Goal: Transaction & Acquisition: Purchase product/service

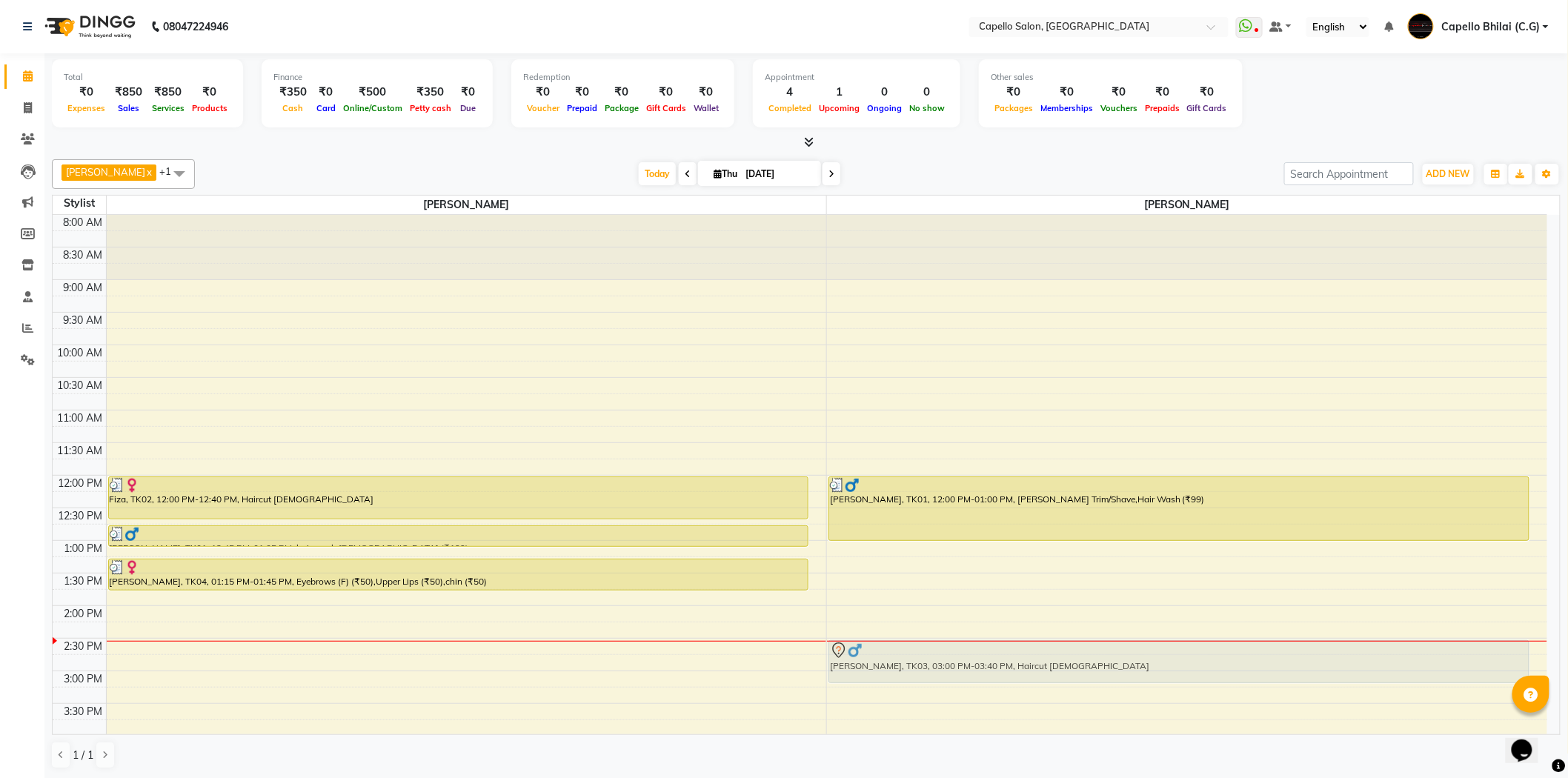
click at [950, 568] on div "Yusuf, TK01, 12:00 PM-01:00 PM, Beard Trim/Shave,Hair Wash (₹99) Kamlesh, TK03,…" at bounding box center [1187, 671] width 720 height 912
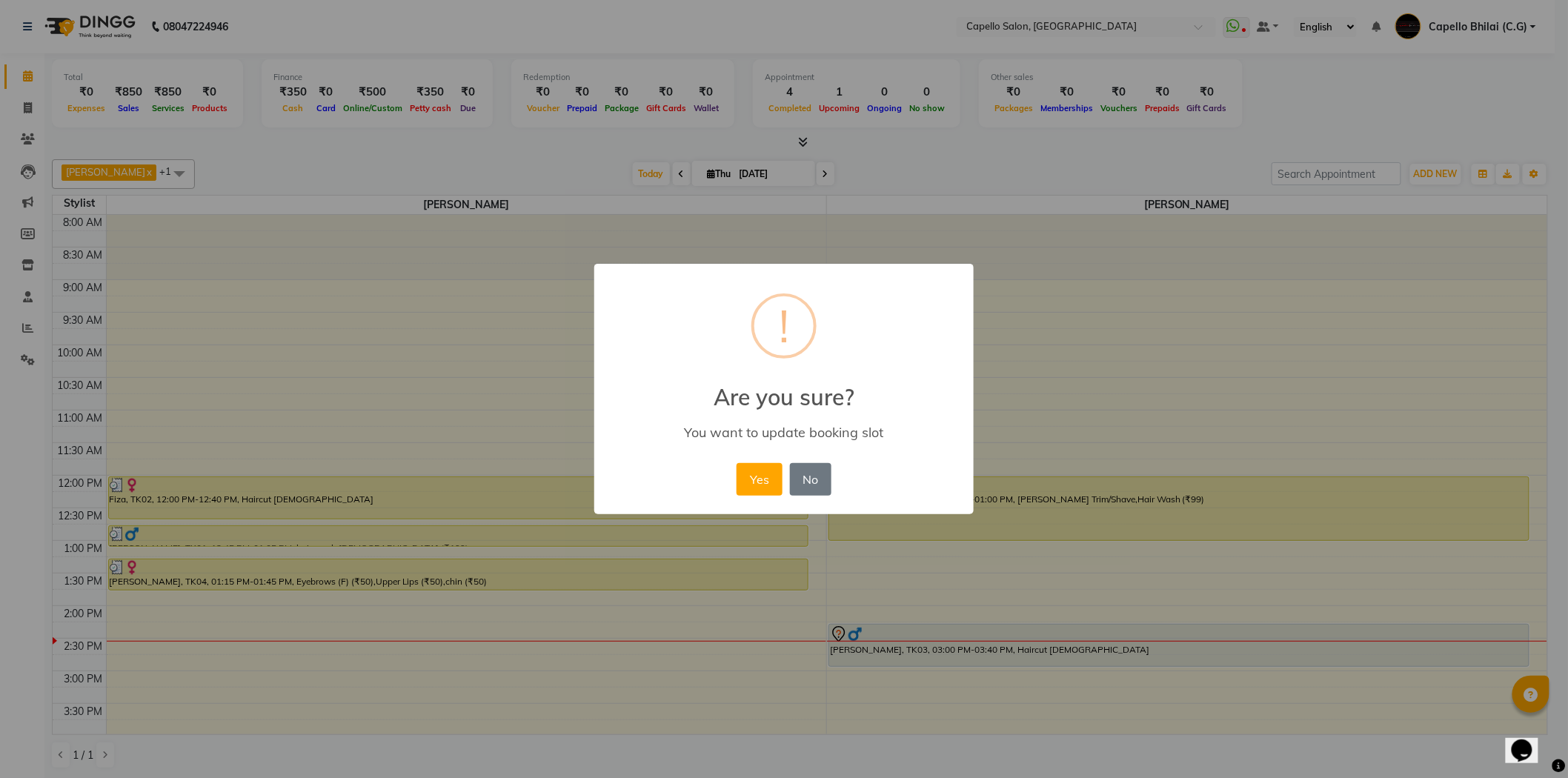
scroll to position [82, 0]
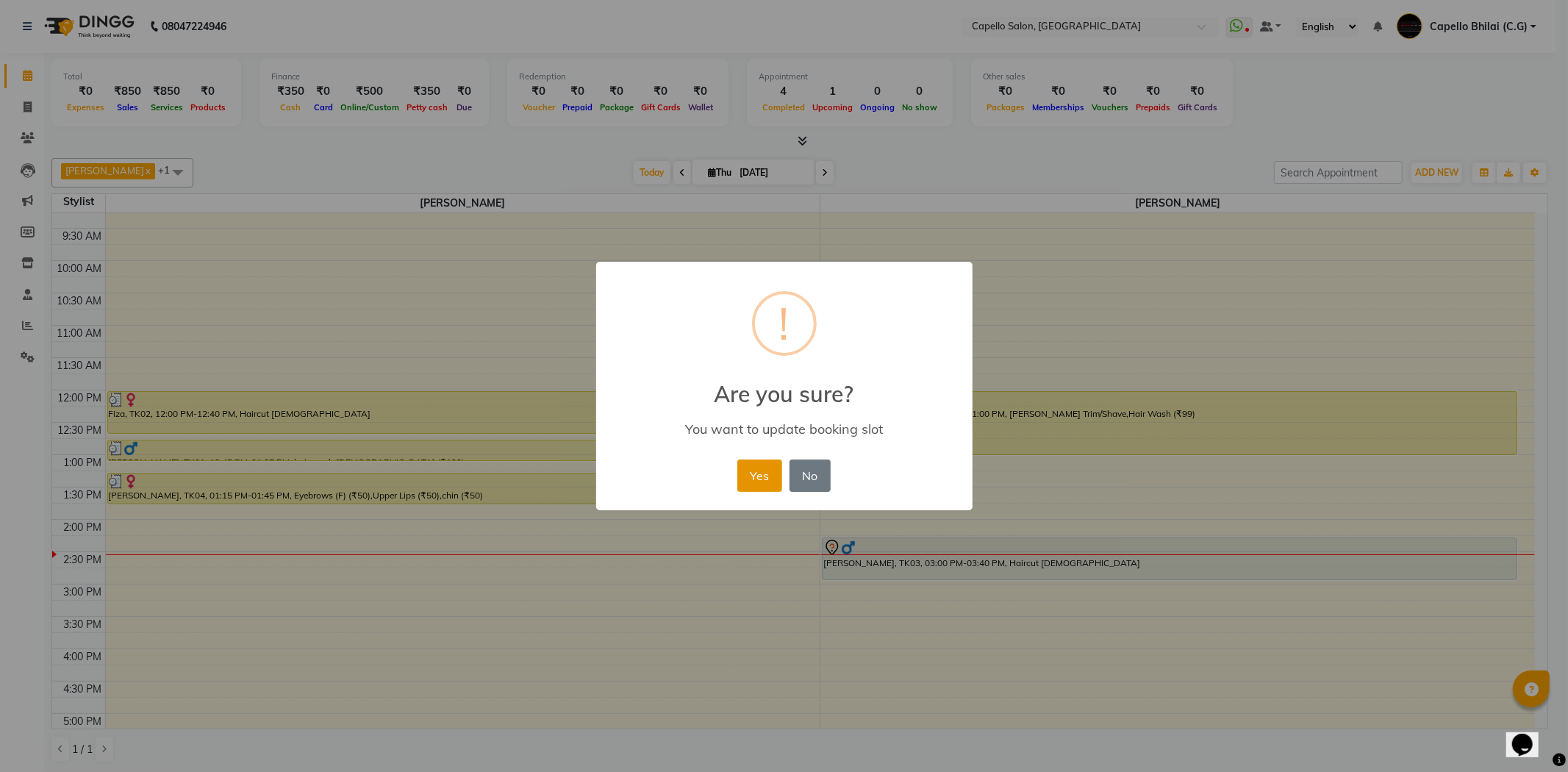
click at [754, 474] on button "Yes" at bounding box center [759, 476] width 45 height 32
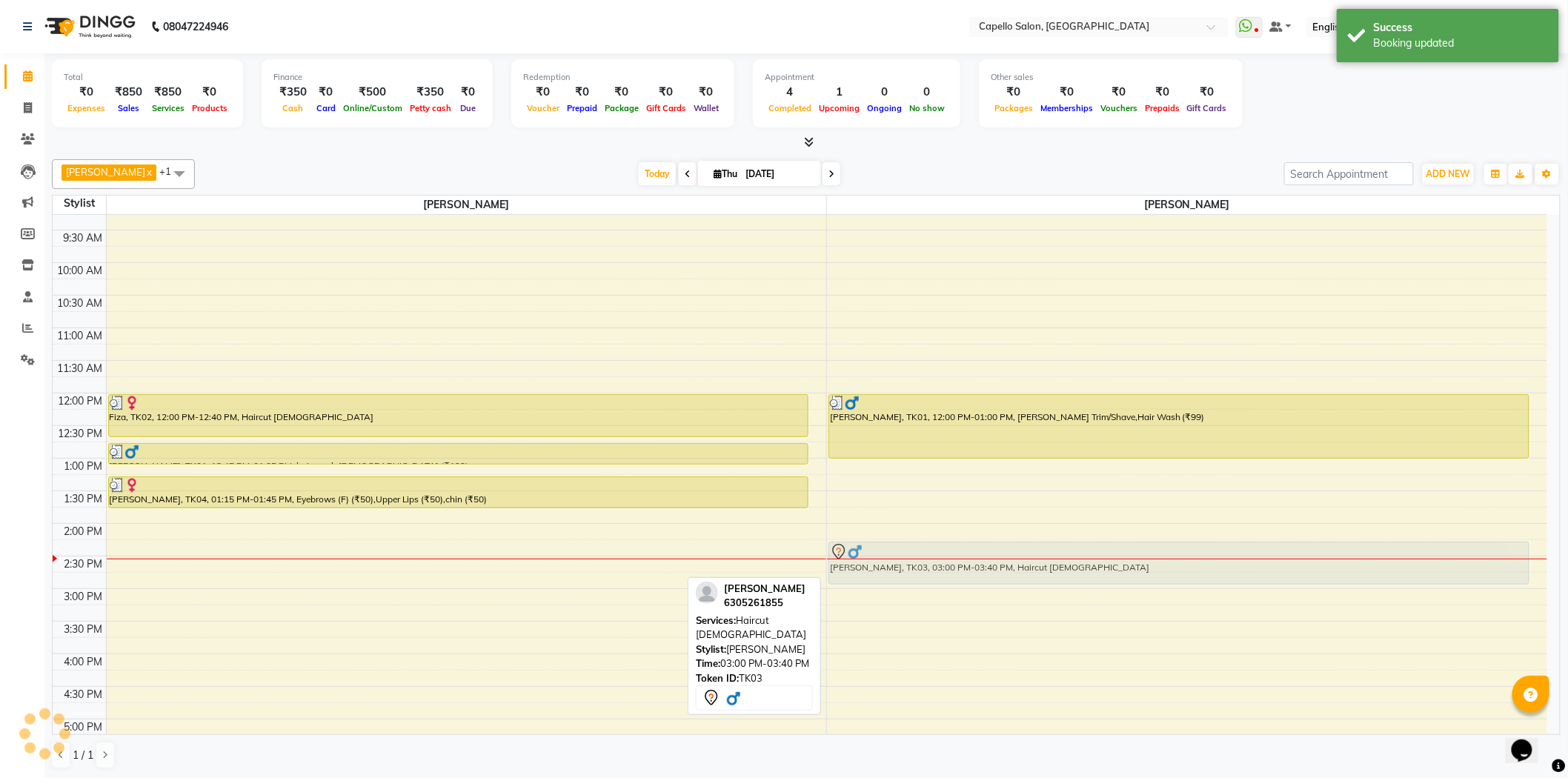
click at [902, 568] on div "Yusuf, TK01, 12:00 PM-01:00 PM, Beard Trim/Shave,Hair Wash (₹99) Kamlesh, TK03,…" at bounding box center [1187, 589] width 720 height 912
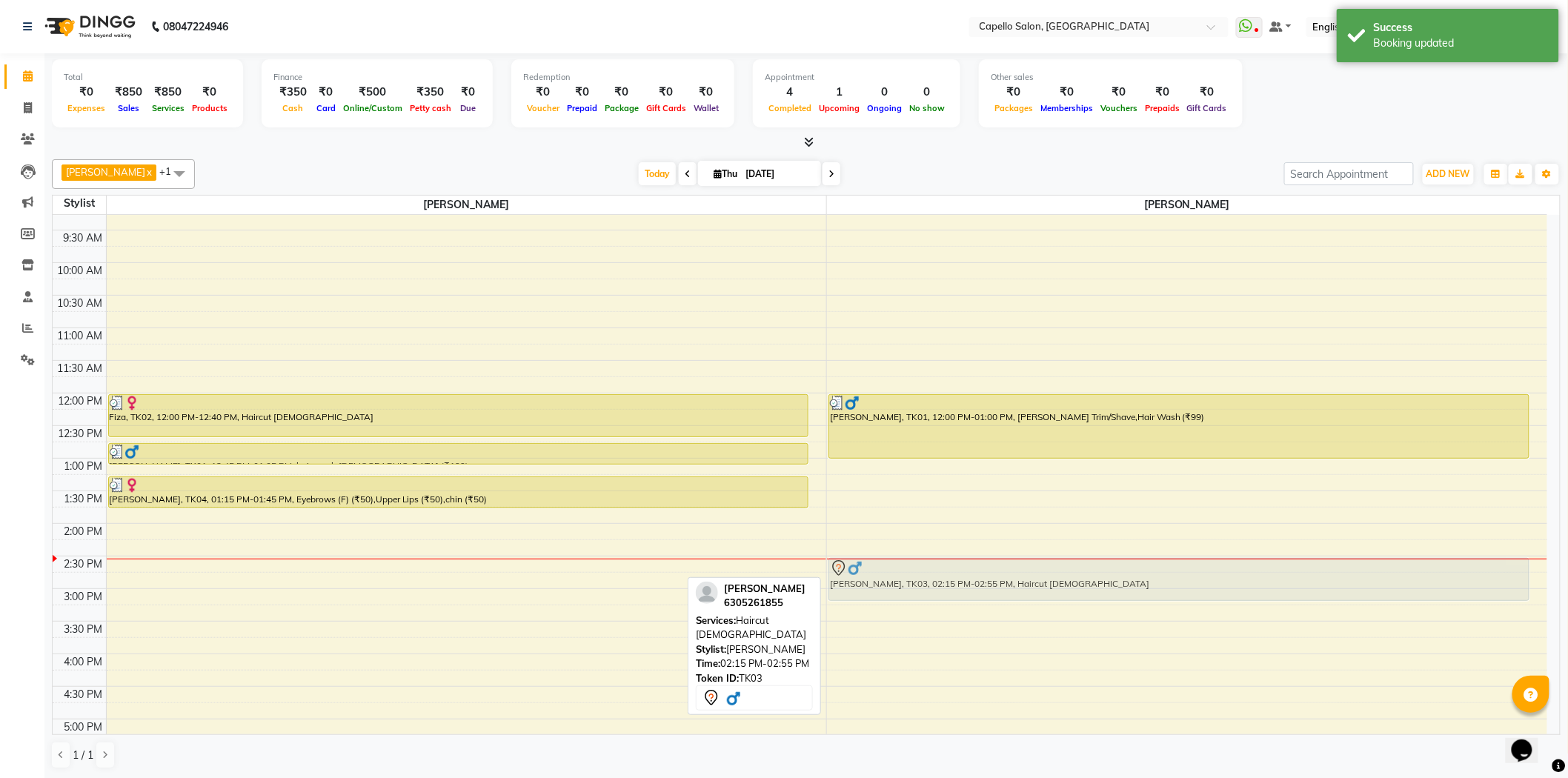
click at [917, 572] on div "Yusuf, TK01, 12:00 PM-01:00 PM, Beard Trim/Shave,Hair Wash (₹99) Kamlesh, TK03,…" at bounding box center [1187, 589] width 720 height 912
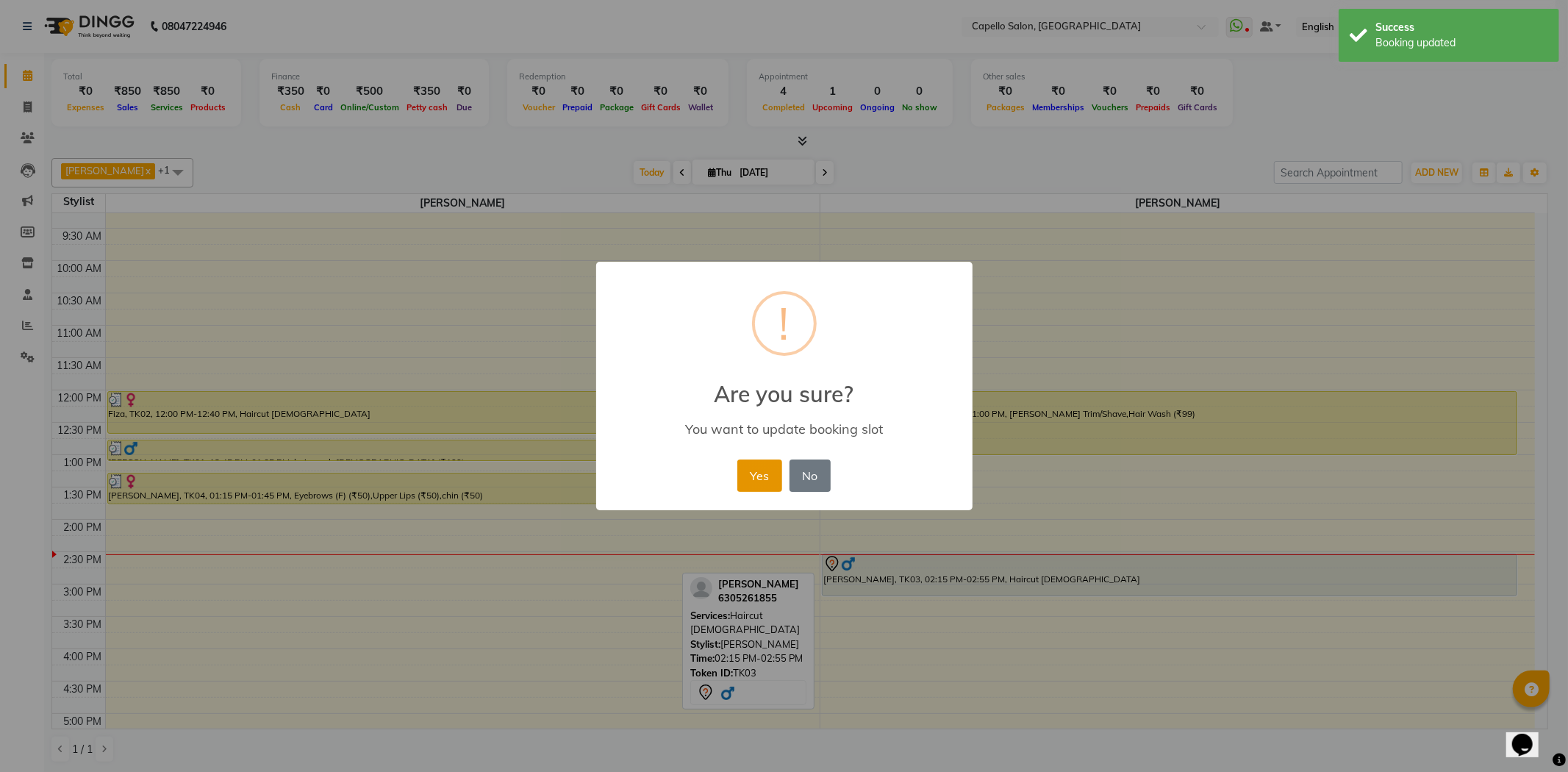
click at [762, 480] on button "Yes" at bounding box center [759, 476] width 45 height 32
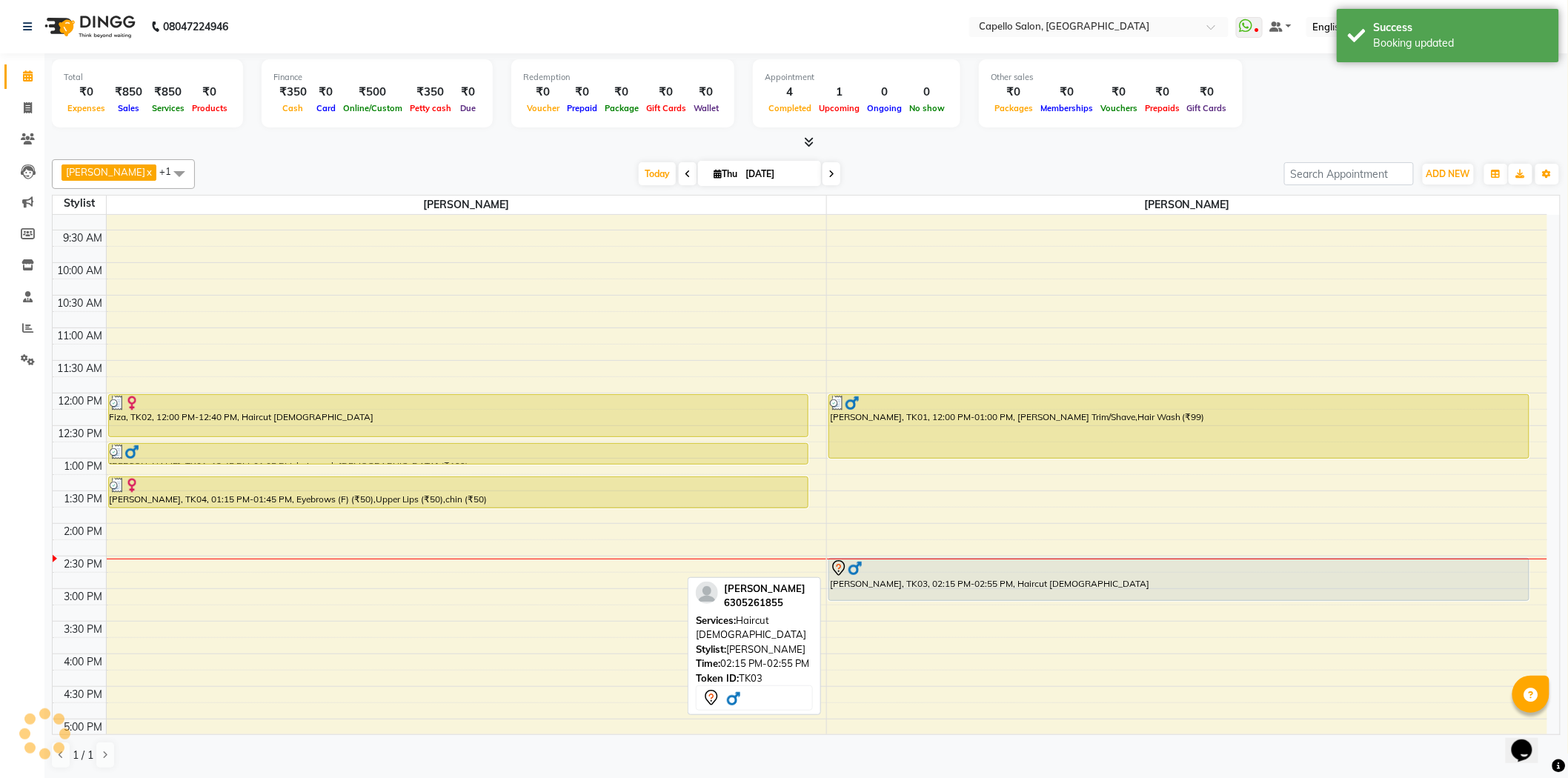
click at [923, 604] on div "8:00 AM 8:30 AM 9:00 AM 9:30 AM 10:00 AM 10:30 AM 11:00 AM 11:30 AM 12:00 PM 12…" at bounding box center [799, 589] width 1495 height 912
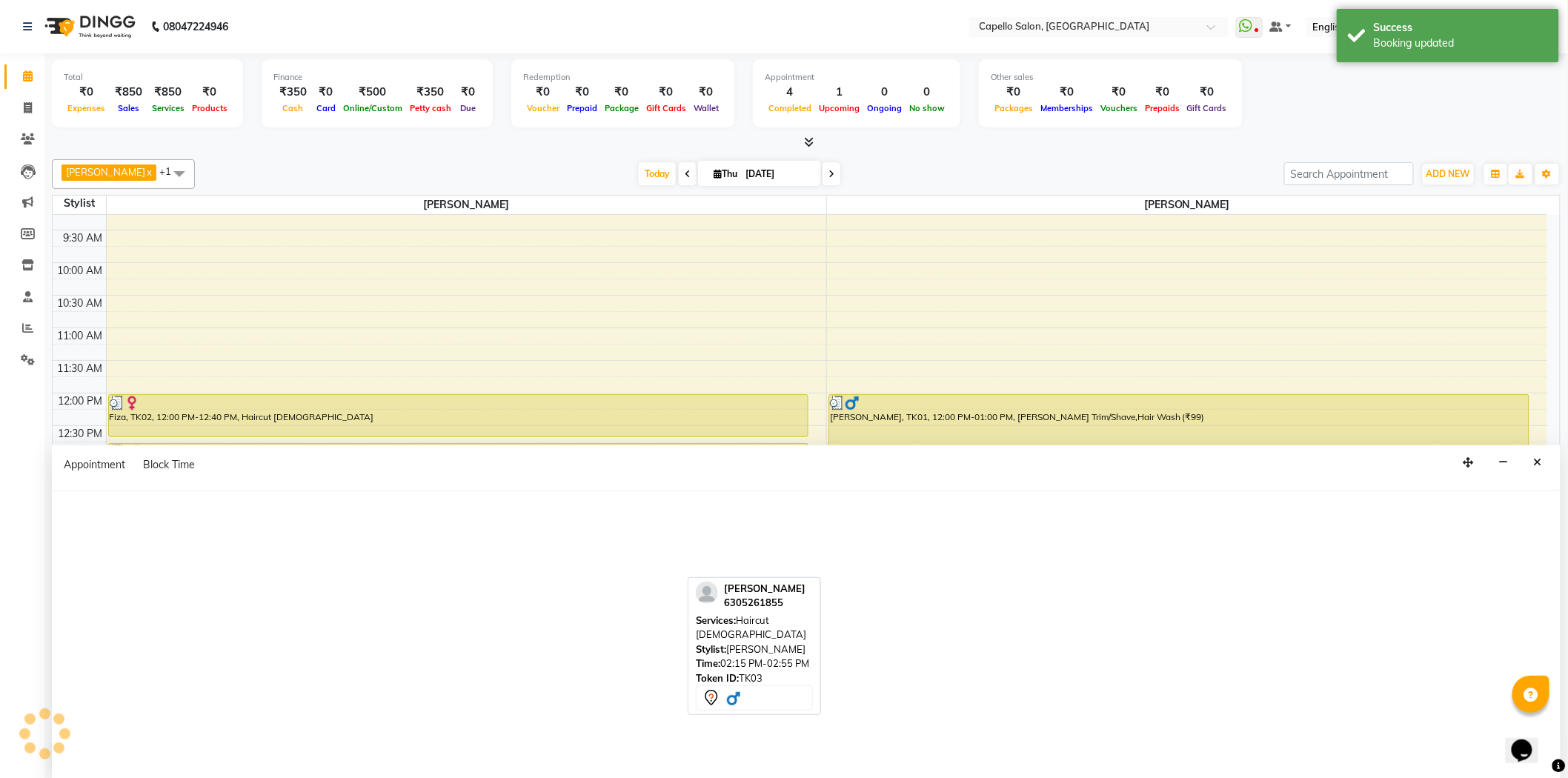
click at [912, 568] on div at bounding box center [806, 635] width 1509 height 288
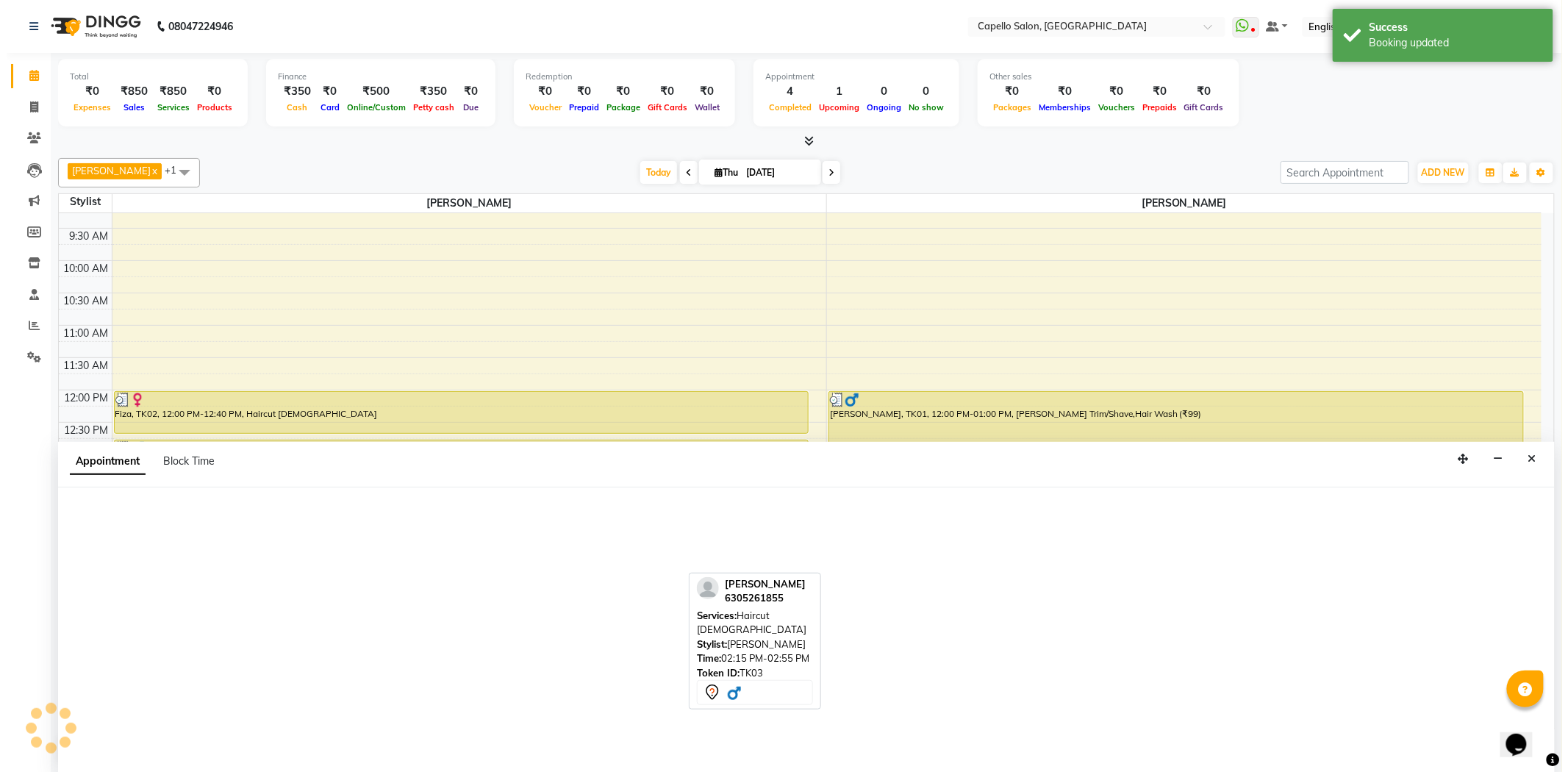
scroll to position [1, 0]
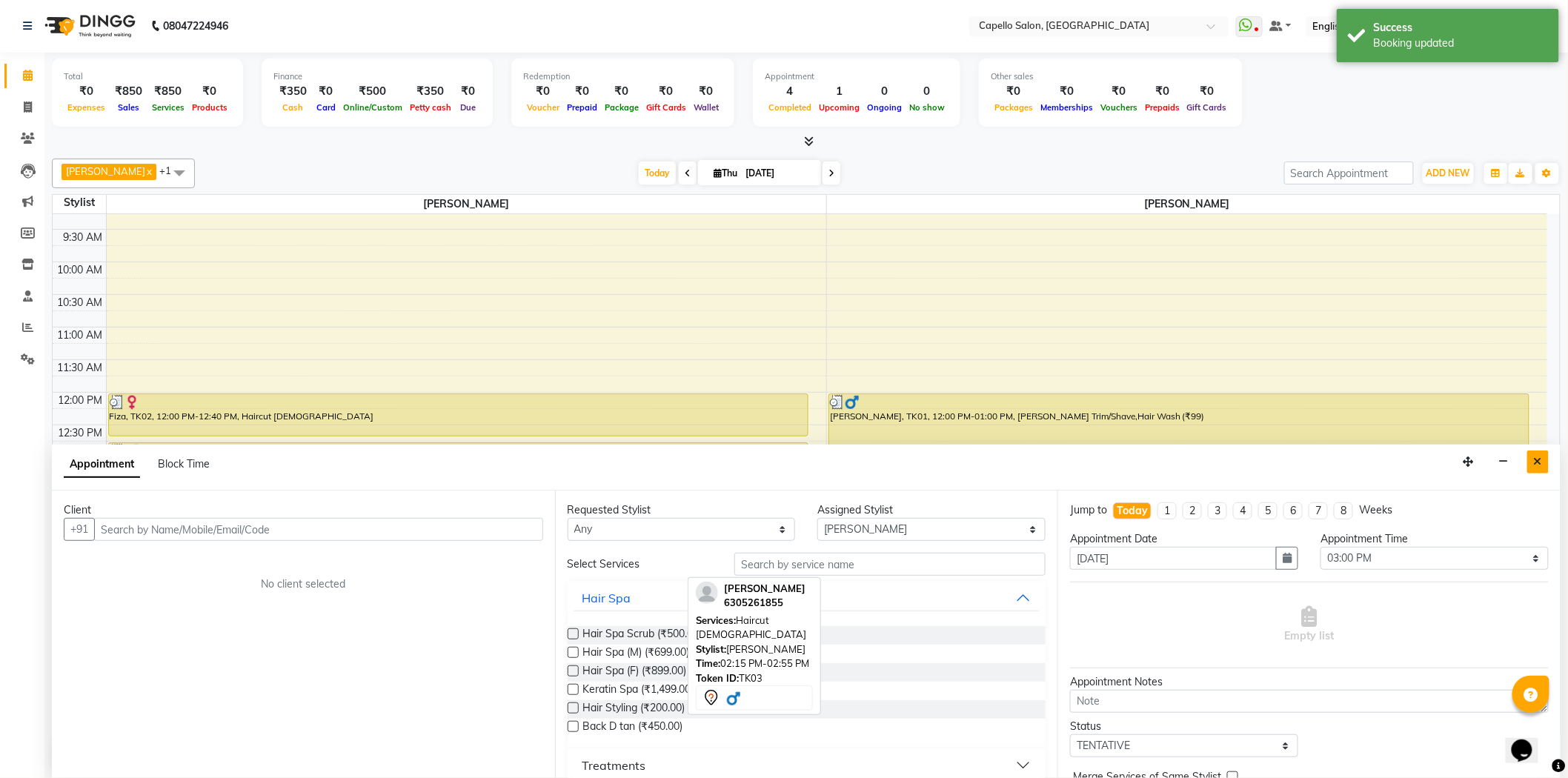
click at [1540, 457] on icon "Close" at bounding box center [1538, 461] width 8 height 10
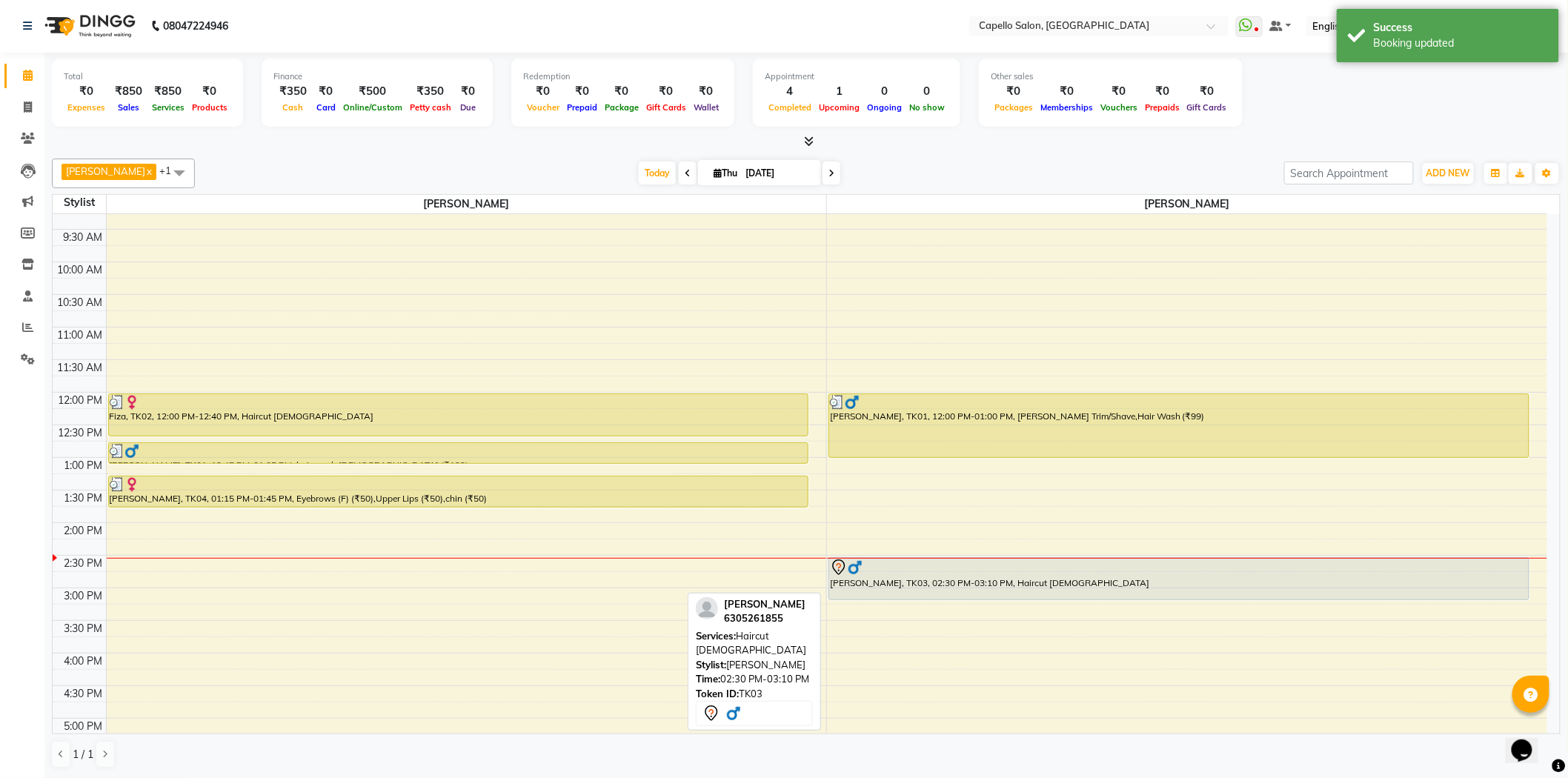
click at [964, 577] on div "[PERSON_NAME], TK03, 02:30 PM-03:10 PM, Haircut [DEMOGRAPHIC_DATA]" at bounding box center [1179, 579] width 699 height 42
click at [966, 581] on div "[PERSON_NAME], TK03, 02:30 PM-03:10 PM, Haircut [DEMOGRAPHIC_DATA]" at bounding box center [1179, 579] width 699 height 42
select select "7"
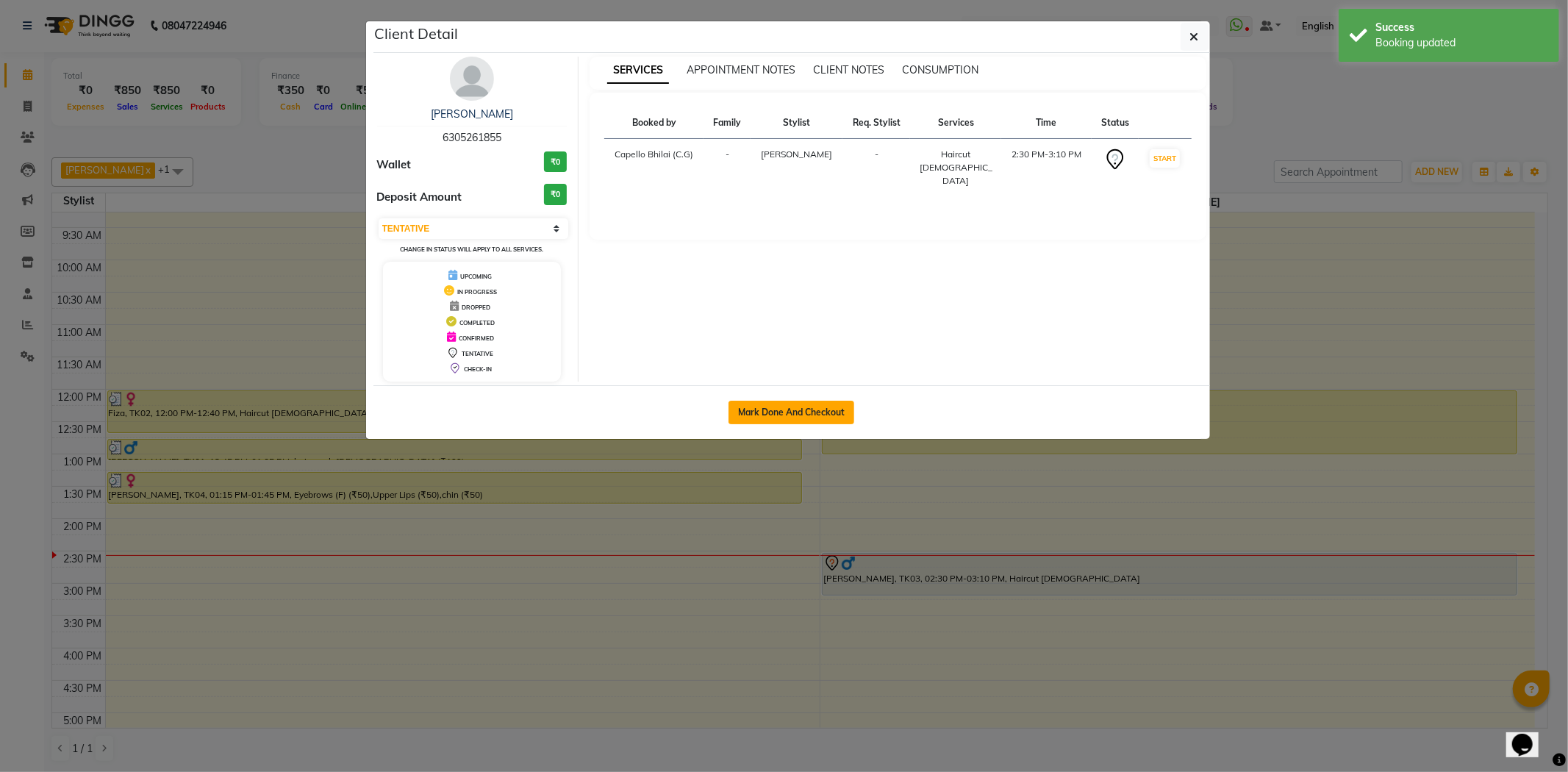
click at [818, 413] on button "Mark Done And Checkout" at bounding box center [790, 412] width 125 height 23
select select "service"
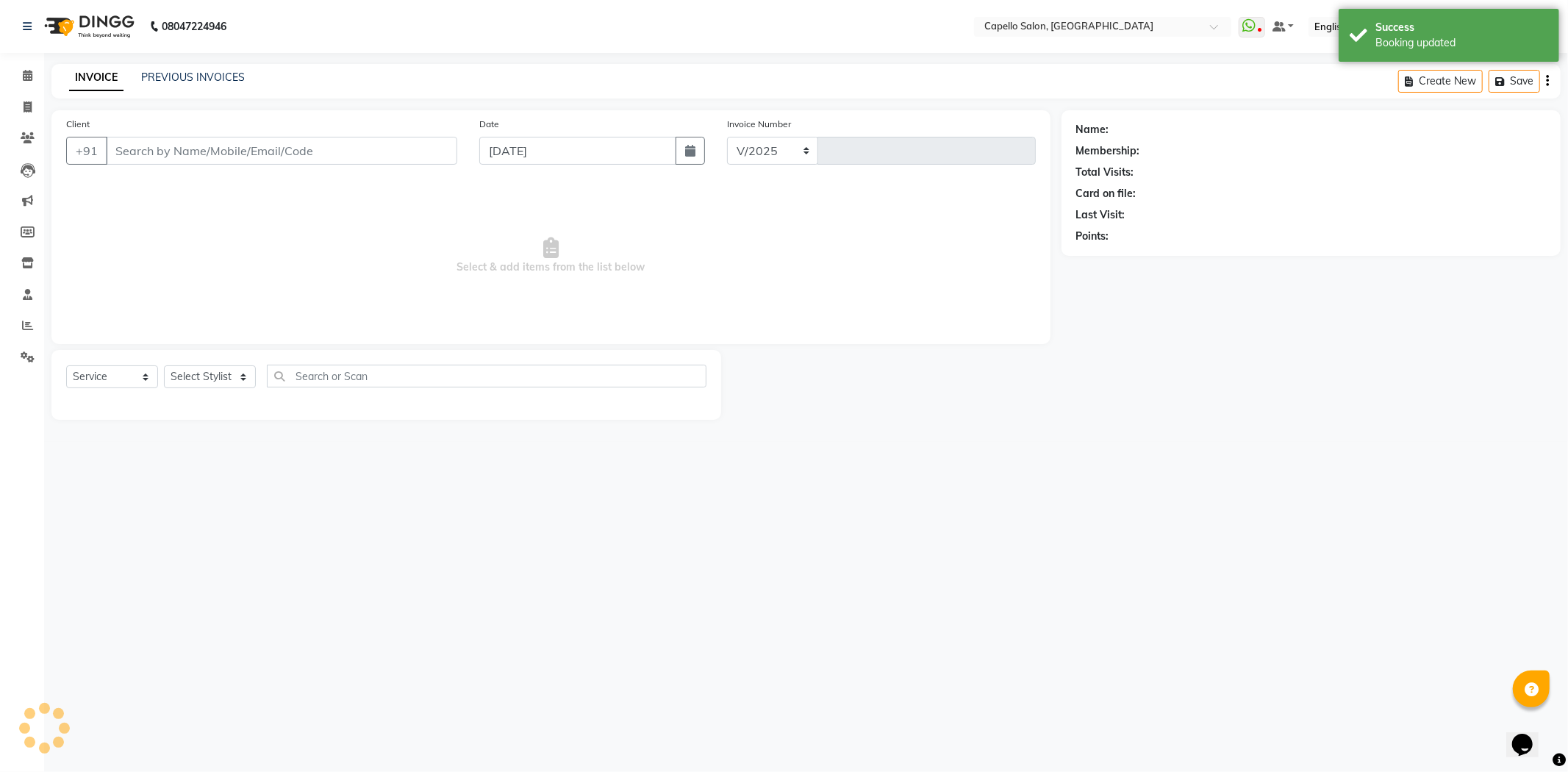
select select "809"
type input "2232"
type input "6305261855"
select select "17882"
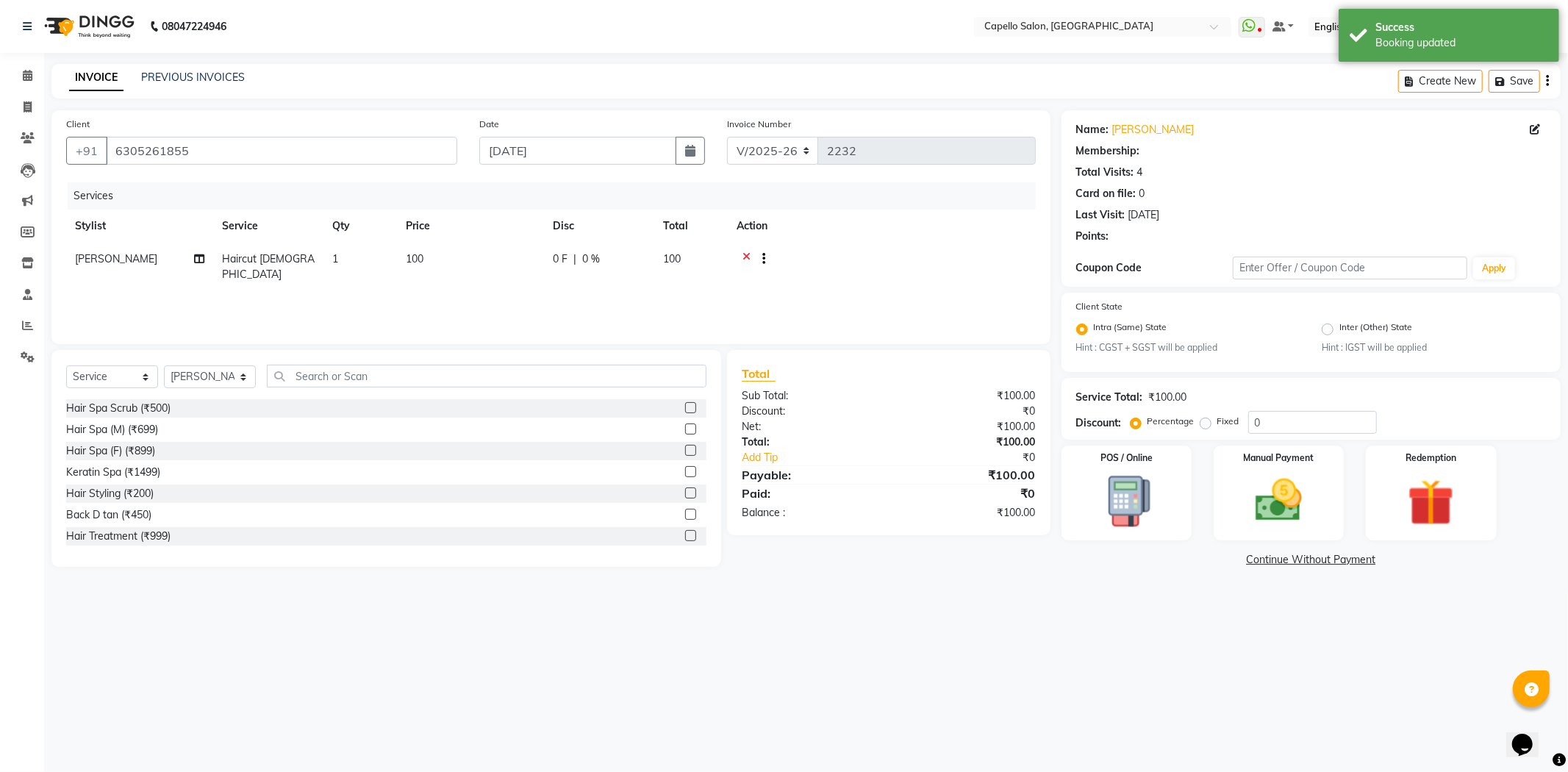
click at [439, 269] on td "100" at bounding box center [471, 267] width 147 height 49
select select "17882"
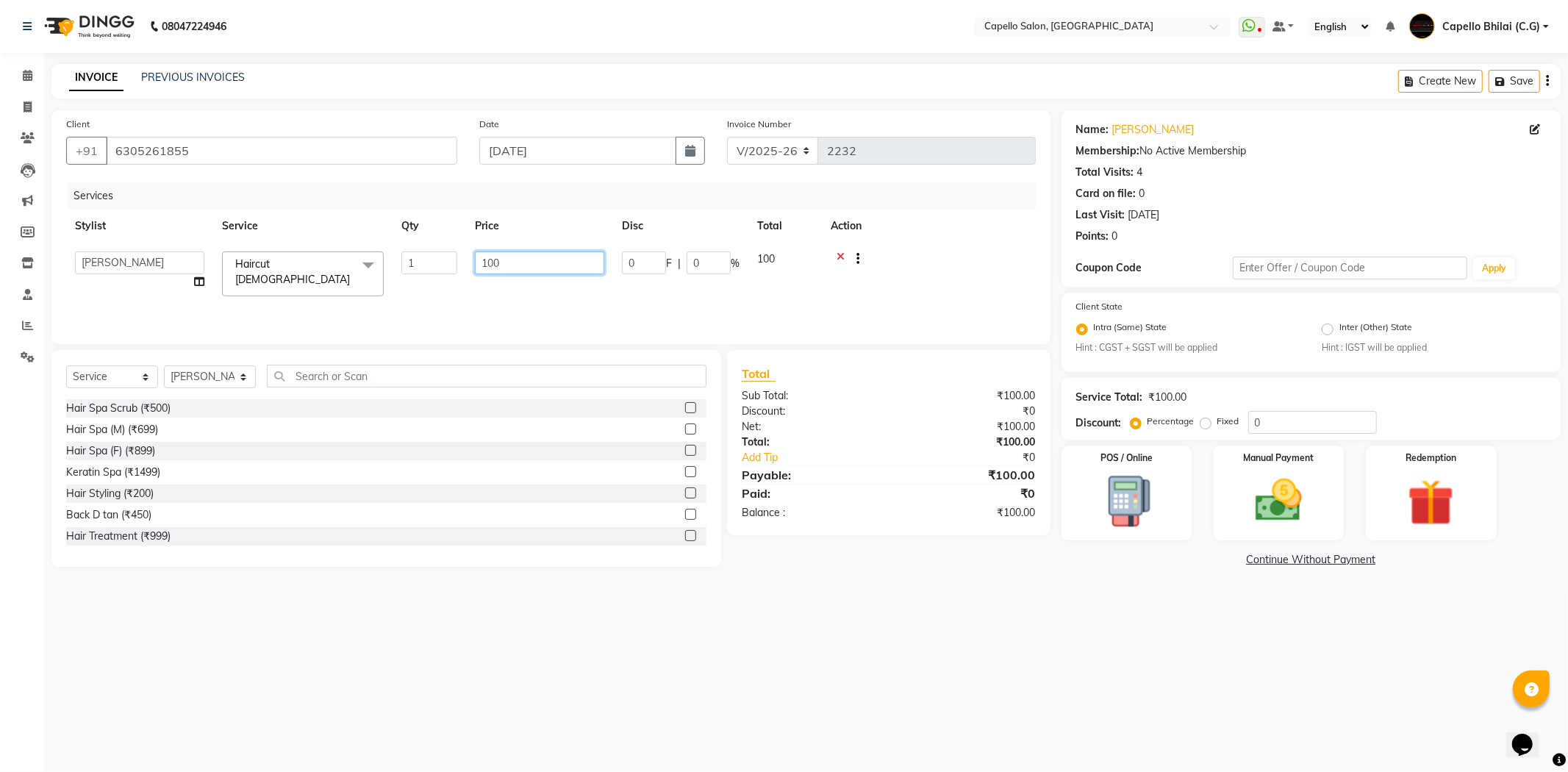
drag, startPoint x: 482, startPoint y: 260, endPoint x: 473, endPoint y: 261, distance: 9.1
click at [473, 261] on td "100" at bounding box center [539, 274] width 147 height 62
type input "200"
click at [877, 627] on div "08047224946 Select Location × Capello Salon, Bhilai WhatsApp Status ✕ Status: D…" at bounding box center [784, 386] width 1568 height 772
click at [1295, 512] on img at bounding box center [1279, 500] width 78 height 56
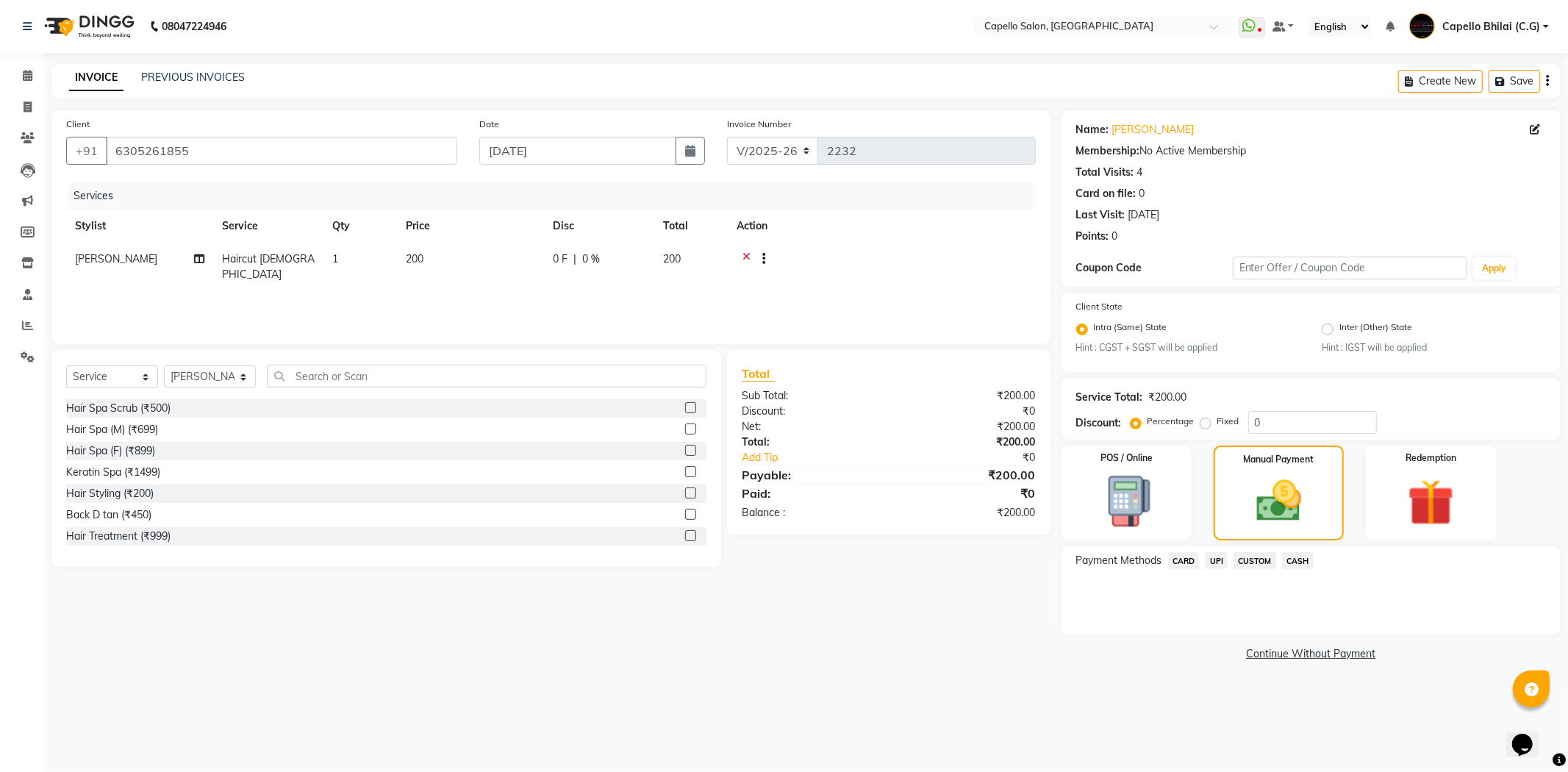
click at [1291, 559] on span "CASH" at bounding box center [1298, 560] width 32 height 17
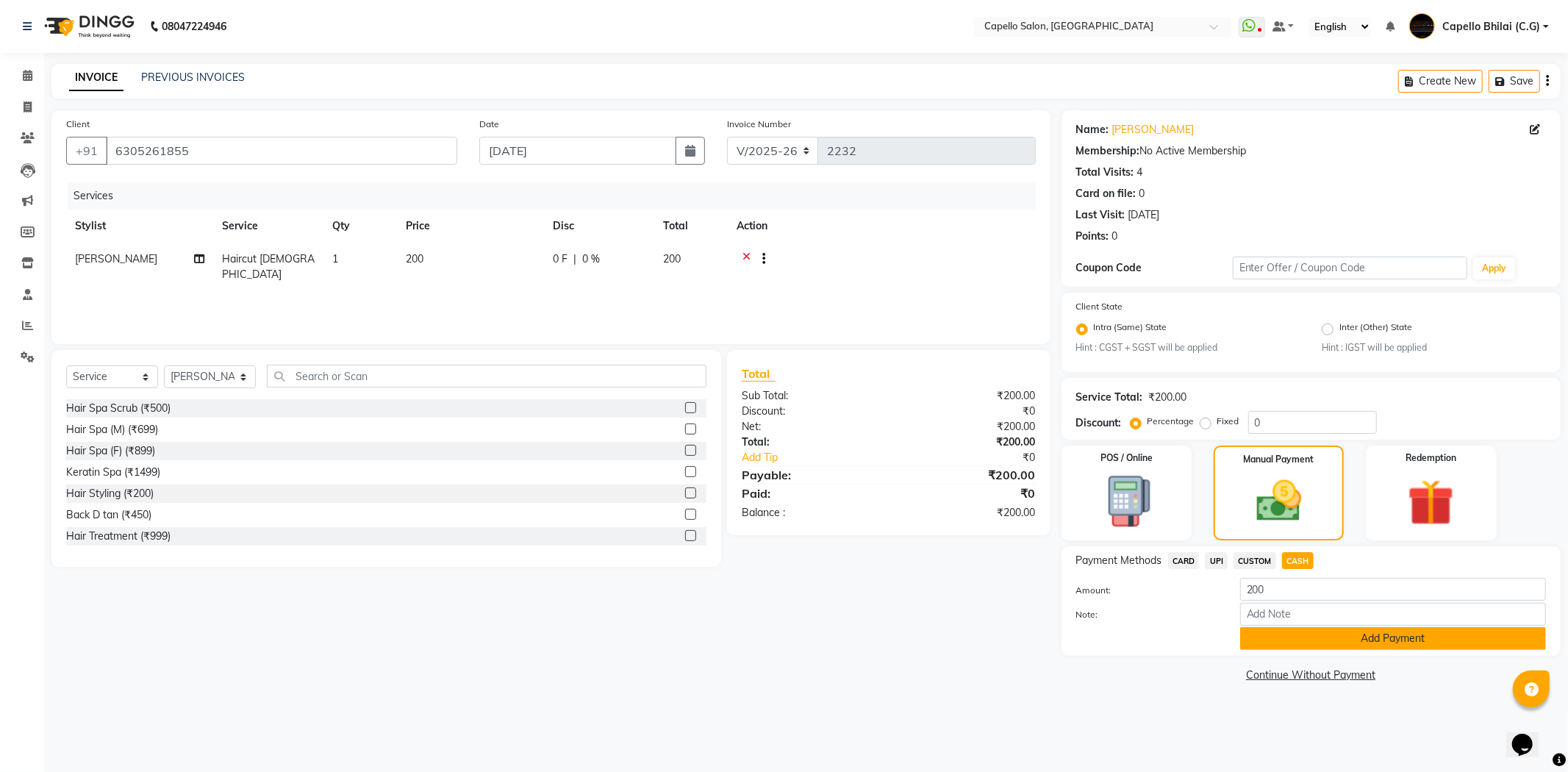
click at [1277, 650] on button "Add Payment" at bounding box center [1393, 639] width 306 height 23
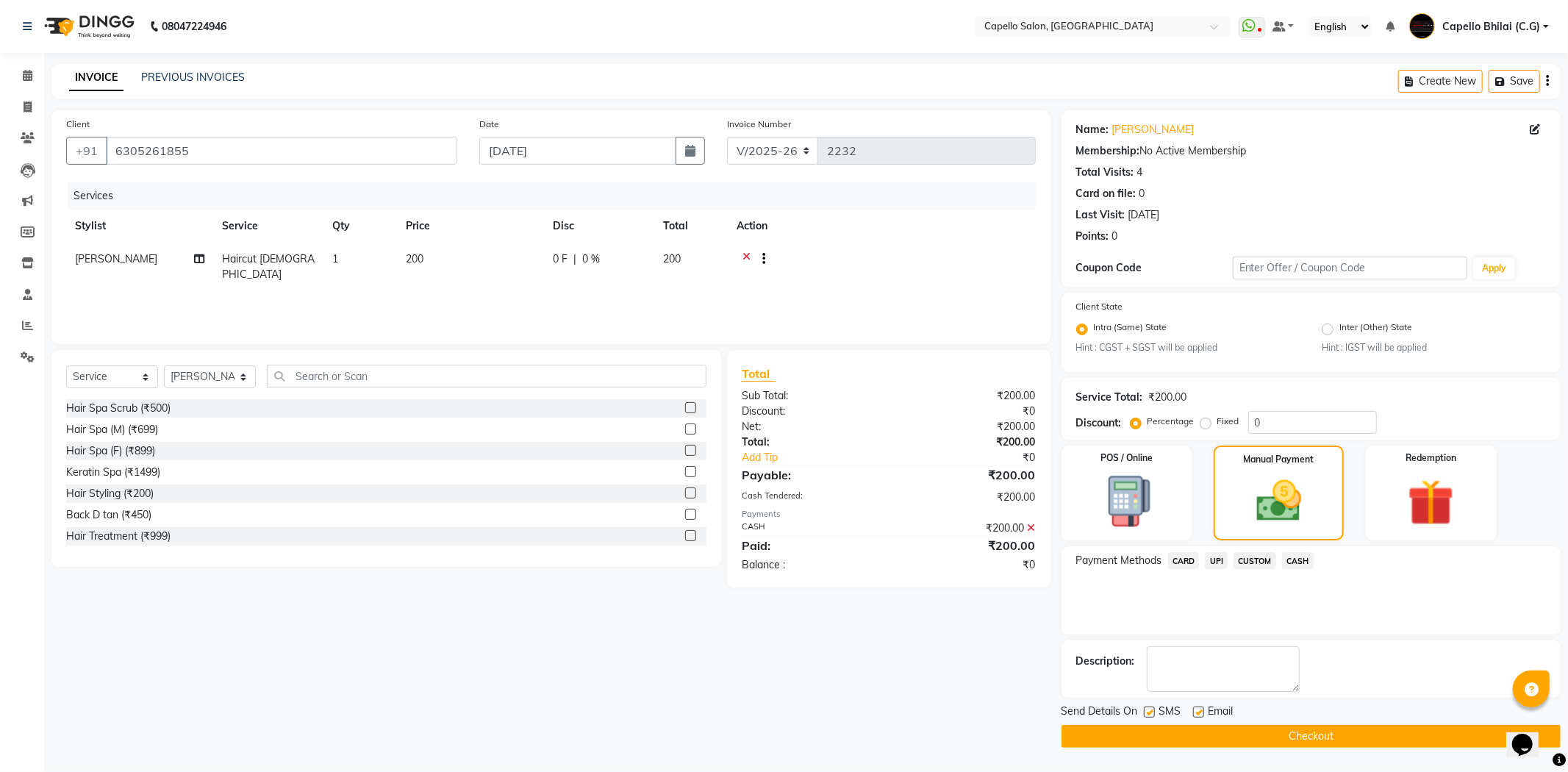
click at [1143, 744] on button "Checkout" at bounding box center [1311, 736] width 499 height 23
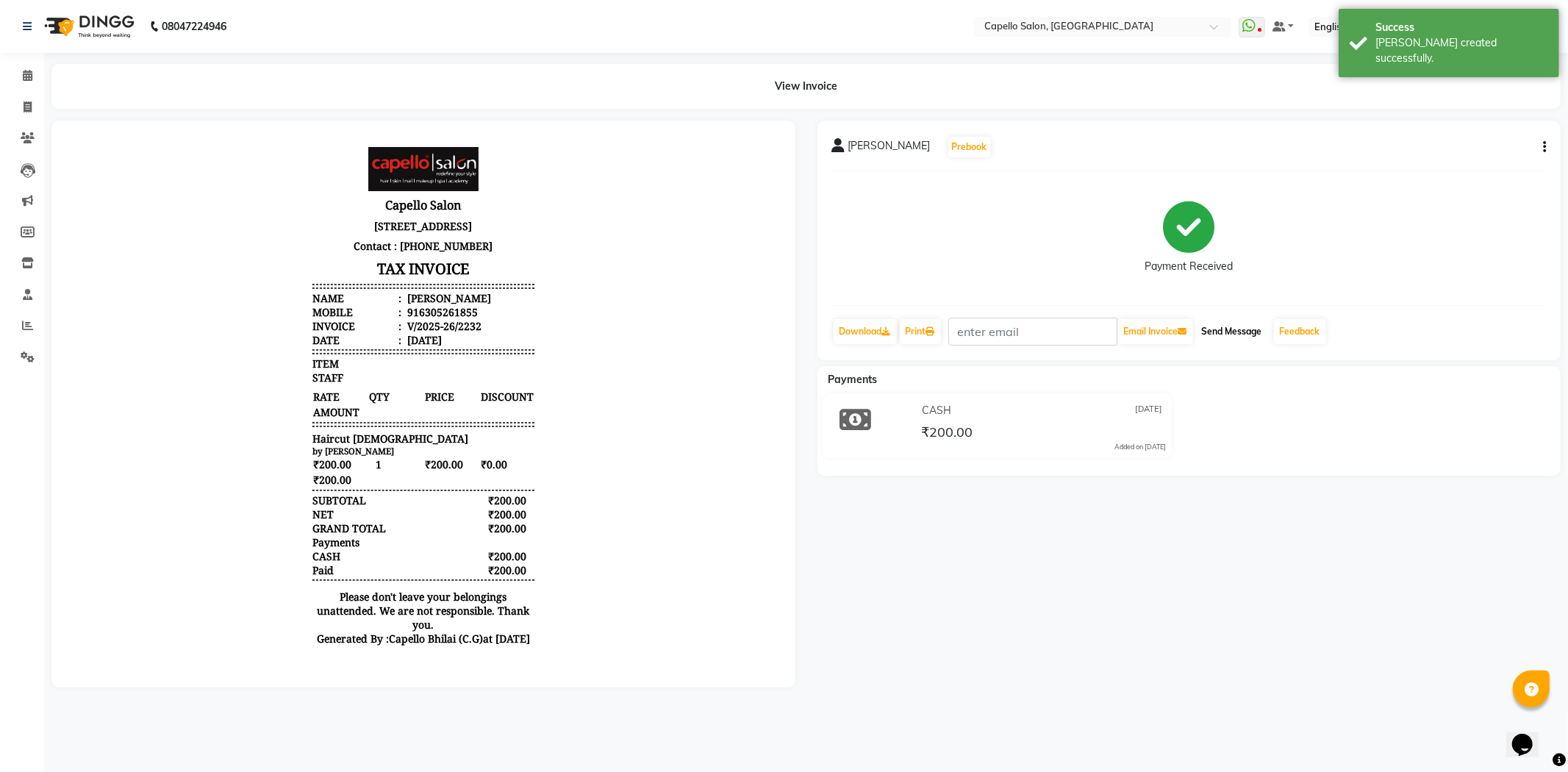
click at [1211, 332] on button "Send Message" at bounding box center [1232, 331] width 72 height 25
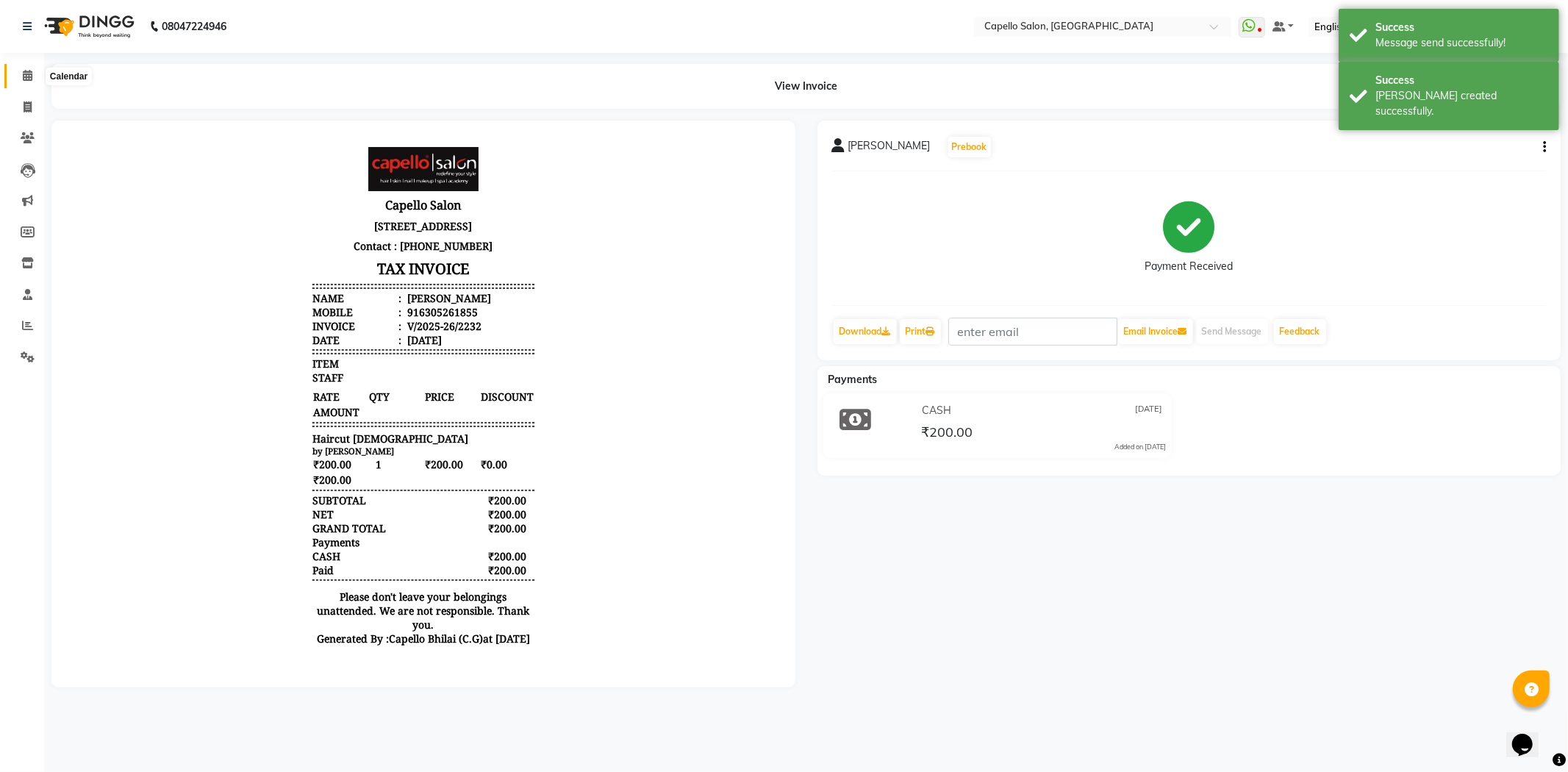
click at [23, 72] on icon at bounding box center [28, 75] width 10 height 11
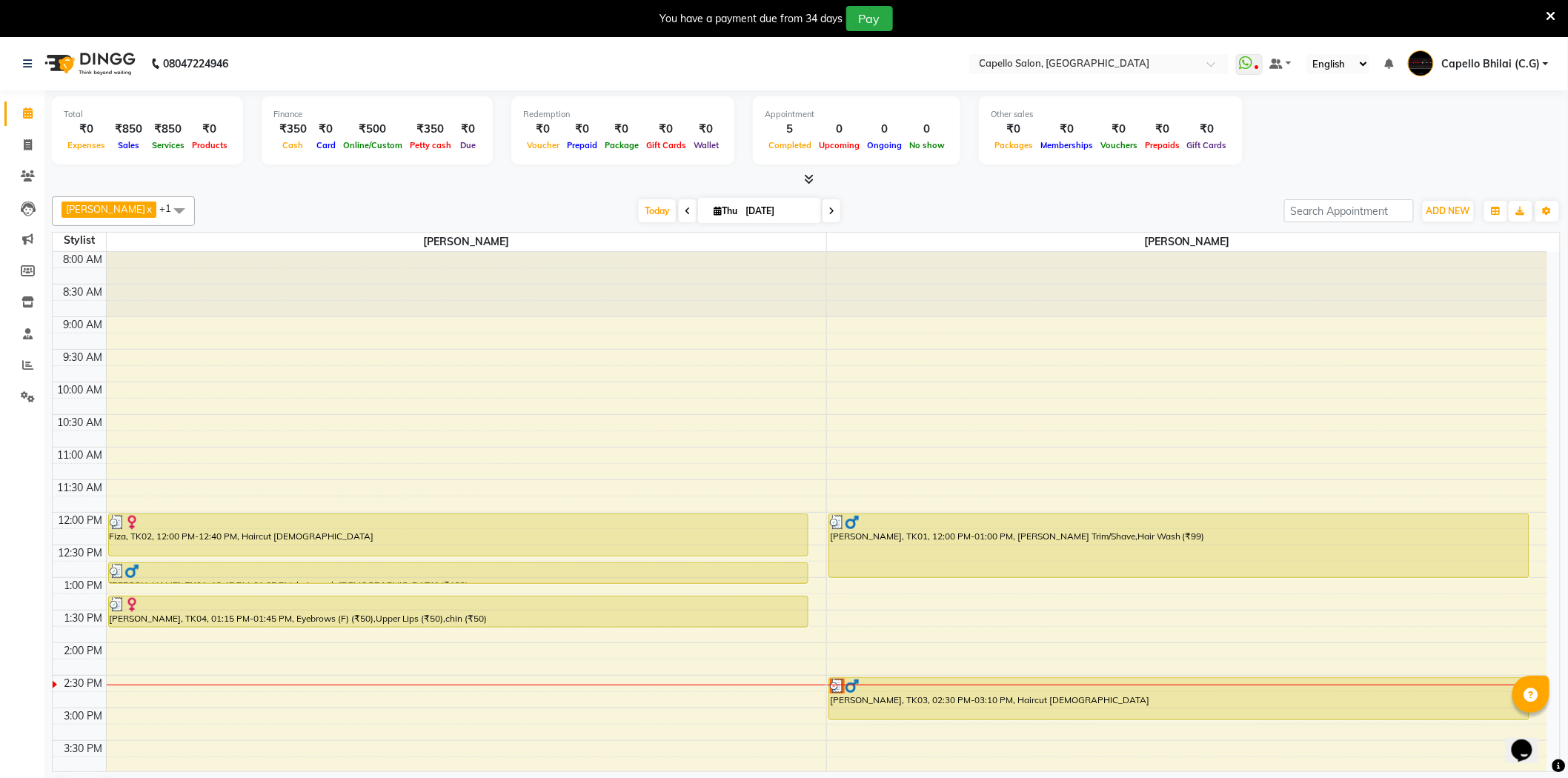
click at [1549, 17] on icon at bounding box center [1551, 16] width 10 height 14
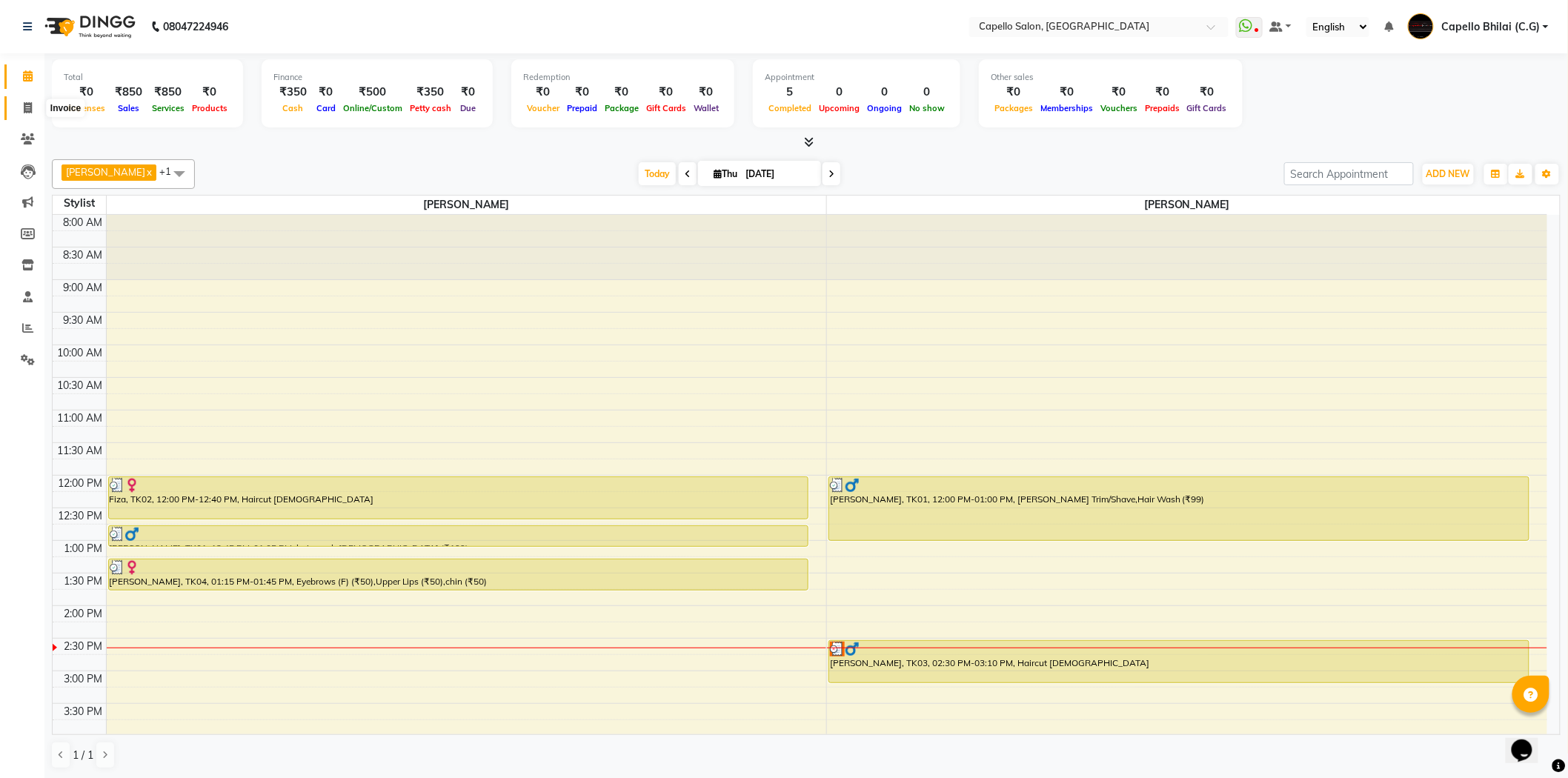
click at [15, 106] on span at bounding box center [27, 108] width 26 height 17
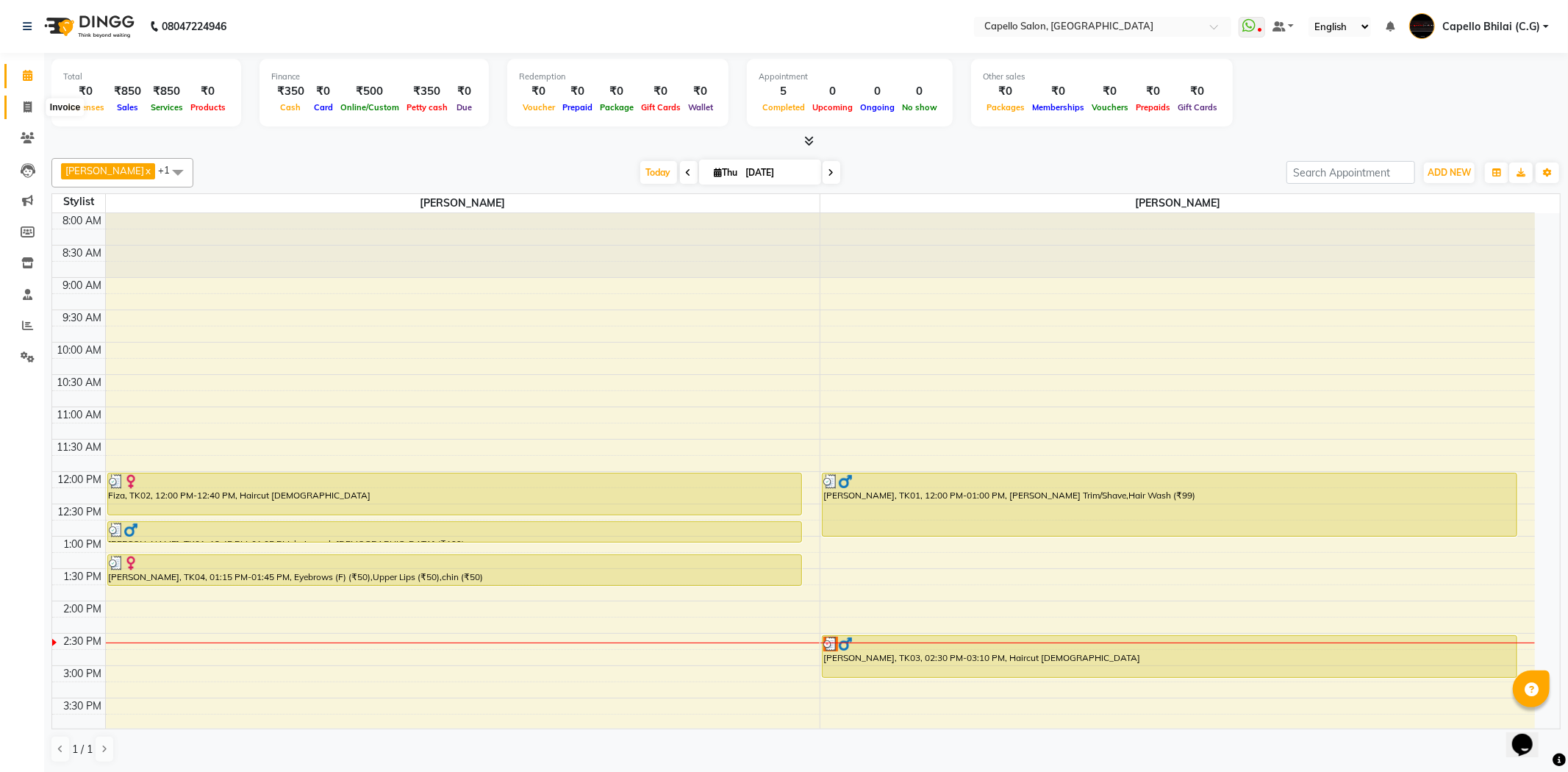
select select "service"
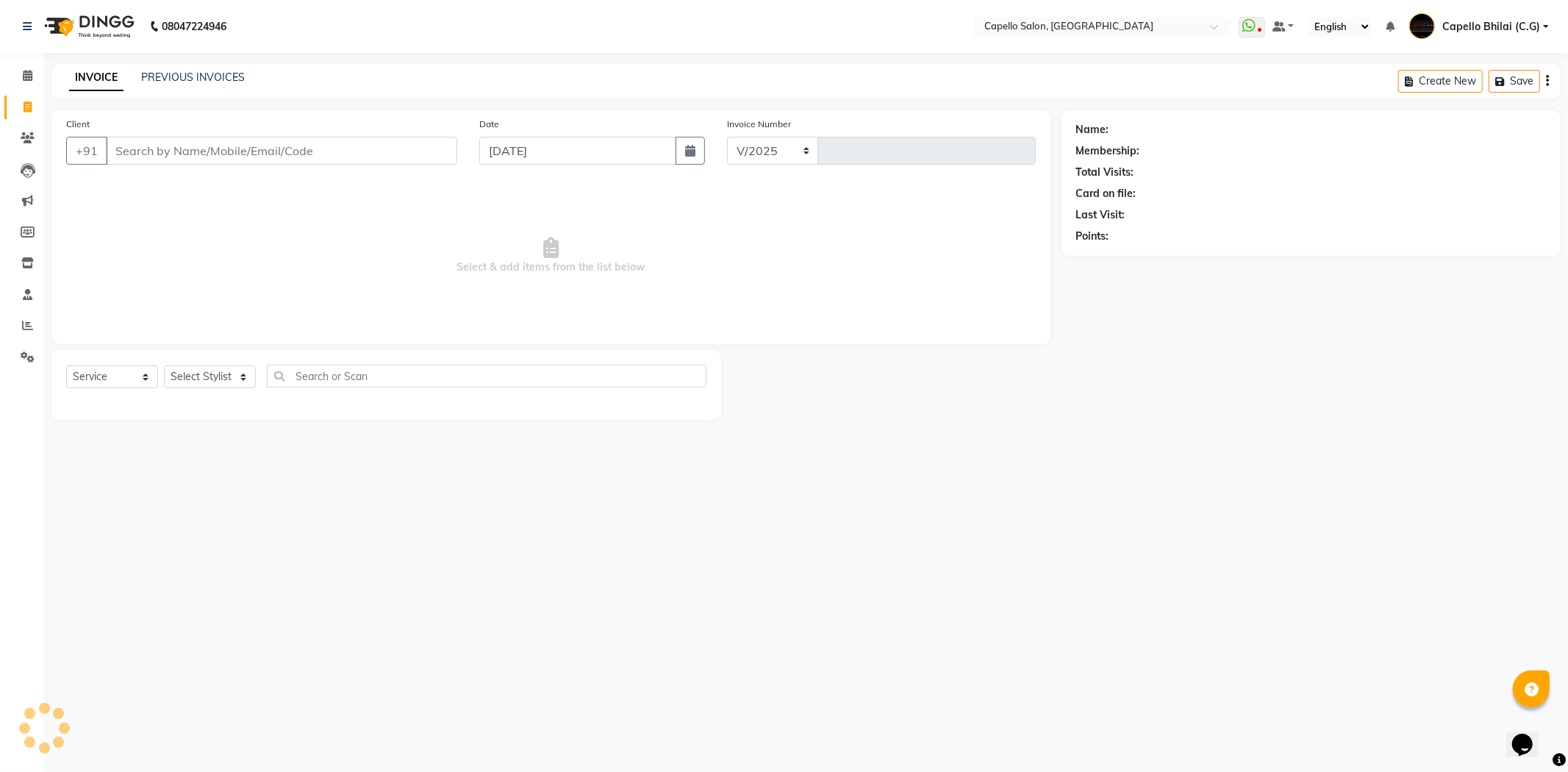
select select "809"
type input "2232"
click at [197, 376] on select "Select Stylist ADMIN [PERSON_NAME] [PERSON_NAME] [PERSON_NAME] Bhilai (C.G) [PE…" at bounding box center [209, 376] width 92 height 23
select select "17882"
click at [164, 366] on select "Select Stylist ADMIN [PERSON_NAME] [PERSON_NAME] [PERSON_NAME] Bhilai (C.G) [PE…" at bounding box center [209, 376] width 92 height 23
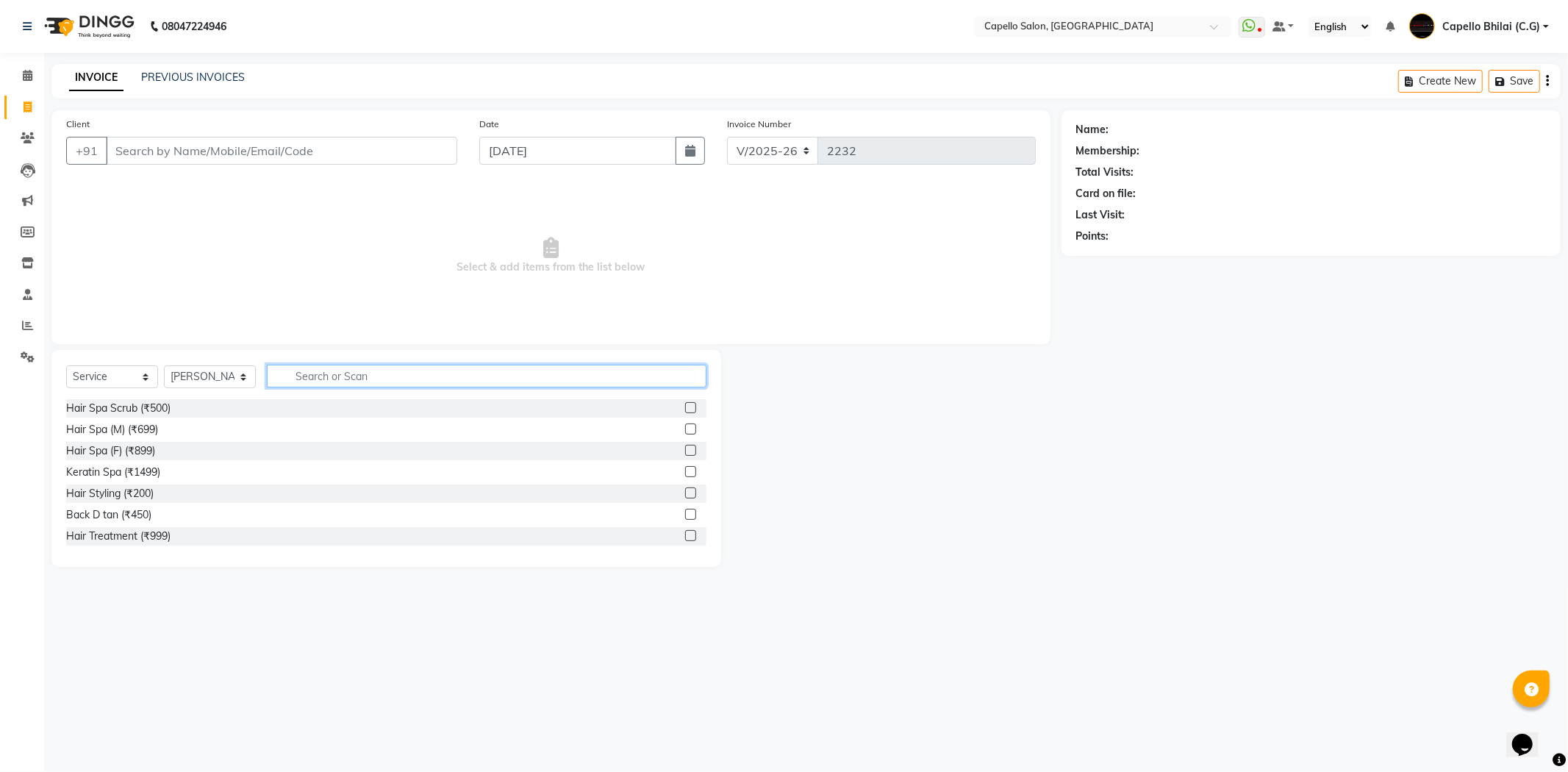
click at [343, 365] on input "text" at bounding box center [487, 376] width 440 height 23
type input "glo"
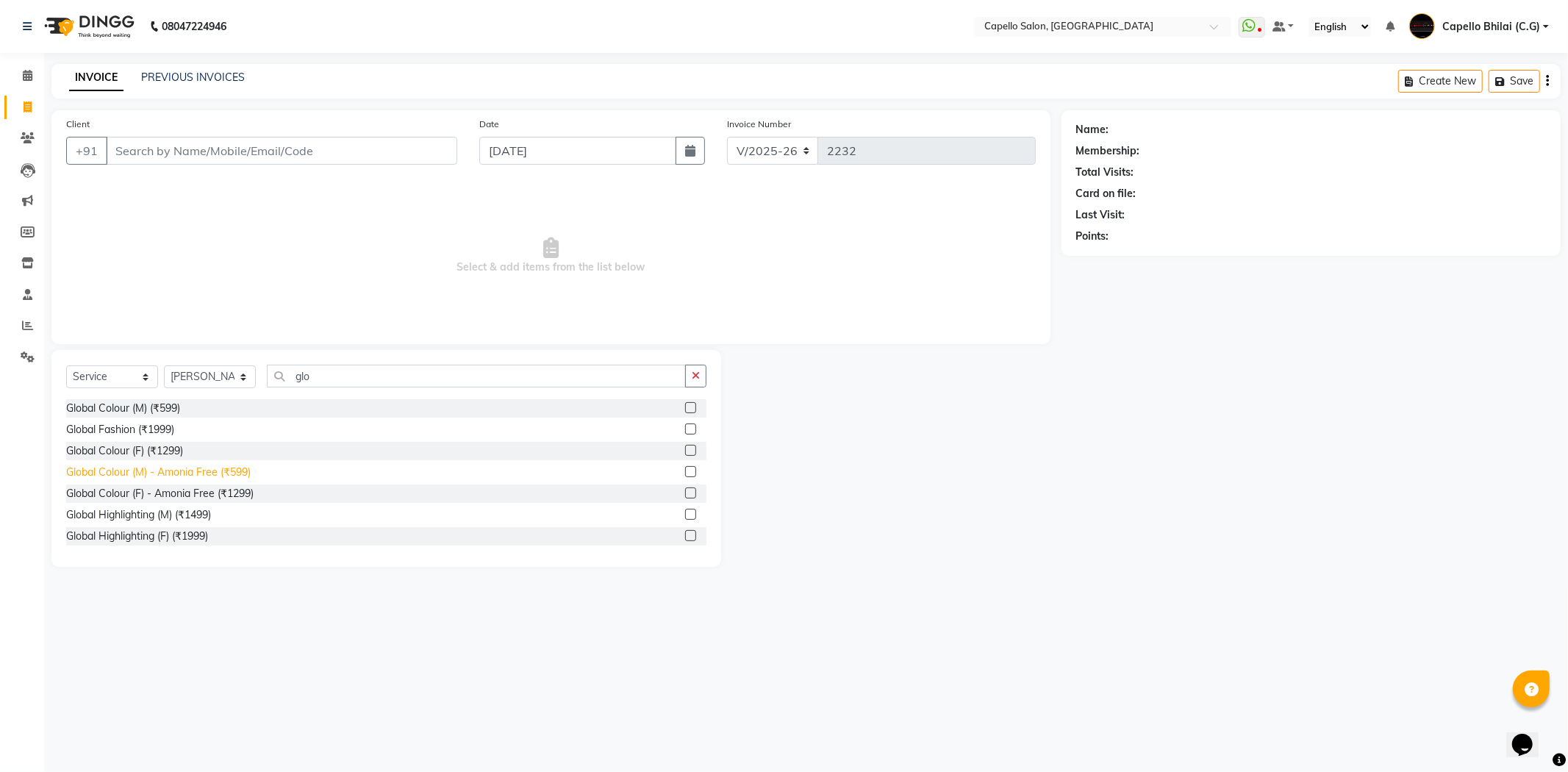
click at [198, 475] on div "Global Colour (M) - Amonia Free (₹599)" at bounding box center [158, 472] width 185 height 15
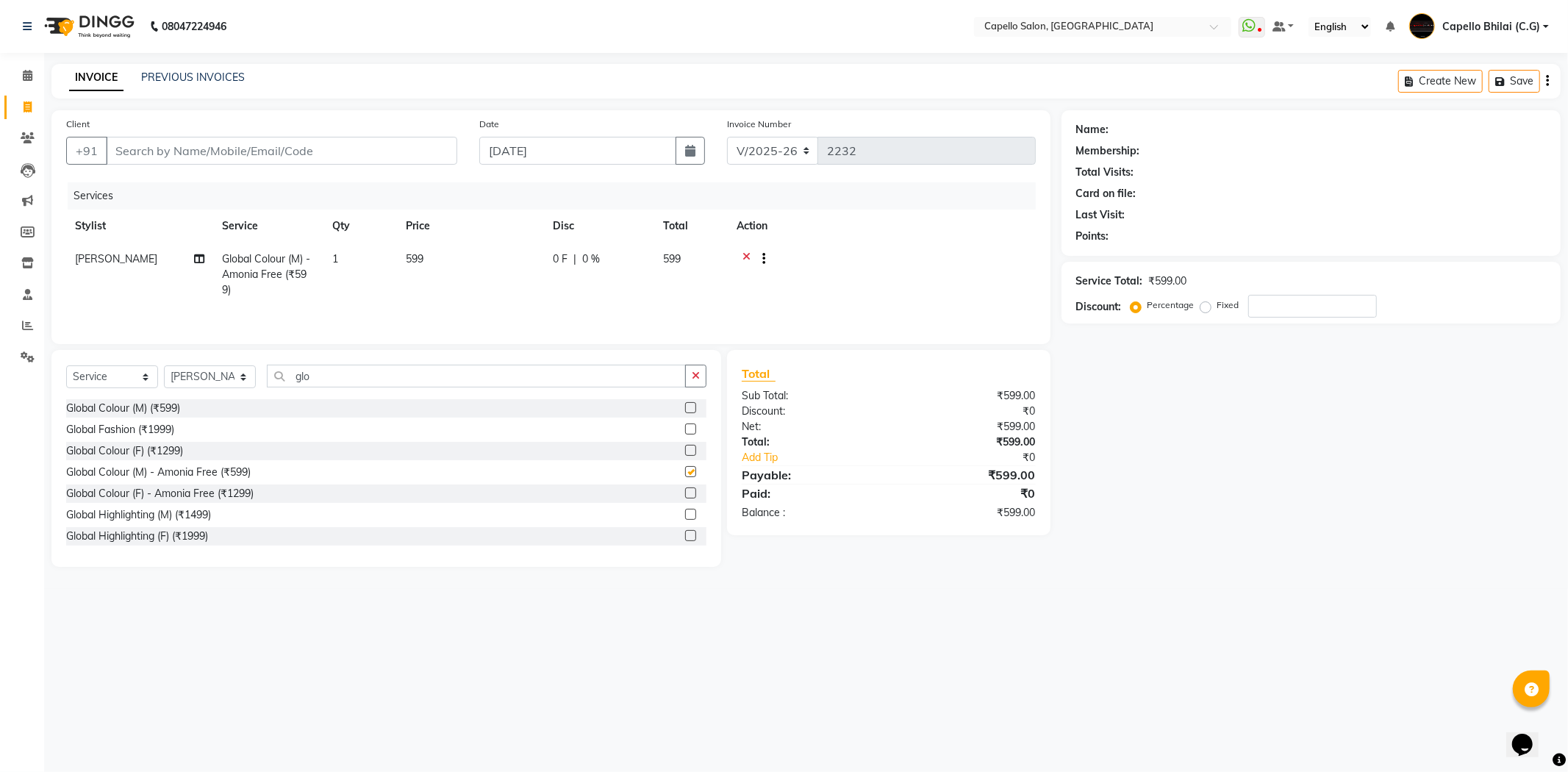
checkbox input "false"
drag, startPoint x: 496, startPoint y: 263, endPoint x: 506, endPoint y: 265, distance: 10.2
click at [506, 265] on td "599" at bounding box center [471, 275] width 147 height 64
select select "17882"
click at [391, 274] on tr "ADMIN [PERSON_NAME] [PERSON_NAME] [PERSON_NAME] Bhilai (C.G) [PERSON_NAME] [PER…" at bounding box center [551, 274] width 969 height 62
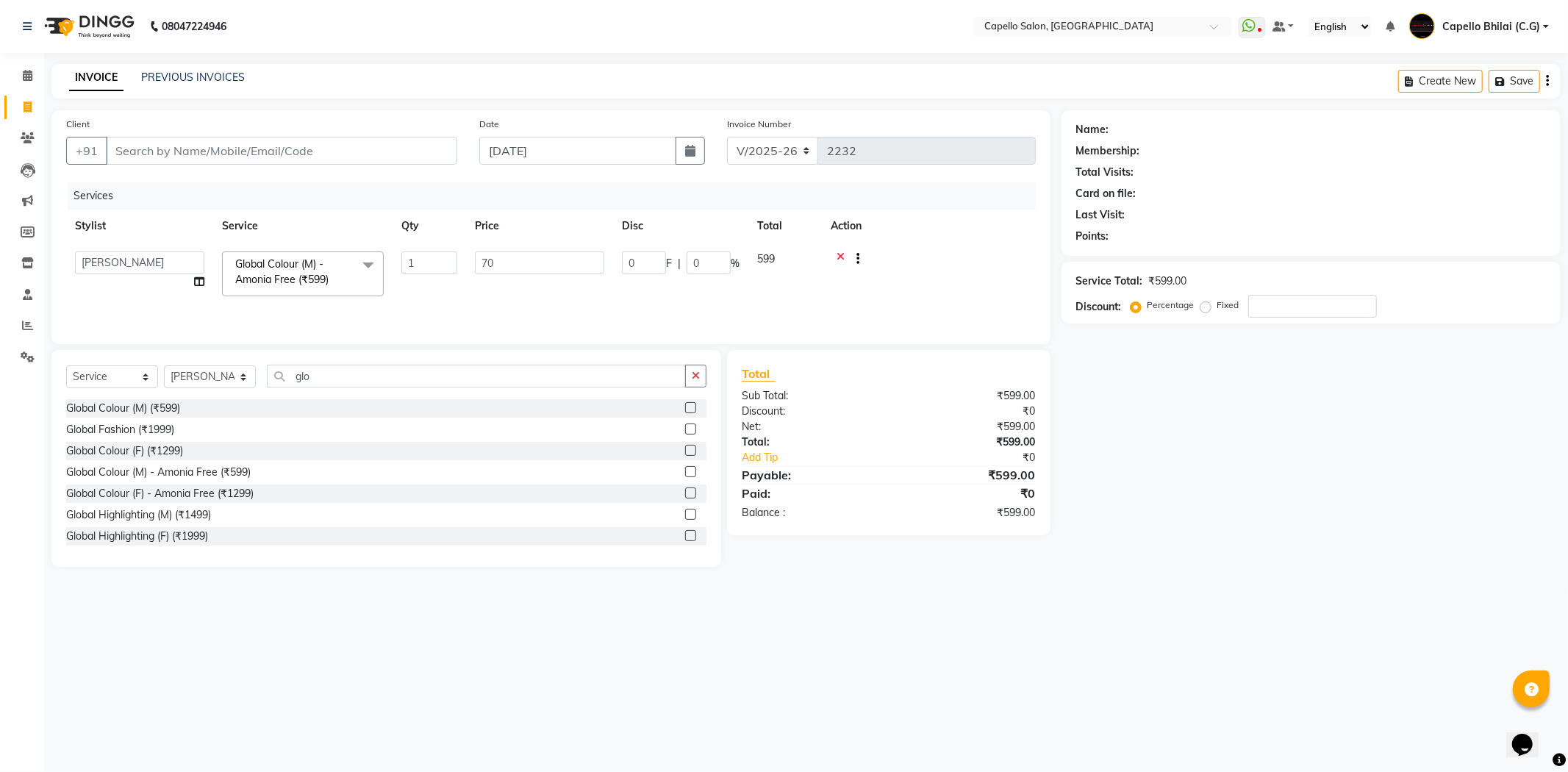
type input "700"
click at [738, 574] on main "INVOICE PREVIOUS INVOICES Create New Save Client +91 Date [DATE] Invoice Number…" at bounding box center [806, 326] width 1524 height 525
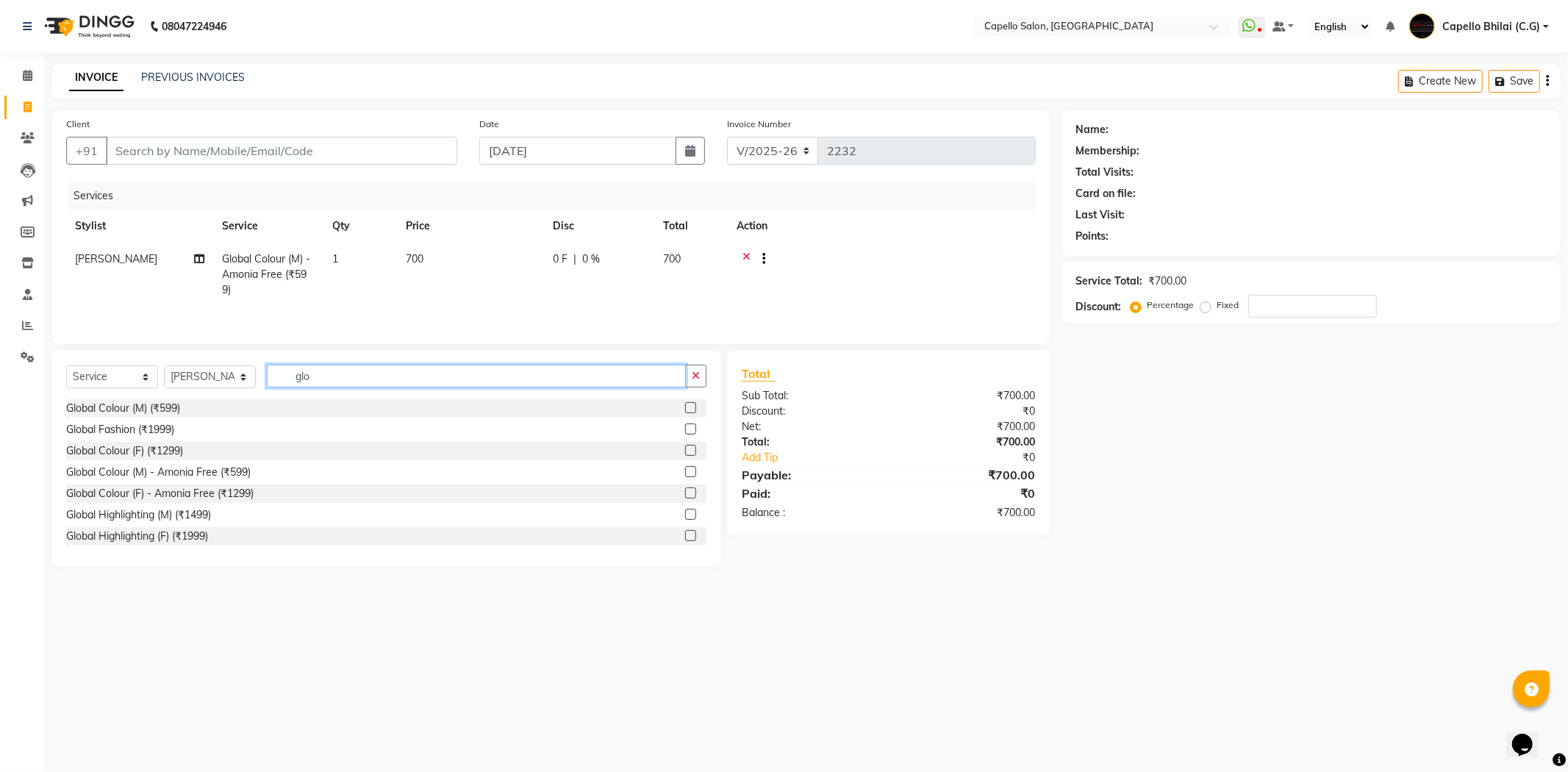
click at [241, 386] on div "Select Service Product Membership Package Voucher Prepaid Gift Card Select Styl…" at bounding box center [386, 381] width 640 height 34
type input "cut"
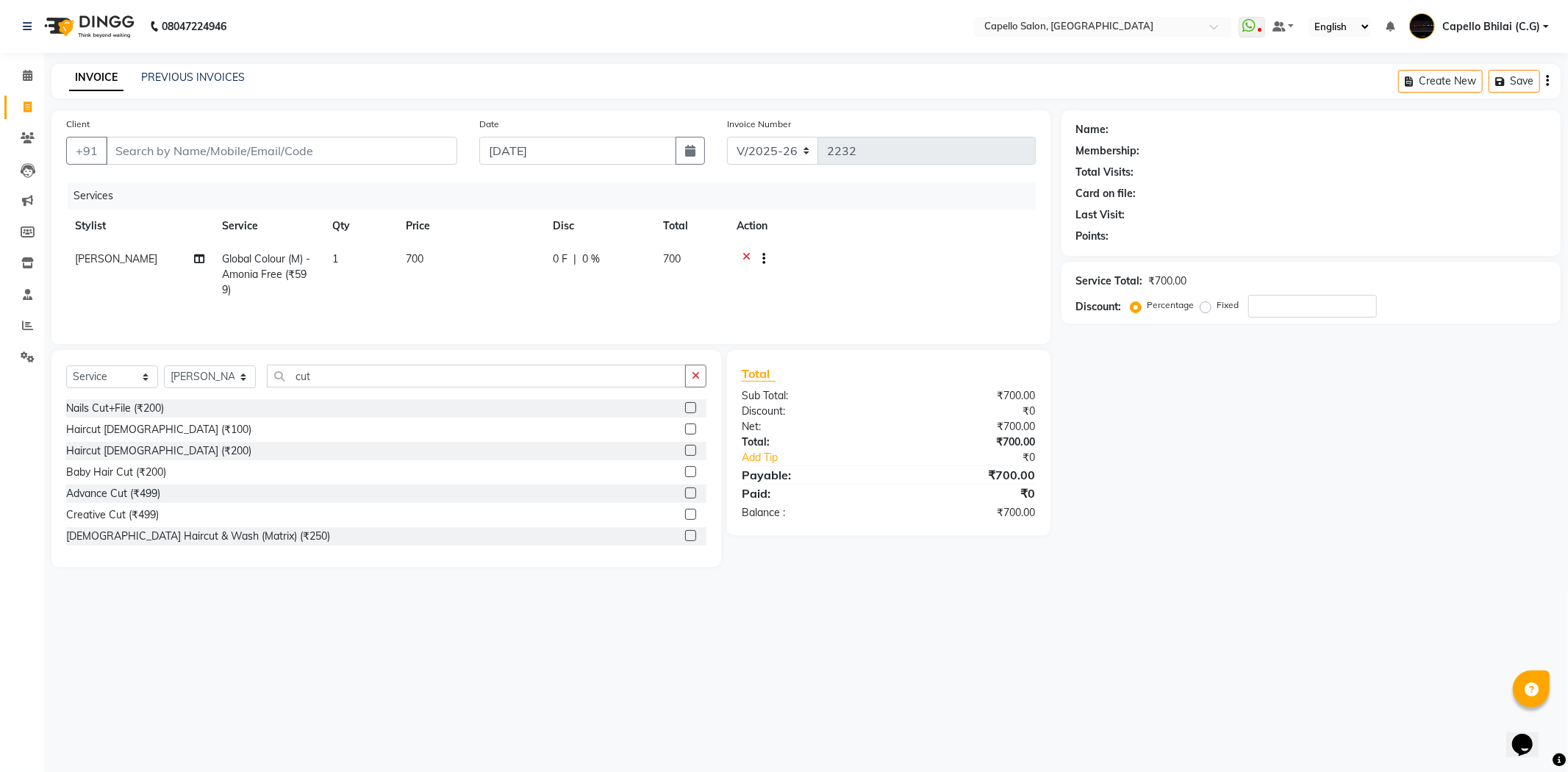
drag, startPoint x: 133, startPoint y: 432, endPoint x: 208, endPoint y: 413, distance: 77.4
click at [135, 432] on div "Haircut [DEMOGRAPHIC_DATA] (₹100)" at bounding box center [159, 429] width 185 height 15
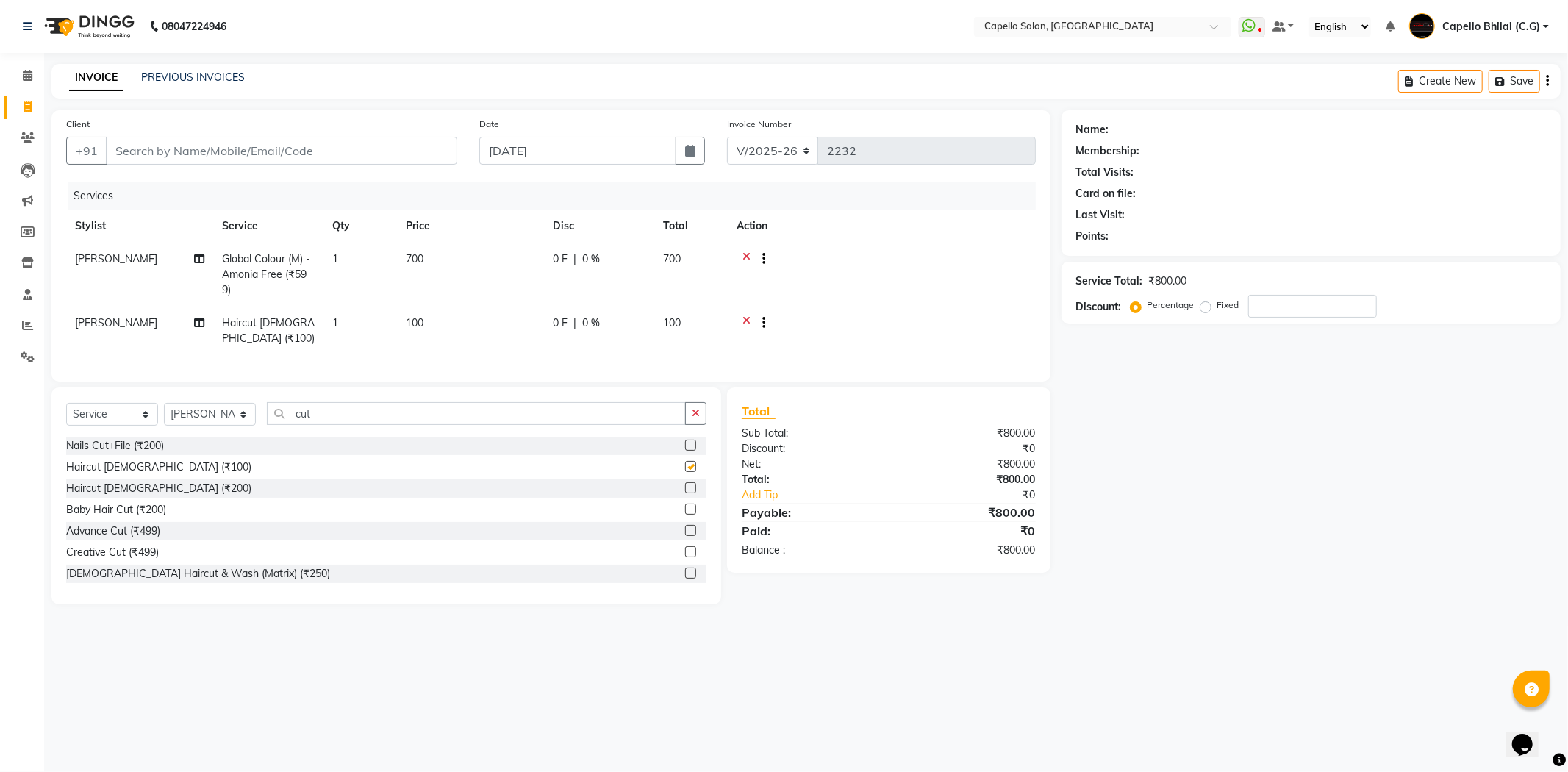
checkbox input "false"
drag, startPoint x: 435, startPoint y: 324, endPoint x: 506, endPoint y: 324, distance: 71.0
click at [473, 325] on td "100" at bounding box center [471, 331] width 147 height 49
select select "17882"
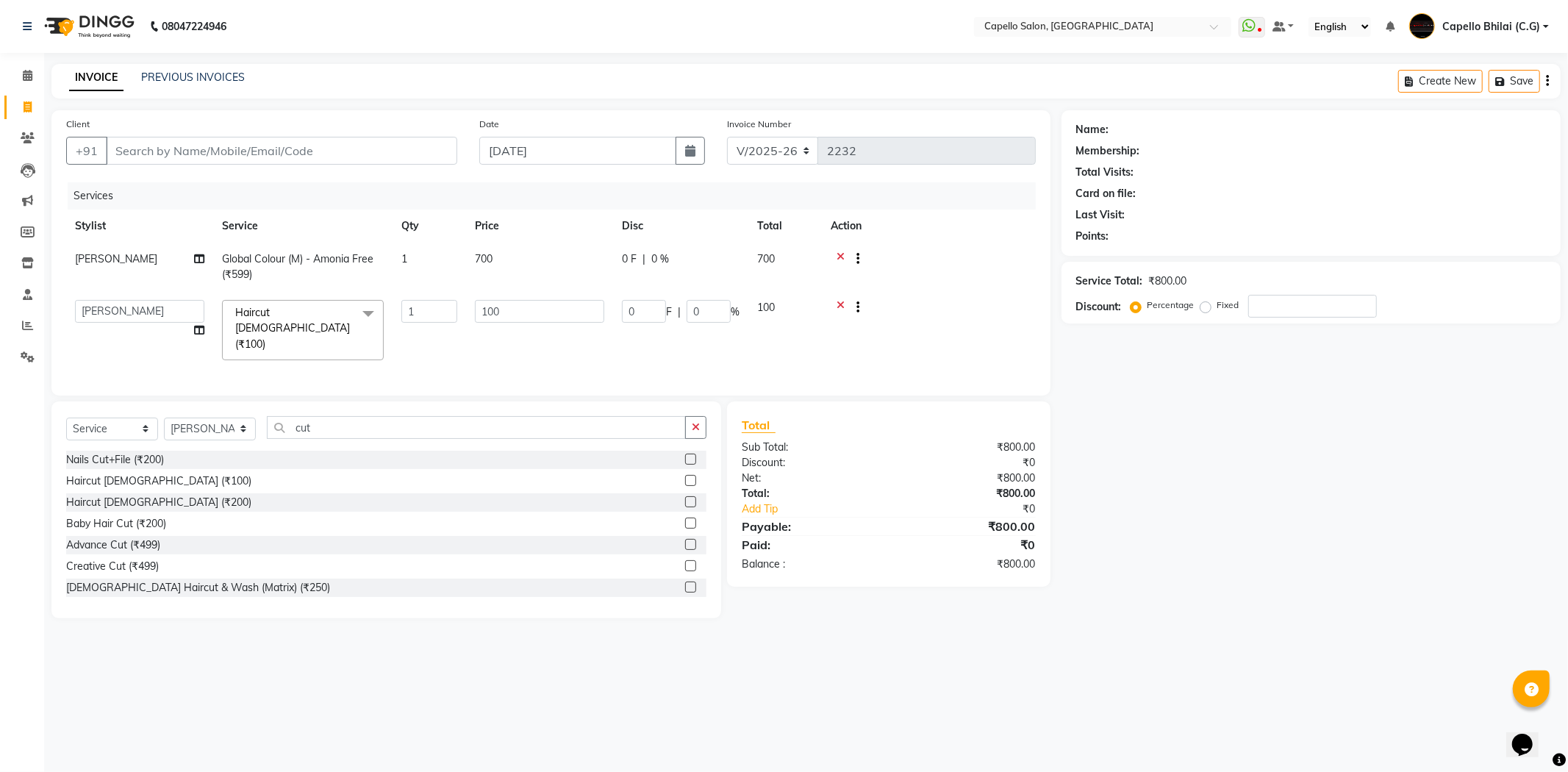
click at [398, 320] on tr "ADMIN [PERSON_NAME] [PERSON_NAME] [PERSON_NAME] Bhilai (C.G) [PERSON_NAME] [PER…" at bounding box center [551, 329] width 969 height 78
type input "200"
click at [954, 642] on div "08047224946 Select Location × Capello Salon, Bhilai WhatsApp Status ✕ Status: D…" at bounding box center [784, 386] width 1568 height 772
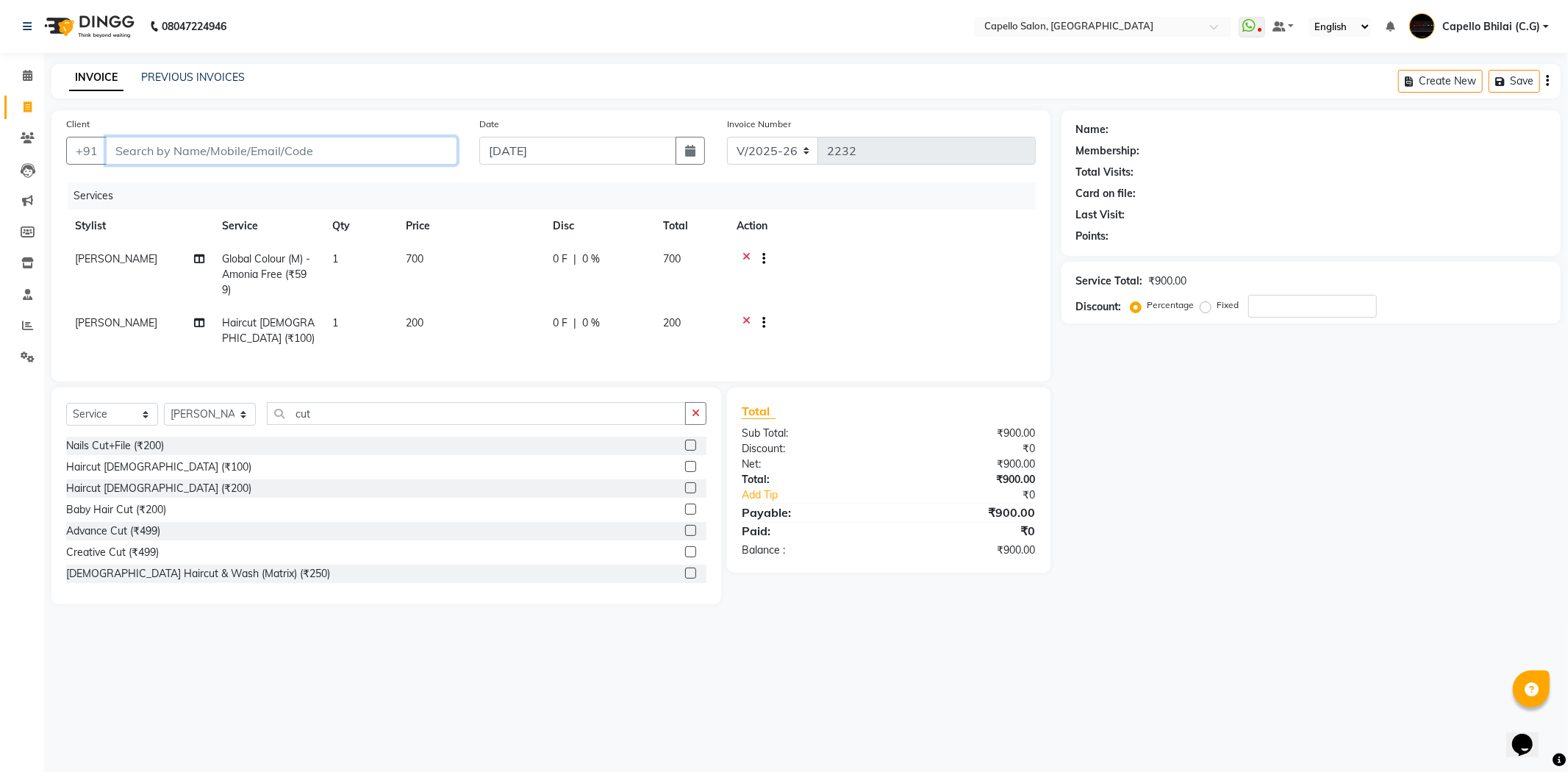
click at [256, 152] on input "Client" at bounding box center [281, 150] width 352 height 28
type input "9"
type input "0"
type input "9300512257"
click at [431, 153] on span "Add Client" at bounding box center [419, 150] width 58 height 14
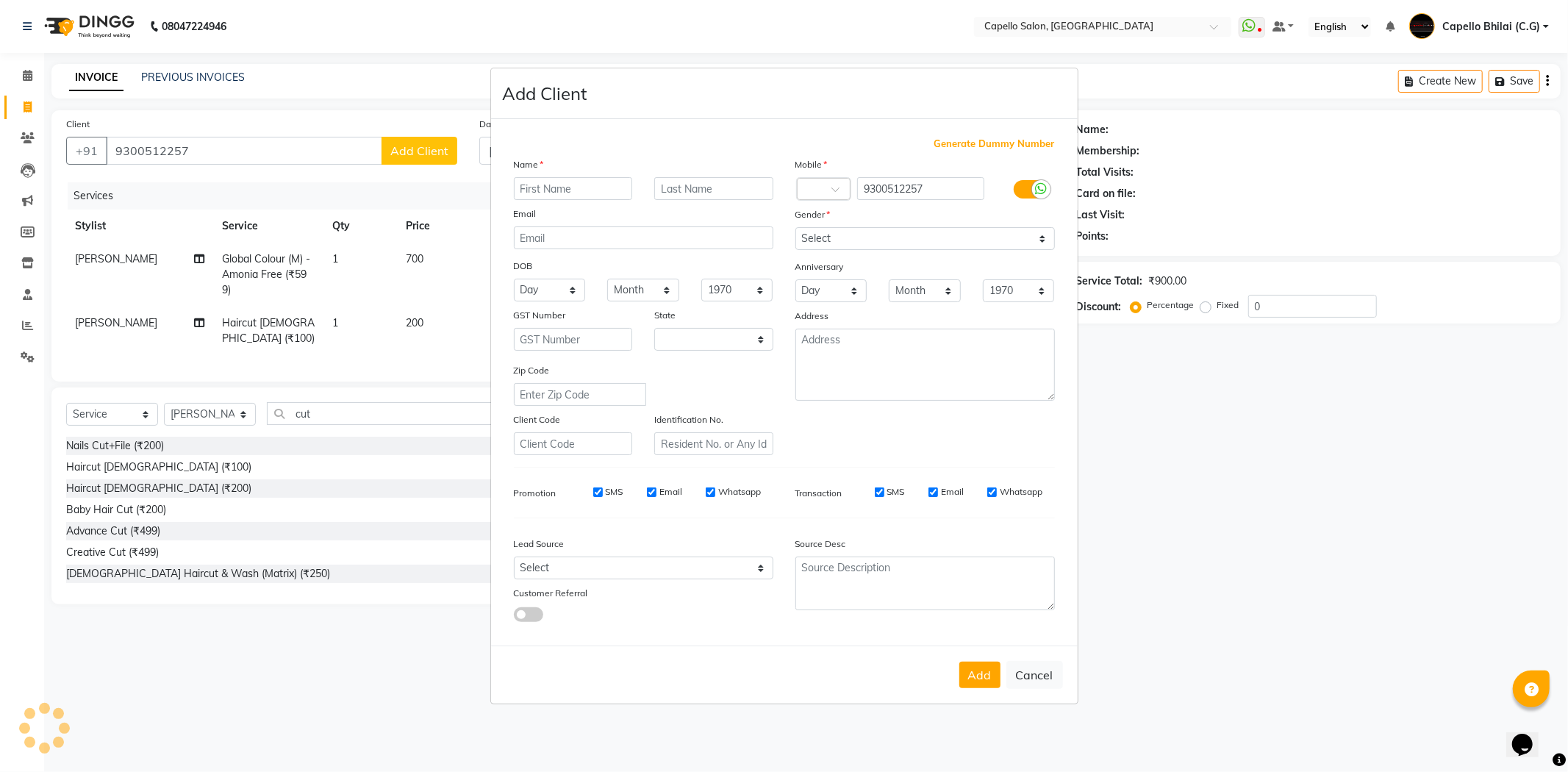
select select "7"
type input "Abhishek"
click at [828, 245] on select "Select [DEMOGRAPHIC_DATA] [DEMOGRAPHIC_DATA] Other Prefer Not To Say" at bounding box center [925, 238] width 260 height 23
select select "[DEMOGRAPHIC_DATA]"
click at [795, 227] on select "Select [DEMOGRAPHIC_DATA] [DEMOGRAPHIC_DATA] Other Prefer Not To Say" at bounding box center [925, 238] width 260 height 23
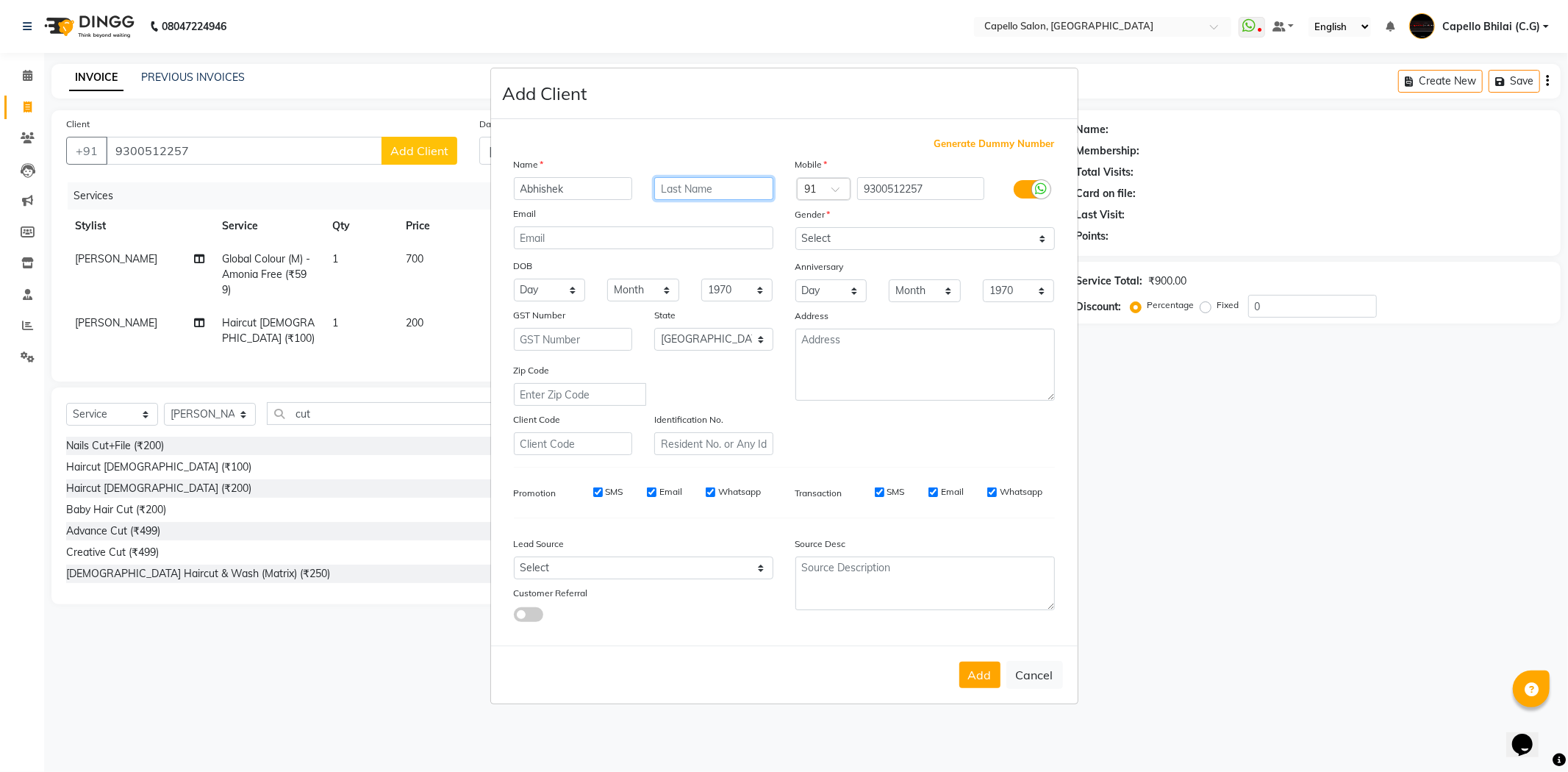
click at [718, 189] on input "text" at bounding box center [714, 189] width 119 height 23
type input "[PERSON_NAME]"
click at [967, 663] on button "Add" at bounding box center [980, 675] width 42 height 26
select select
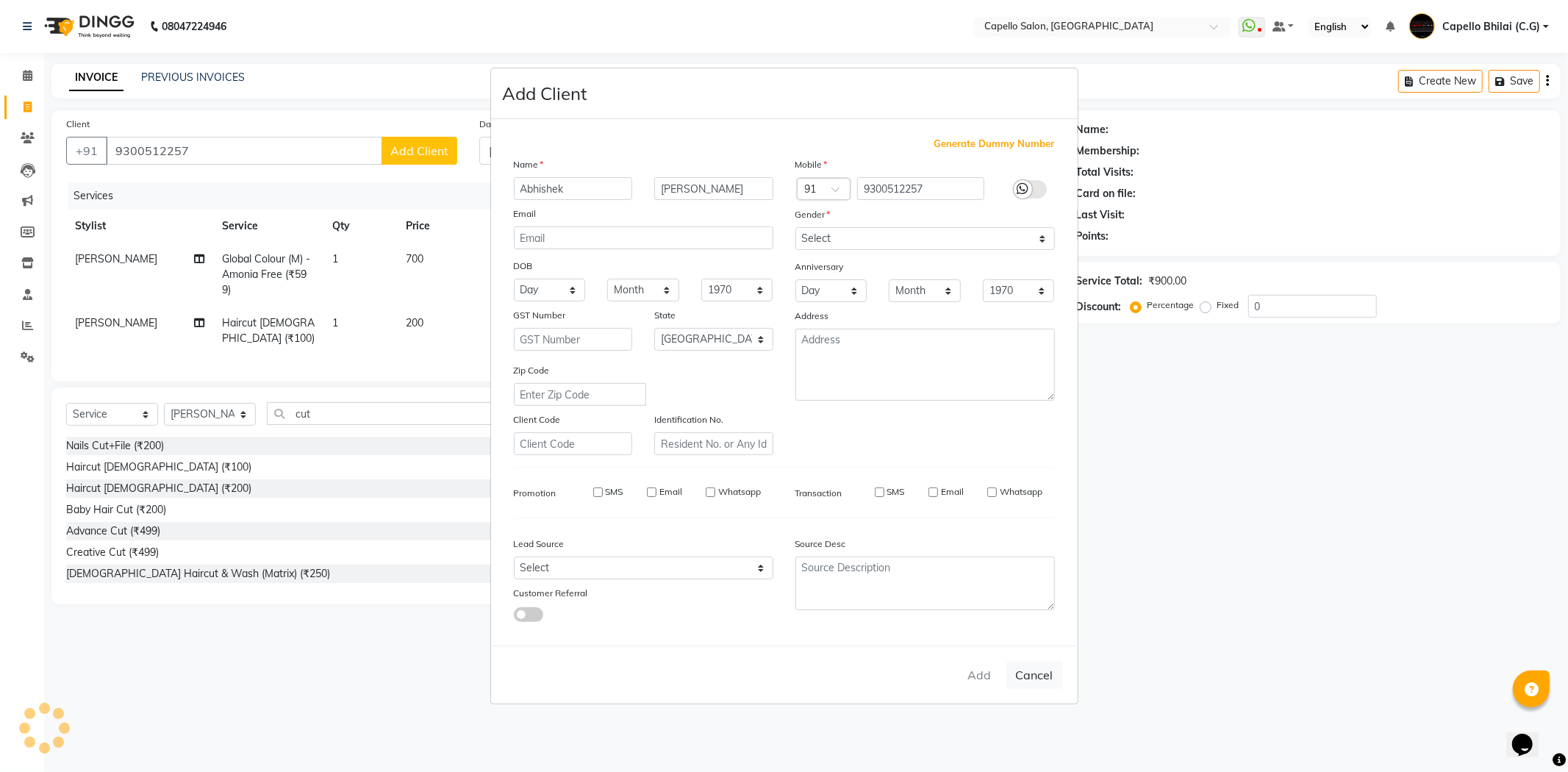
select select
select select "null"
select select
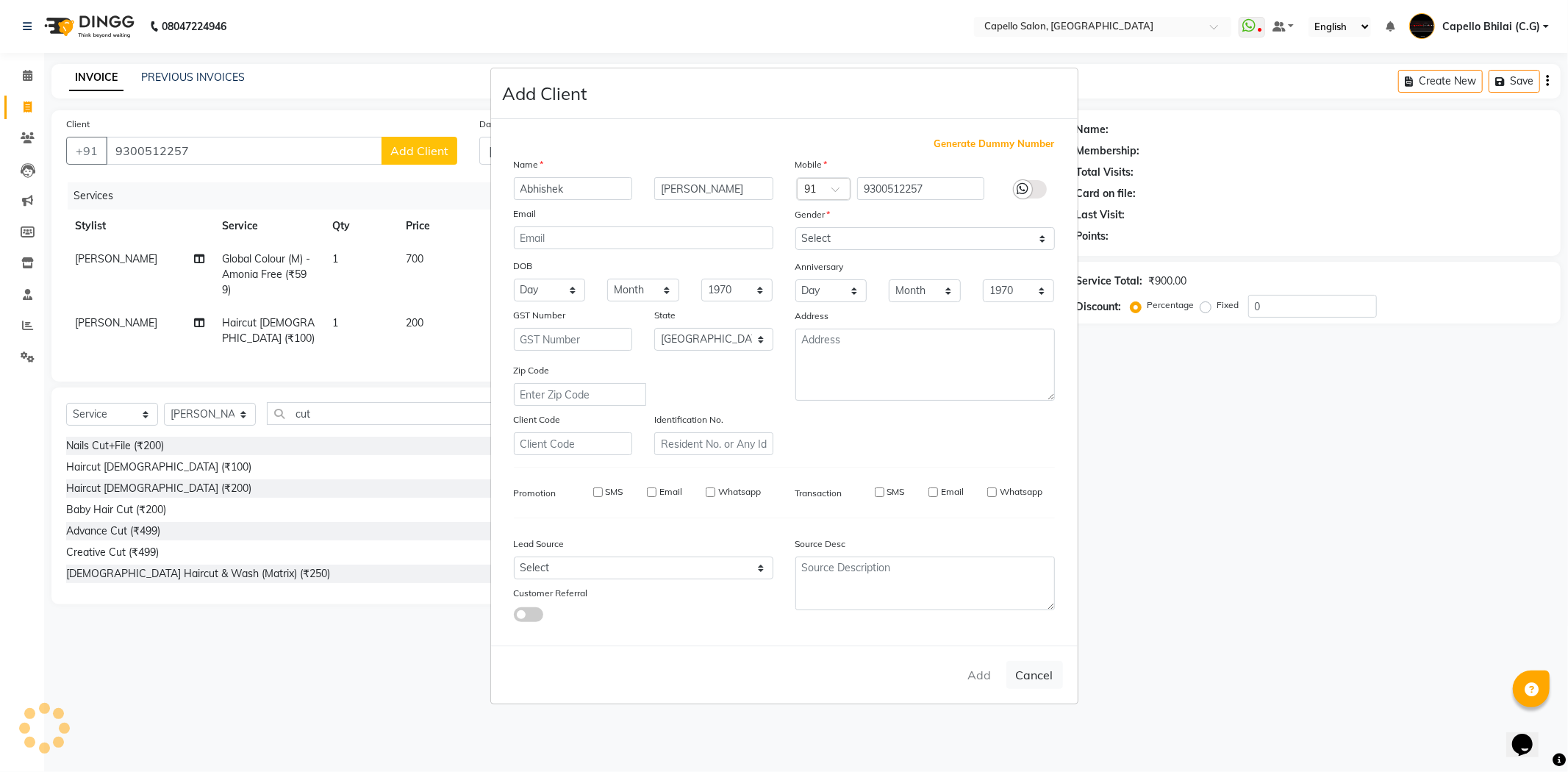
select select
checkbox input "false"
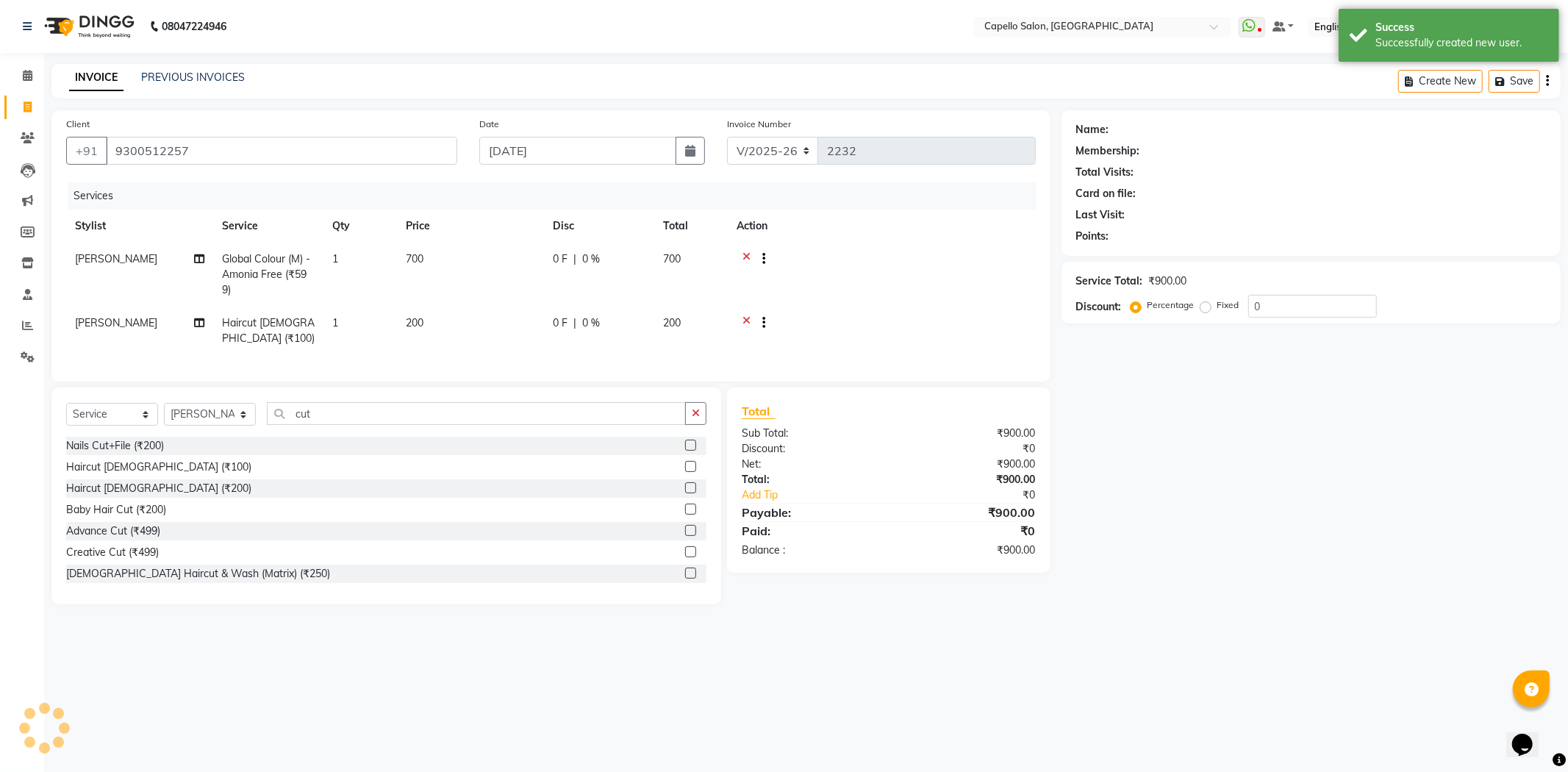
click at [979, 678] on ngb-modal-window "Add Client Generate Dummy Number Name Email DOB Day 01 02 03 04 05 06 07 08 09 …" at bounding box center [784, 386] width 1568 height 772
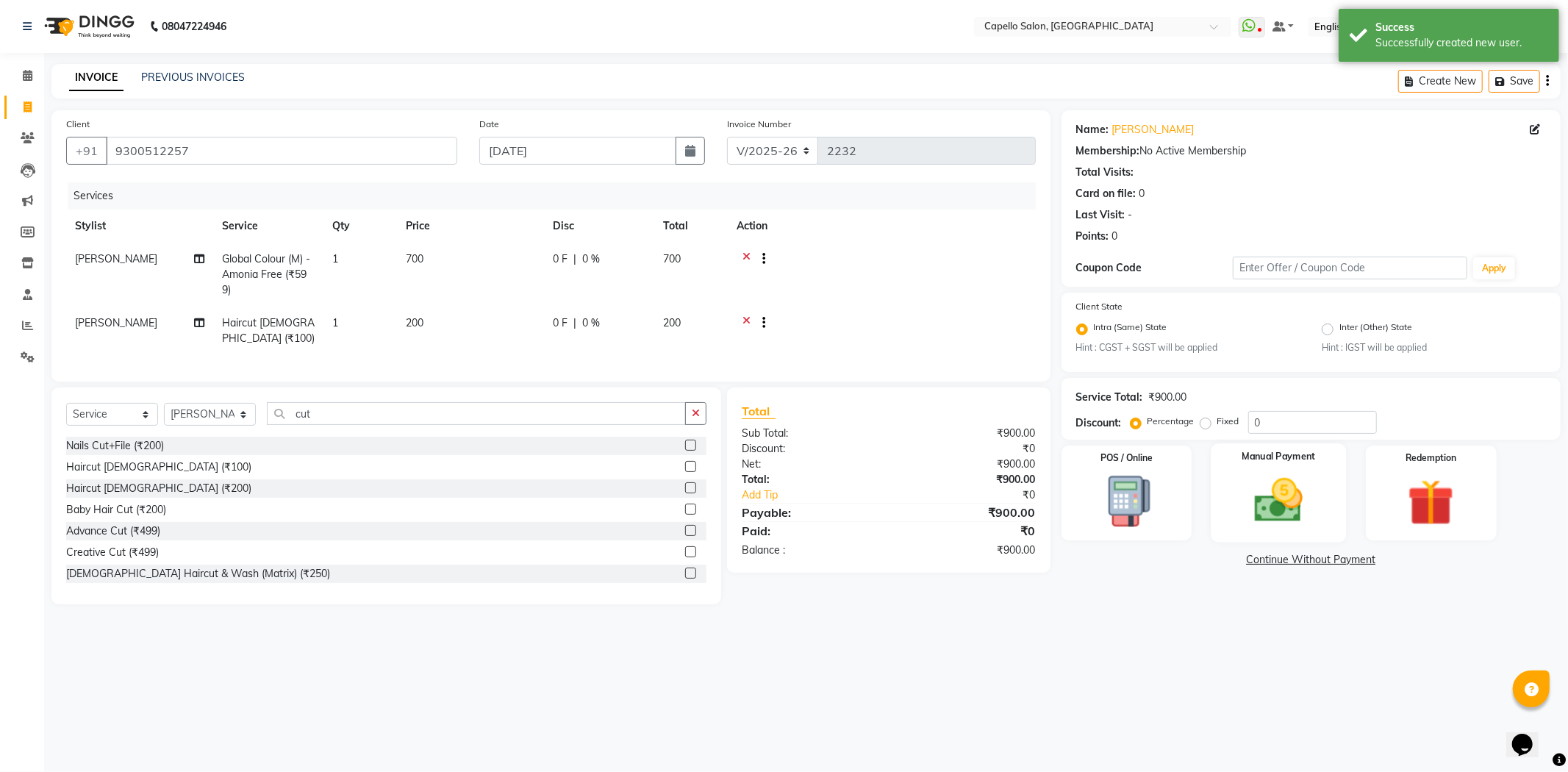
click at [1299, 483] on img at bounding box center [1279, 500] width 78 height 56
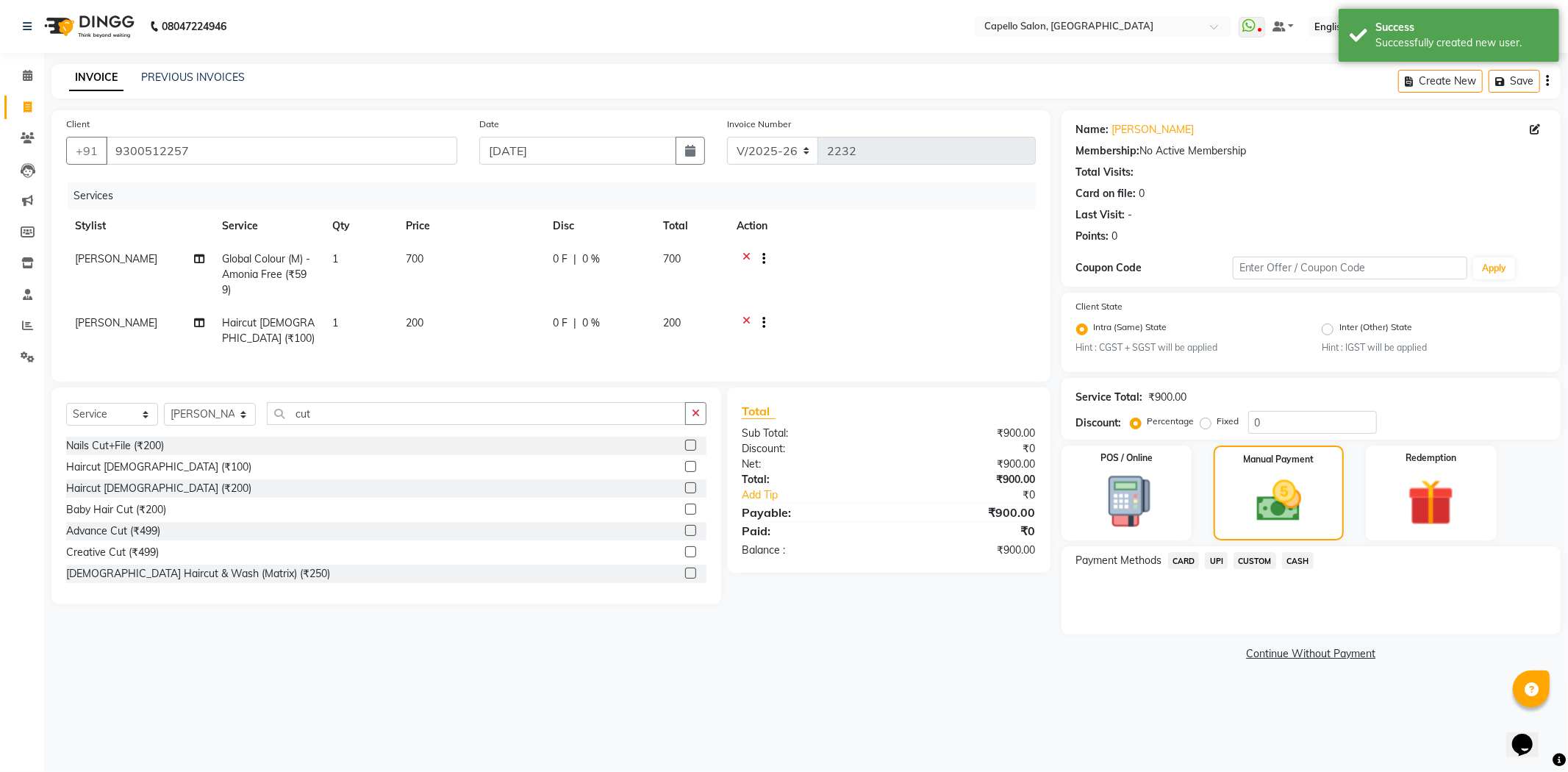
click at [1299, 567] on span "CASH" at bounding box center [1298, 560] width 32 height 17
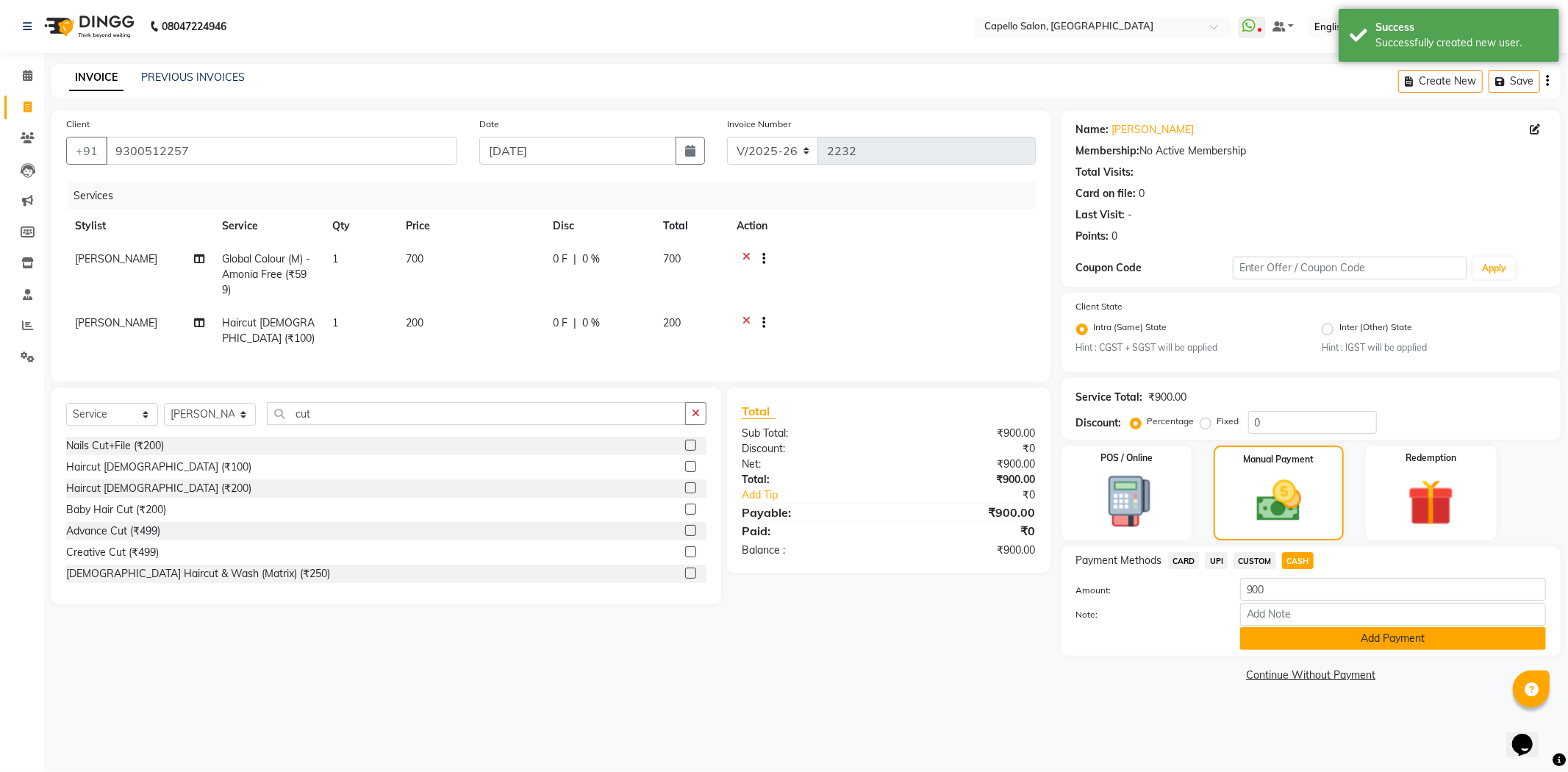
click at [1298, 649] on button "Add Payment" at bounding box center [1393, 639] width 306 height 23
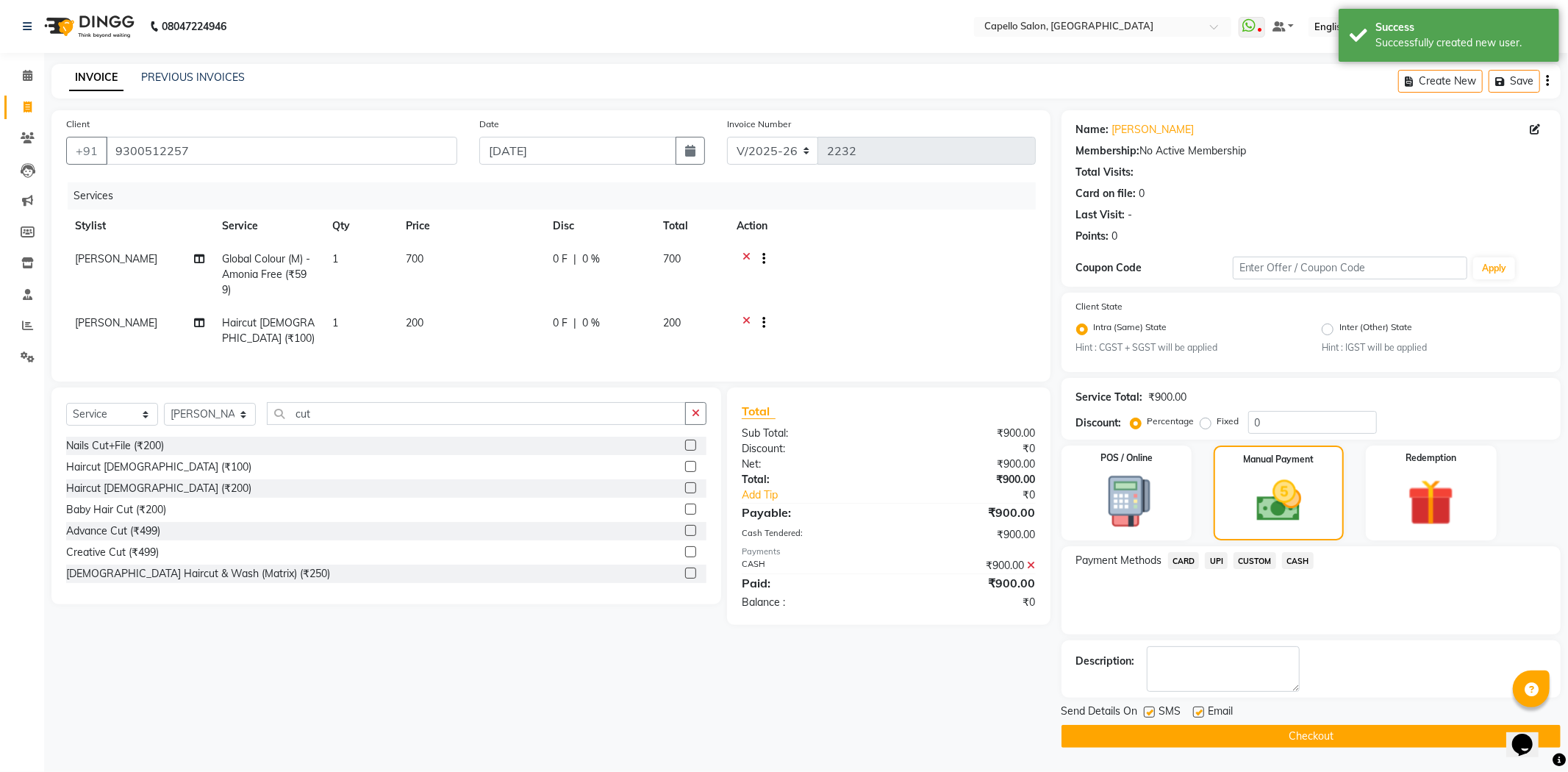
click at [1275, 729] on button "Checkout" at bounding box center [1311, 736] width 499 height 23
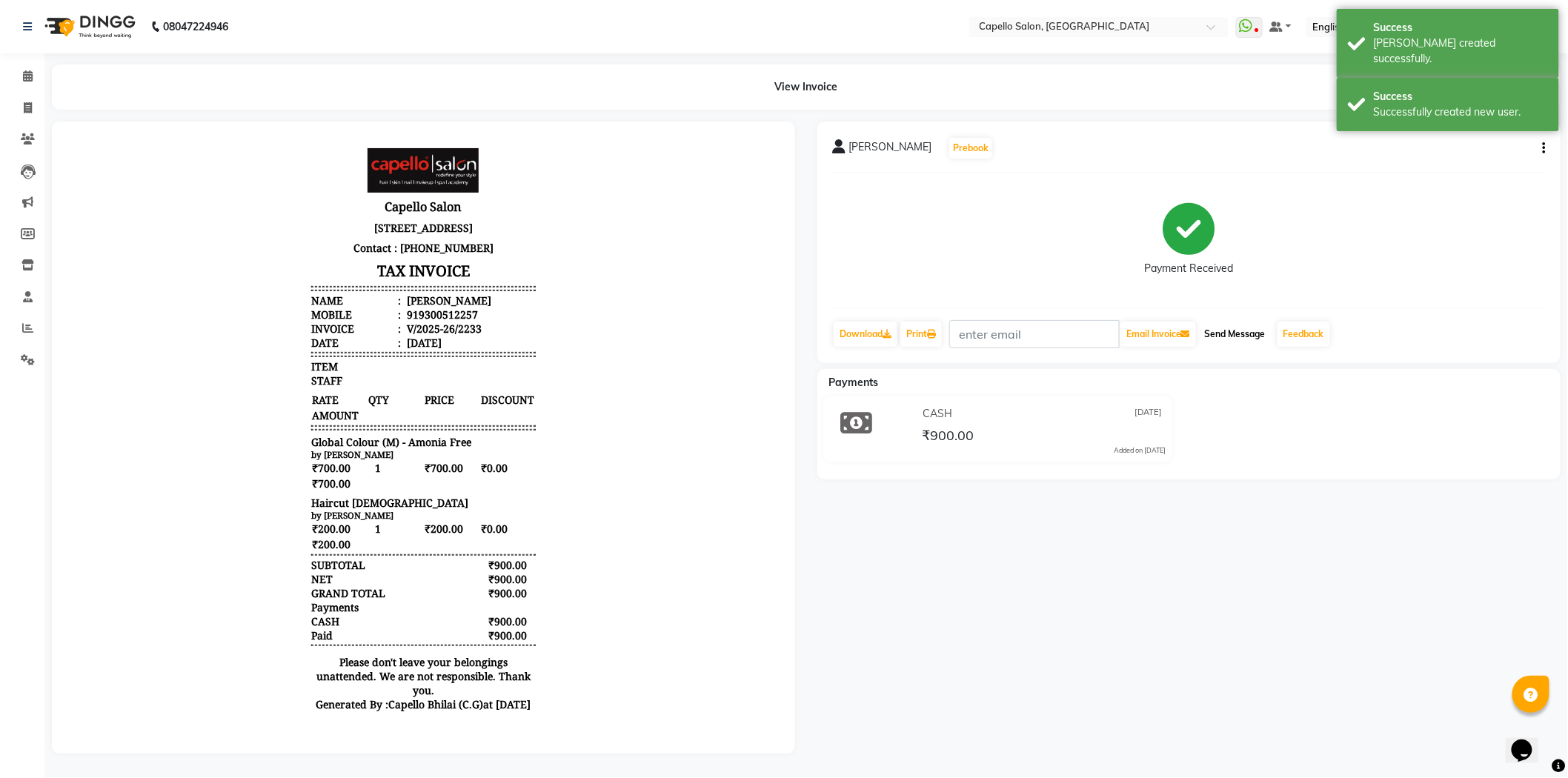
click at [1247, 334] on button "Send Message" at bounding box center [1235, 333] width 73 height 25
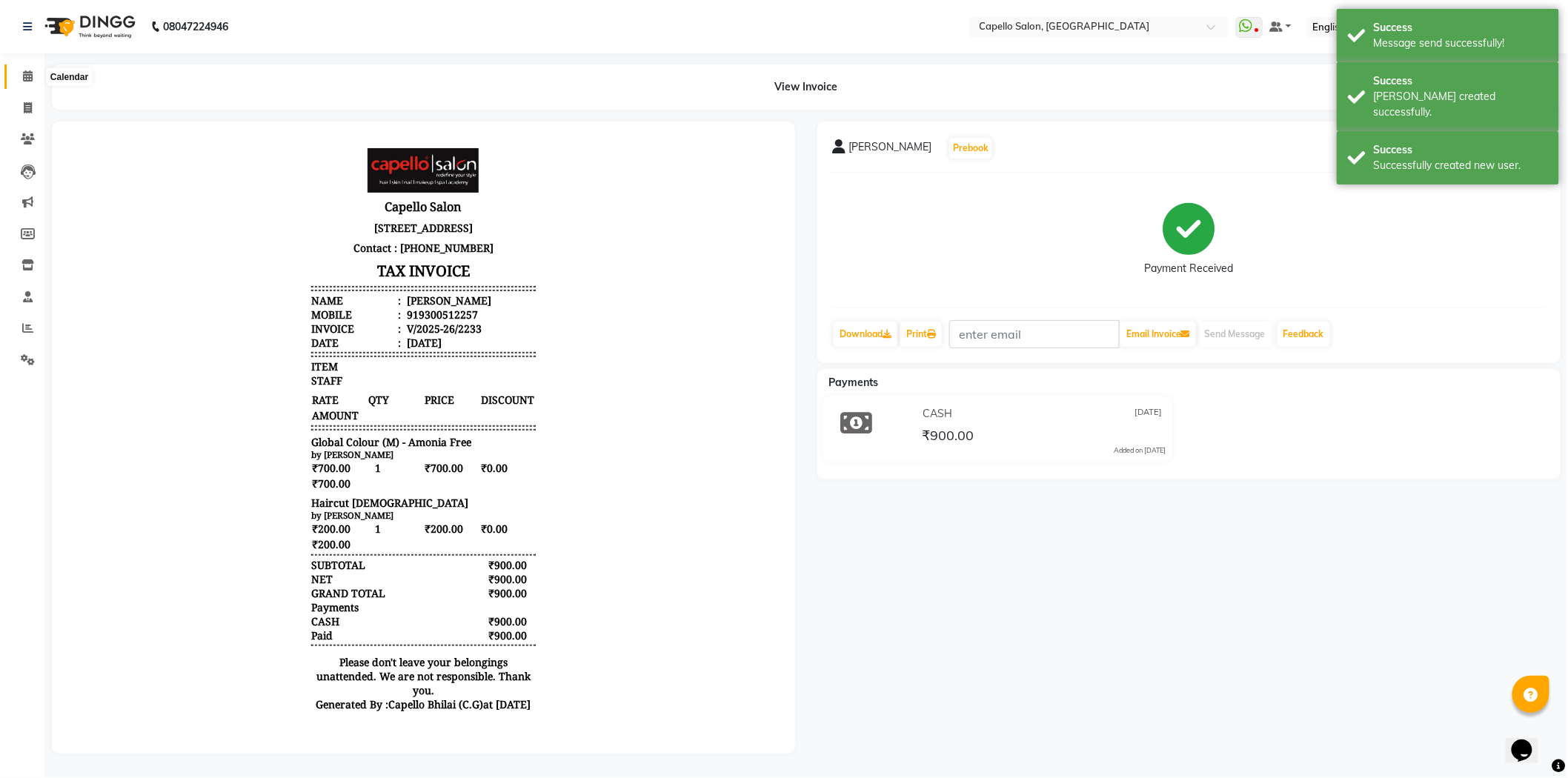
click at [15, 74] on span at bounding box center [27, 77] width 26 height 17
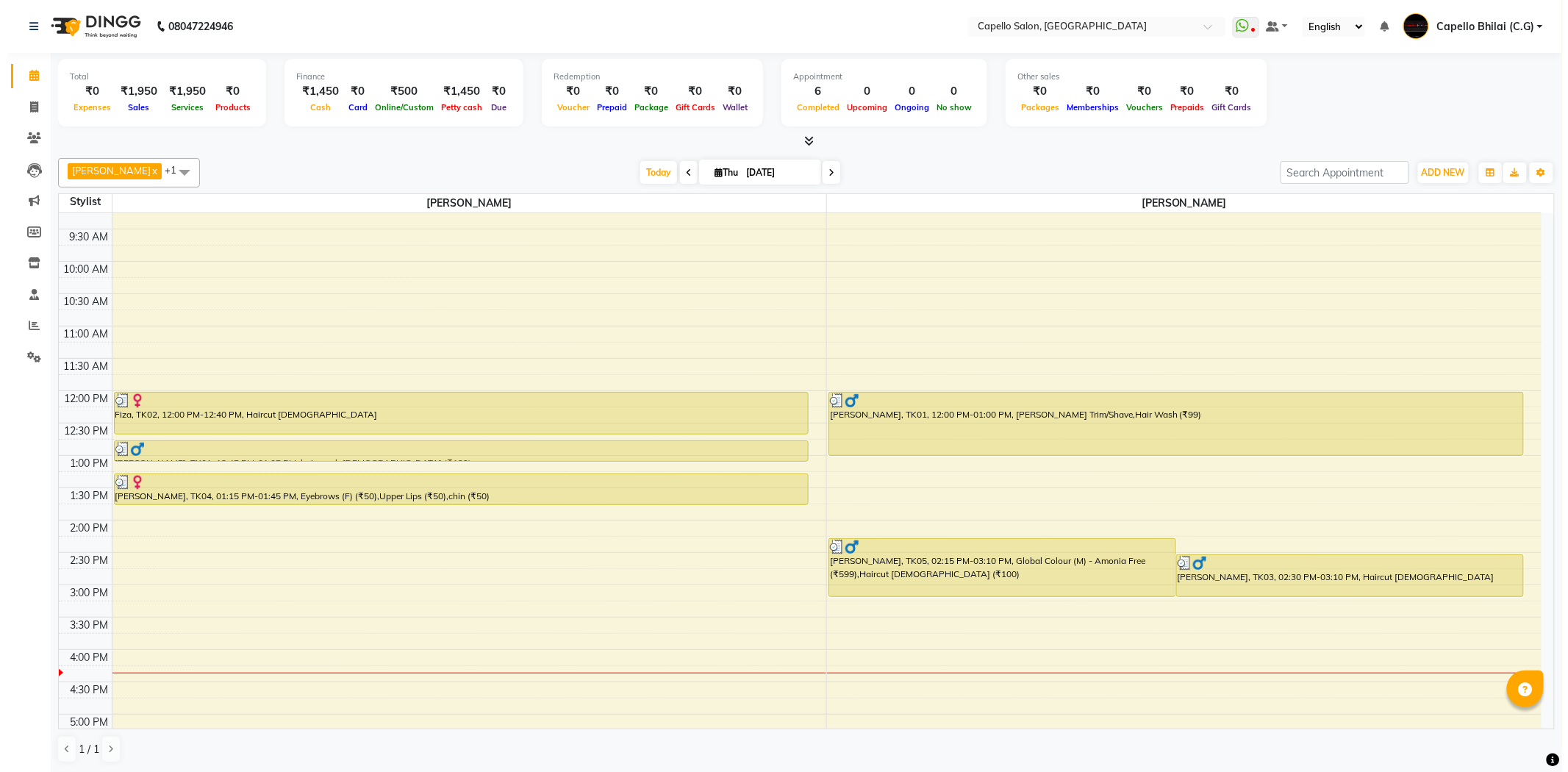
scroll to position [67, 0]
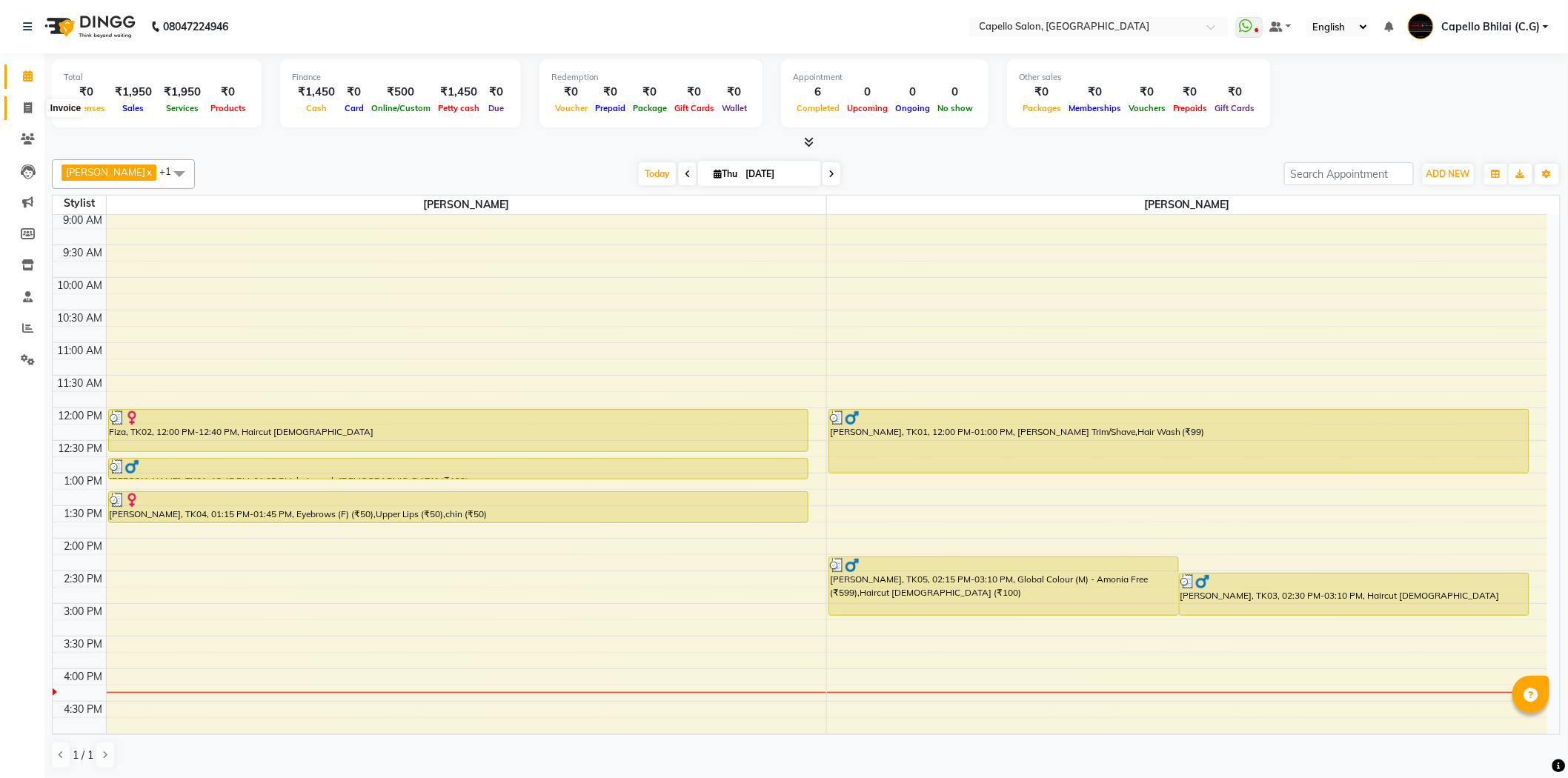
click at [25, 106] on icon at bounding box center [27, 108] width 8 height 11
select select "service"
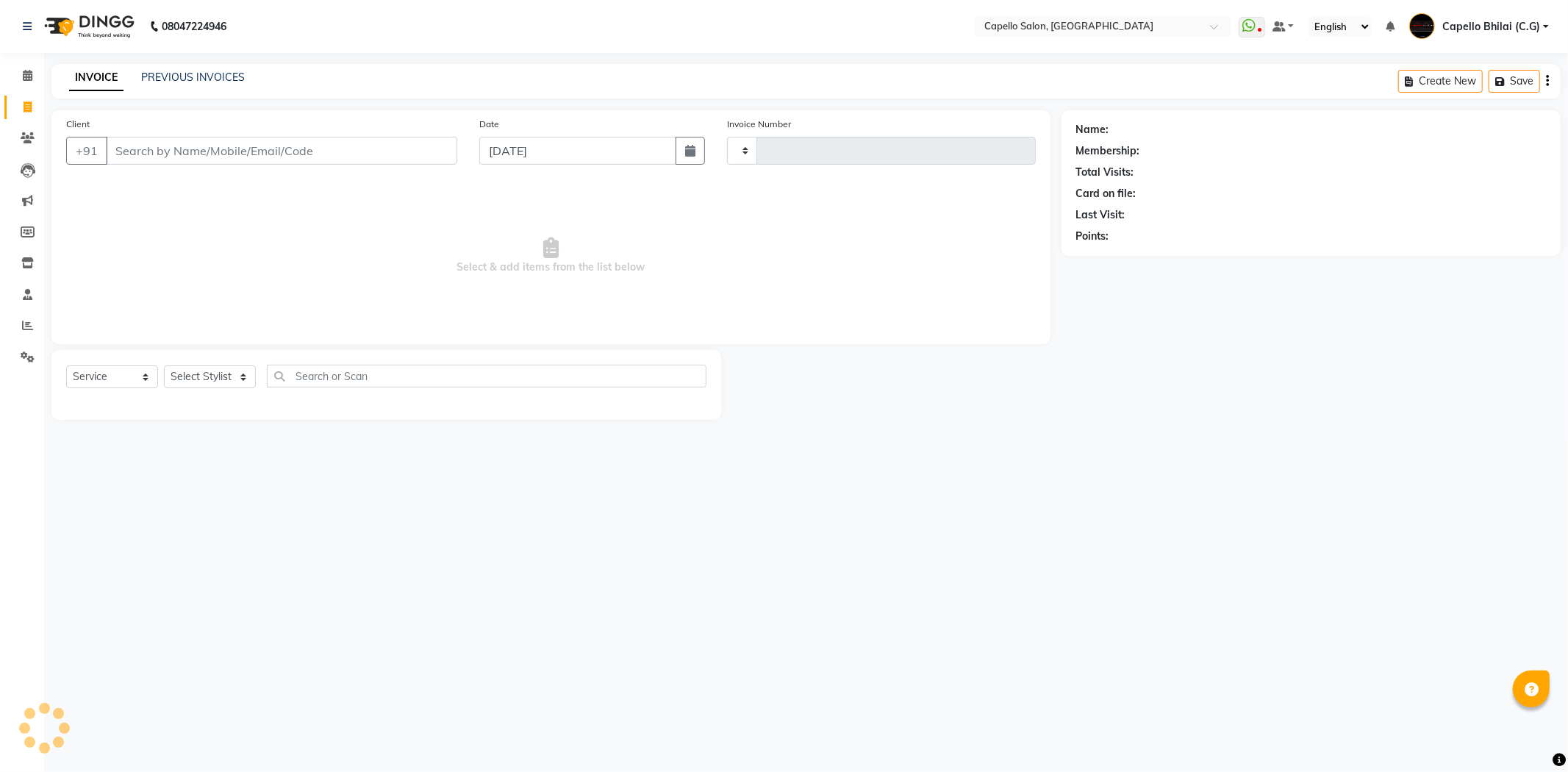
type input "2234"
select select "809"
click at [169, 157] on input "Client" at bounding box center [281, 150] width 352 height 28
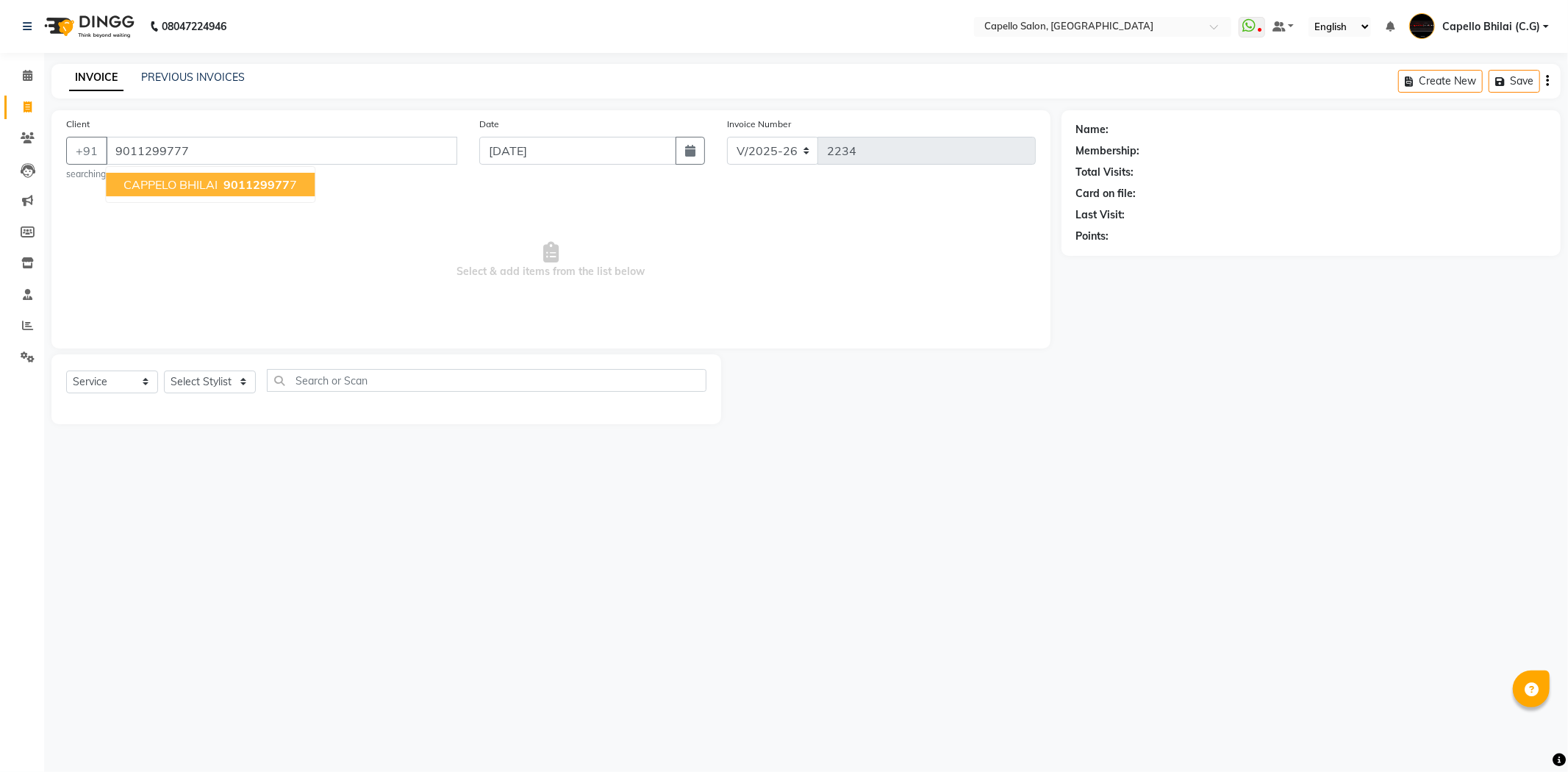
type input "9011299777"
select select "1: Object"
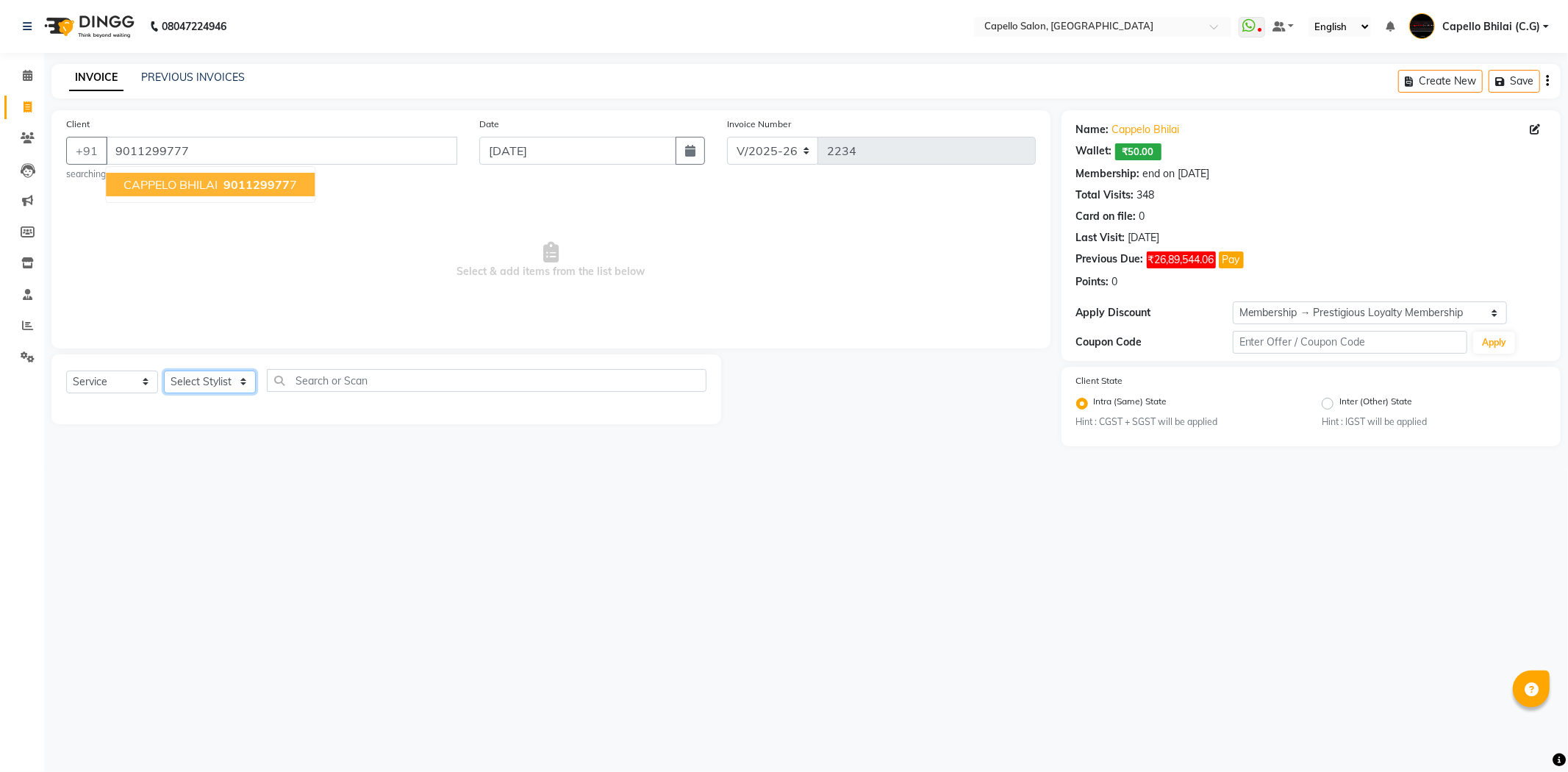
click at [221, 389] on select "Select Stylist ADMIN [PERSON_NAME] [PERSON_NAME] [PERSON_NAME] Bhilai (C.G) [PE…" at bounding box center [209, 382] width 92 height 23
select select "21871"
click at [164, 371] on select "Select Stylist ADMIN [PERSON_NAME] [PERSON_NAME] [PERSON_NAME] Bhilai (C.G) [PE…" at bounding box center [209, 382] width 92 height 23
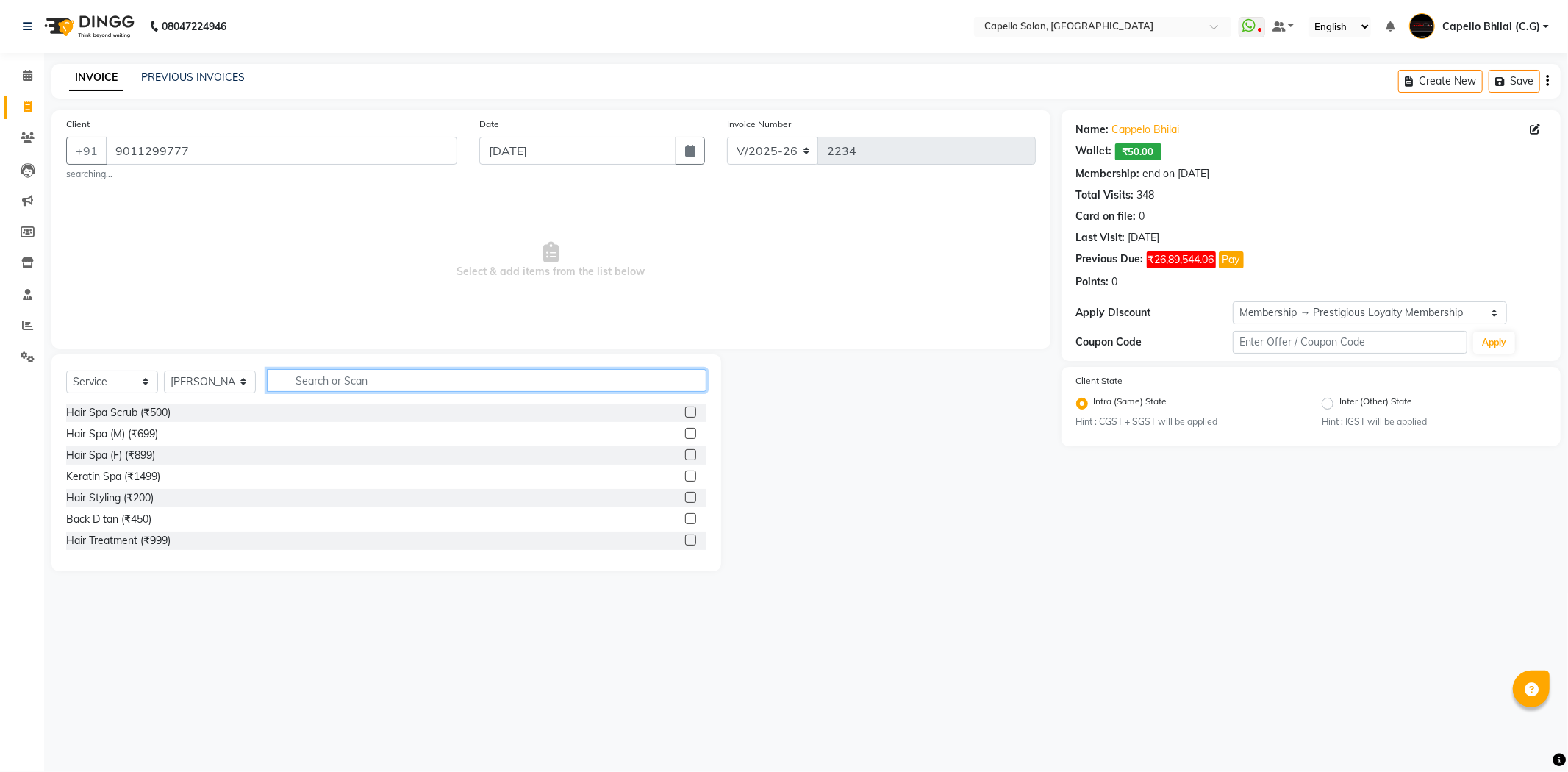
click at [332, 384] on input "text" at bounding box center [487, 380] width 440 height 23
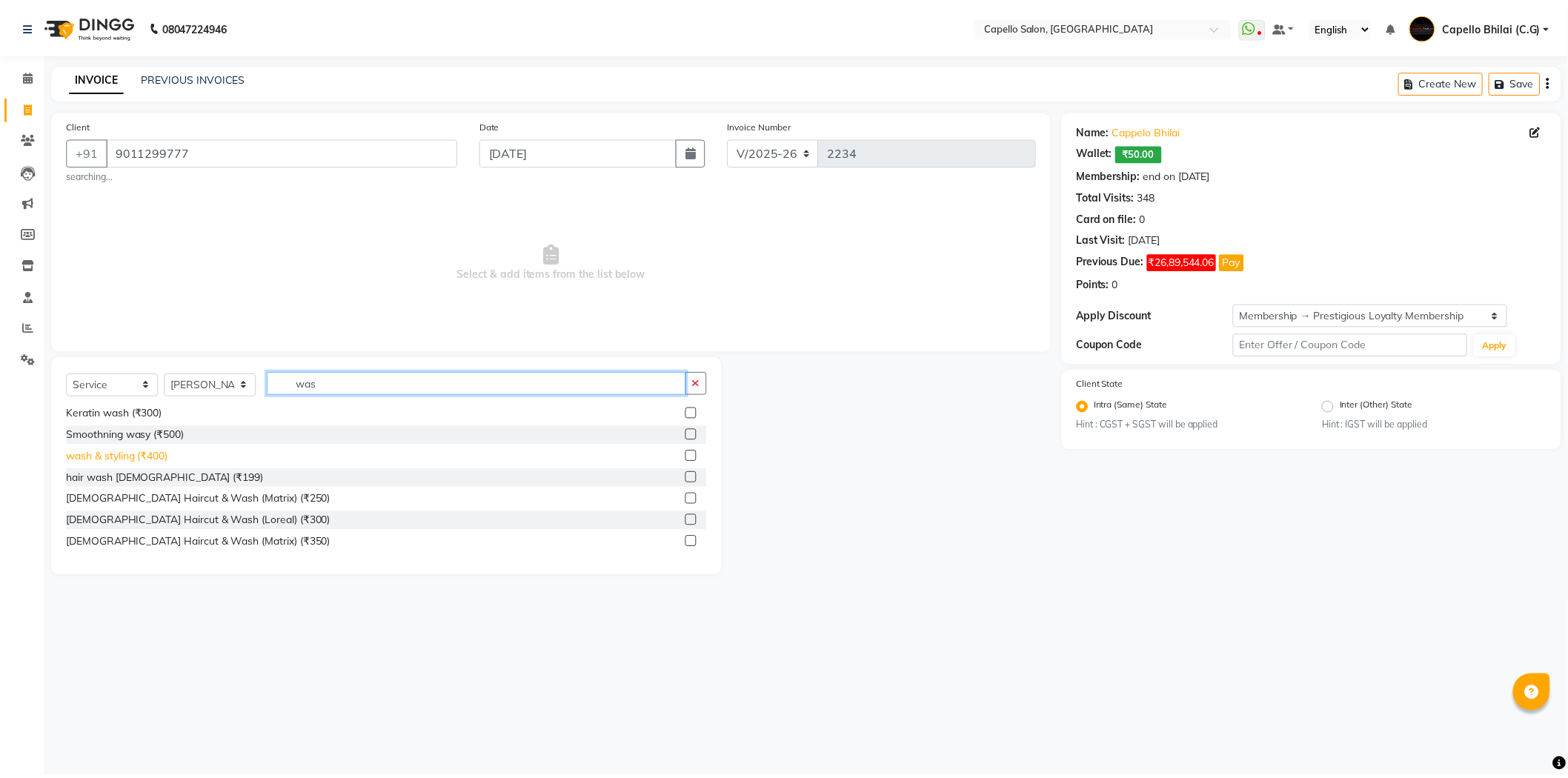
scroll to position [45, 0]
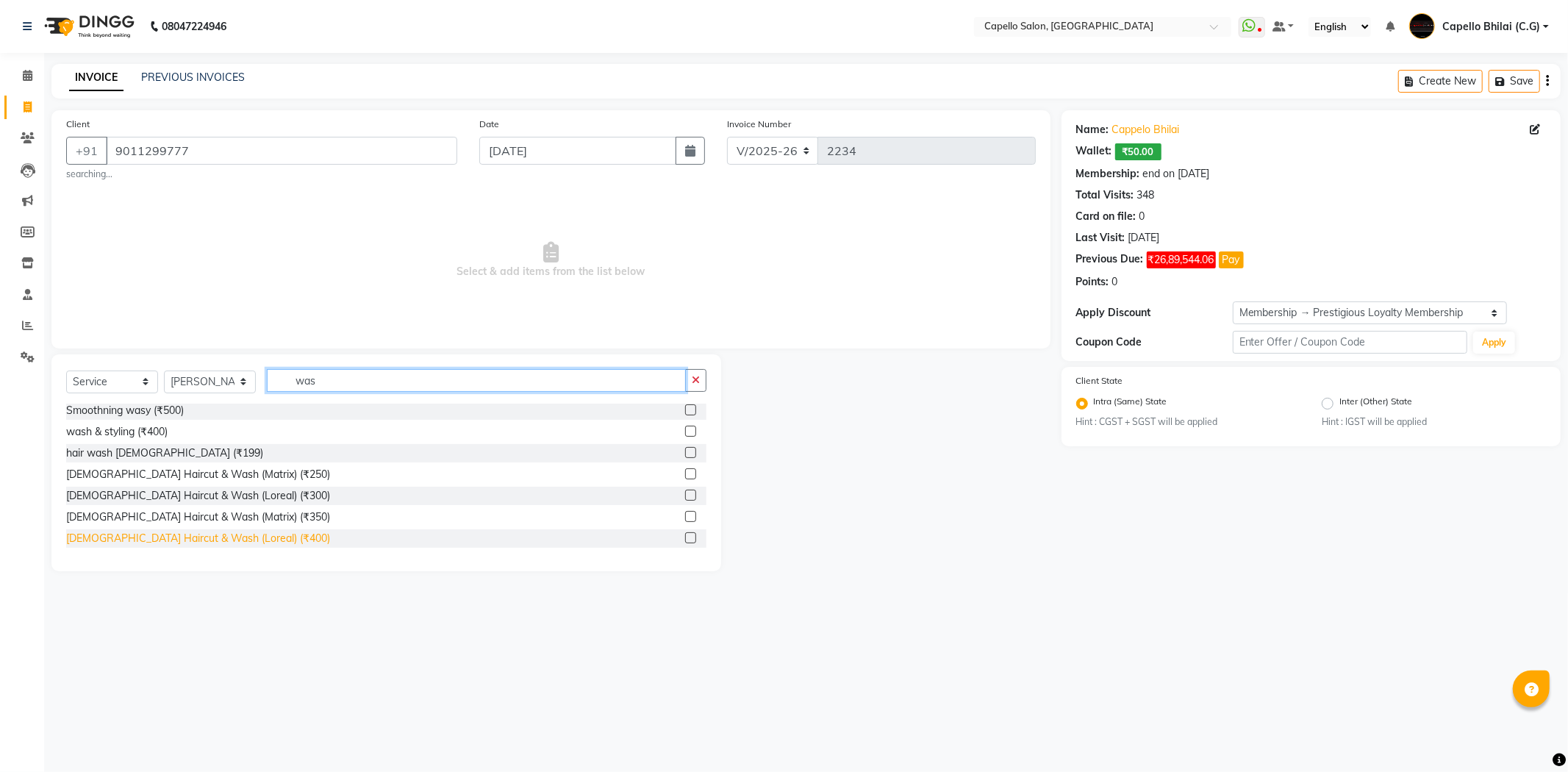
type input "was"
click at [172, 543] on div "[DEMOGRAPHIC_DATA] Haircut & Wash (Loreal) (₹400)" at bounding box center [198, 538] width 264 height 15
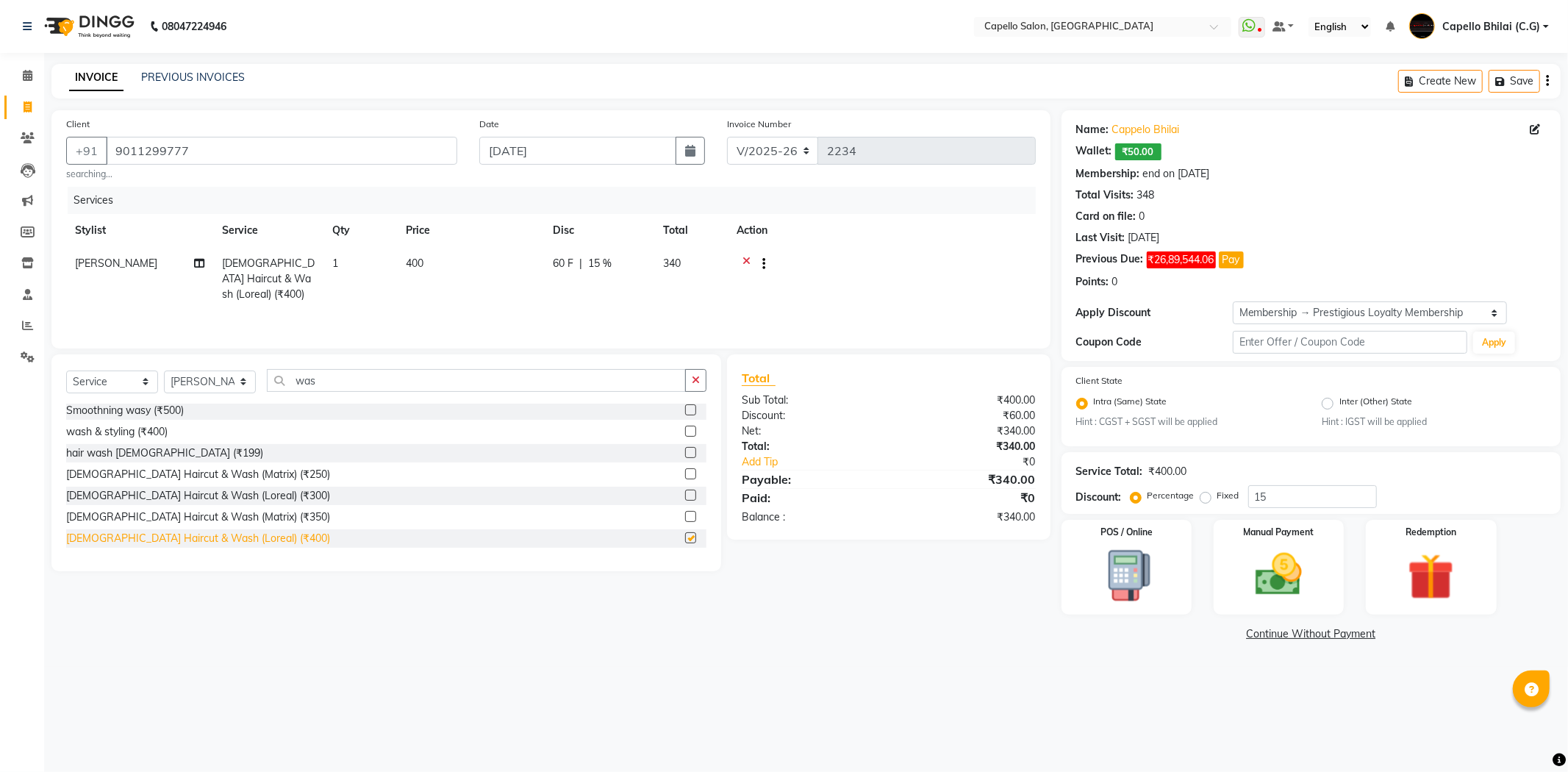
checkbox input "false"
click at [1273, 499] on input "15" at bounding box center [1312, 496] width 129 height 23
type input "1"
click at [936, 279] on td at bounding box center [882, 279] width 308 height 64
click at [1277, 576] on img at bounding box center [1279, 575] width 78 height 56
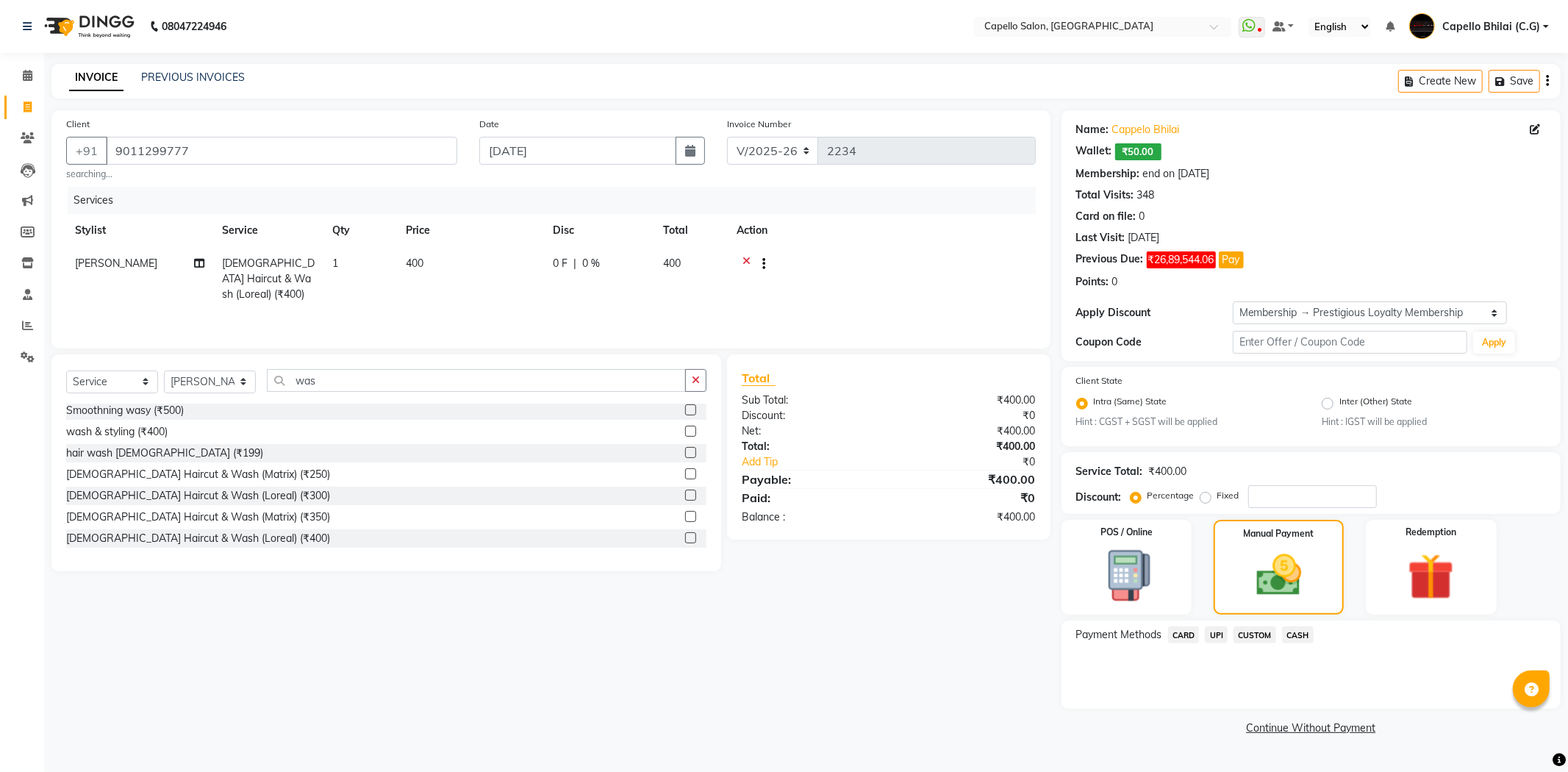
click at [1219, 637] on span "UPI" at bounding box center [1216, 635] width 23 height 17
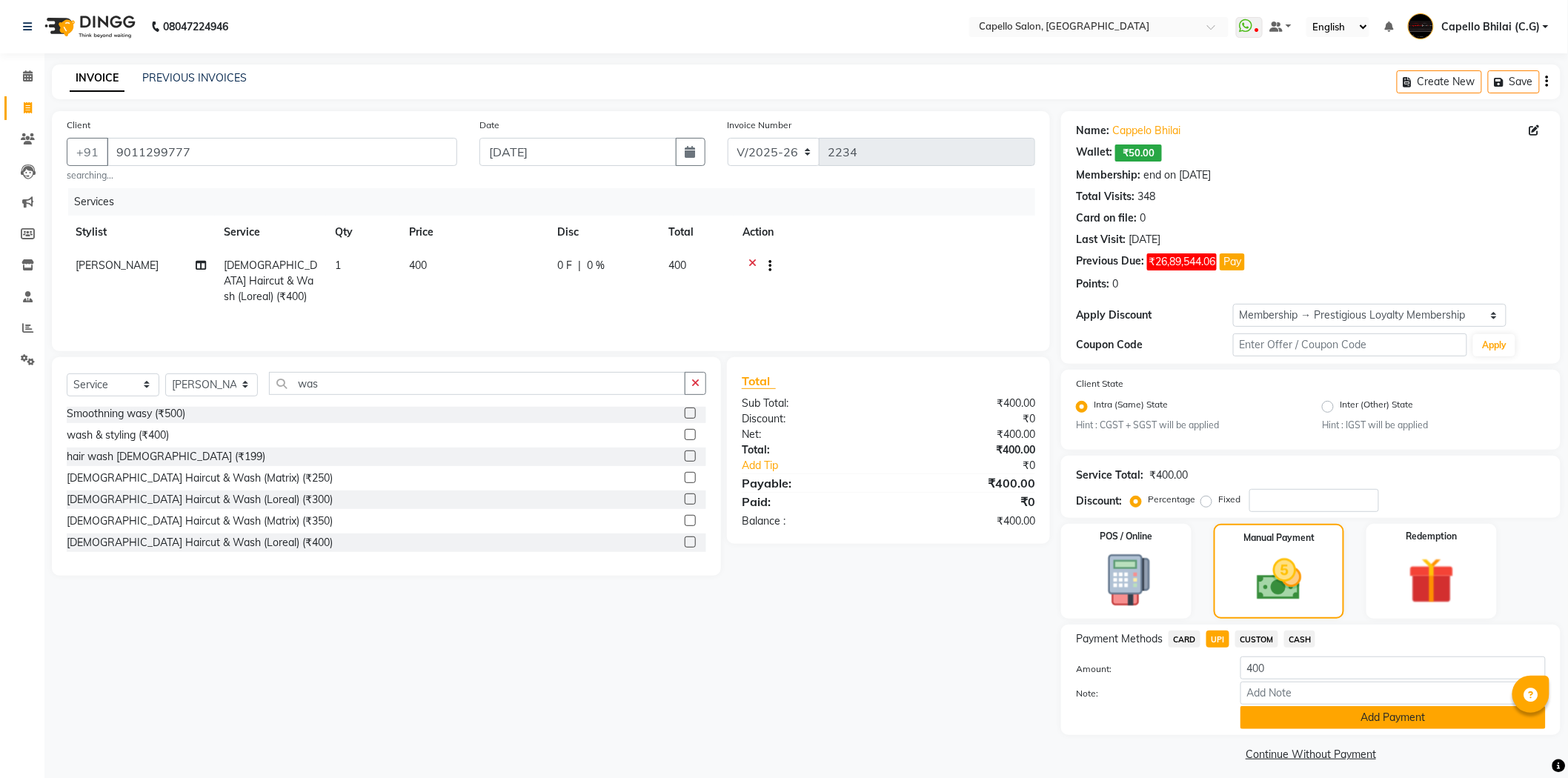
click at [1367, 722] on button "Add Payment" at bounding box center [1393, 717] width 305 height 23
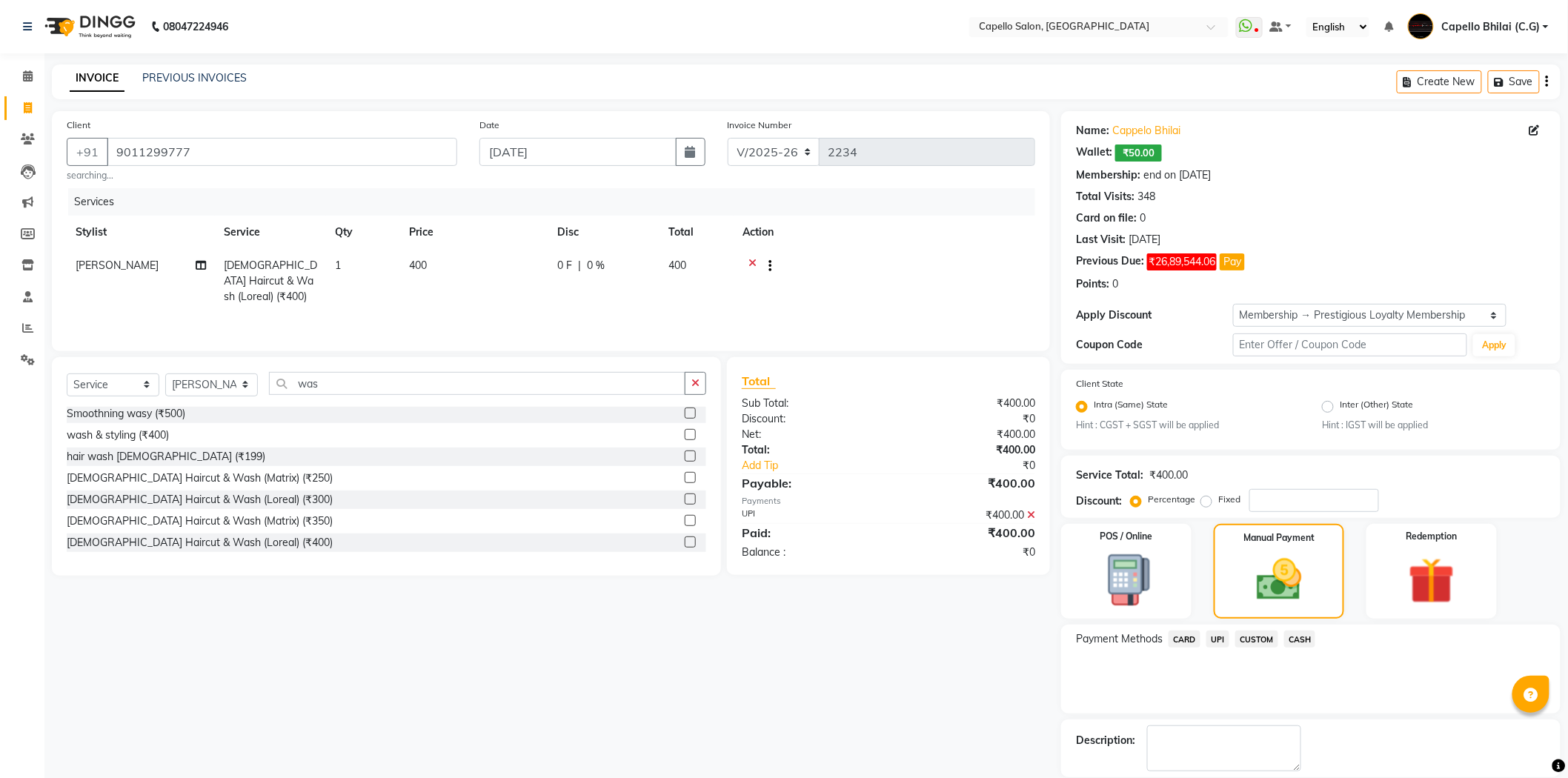
scroll to position [72, 0]
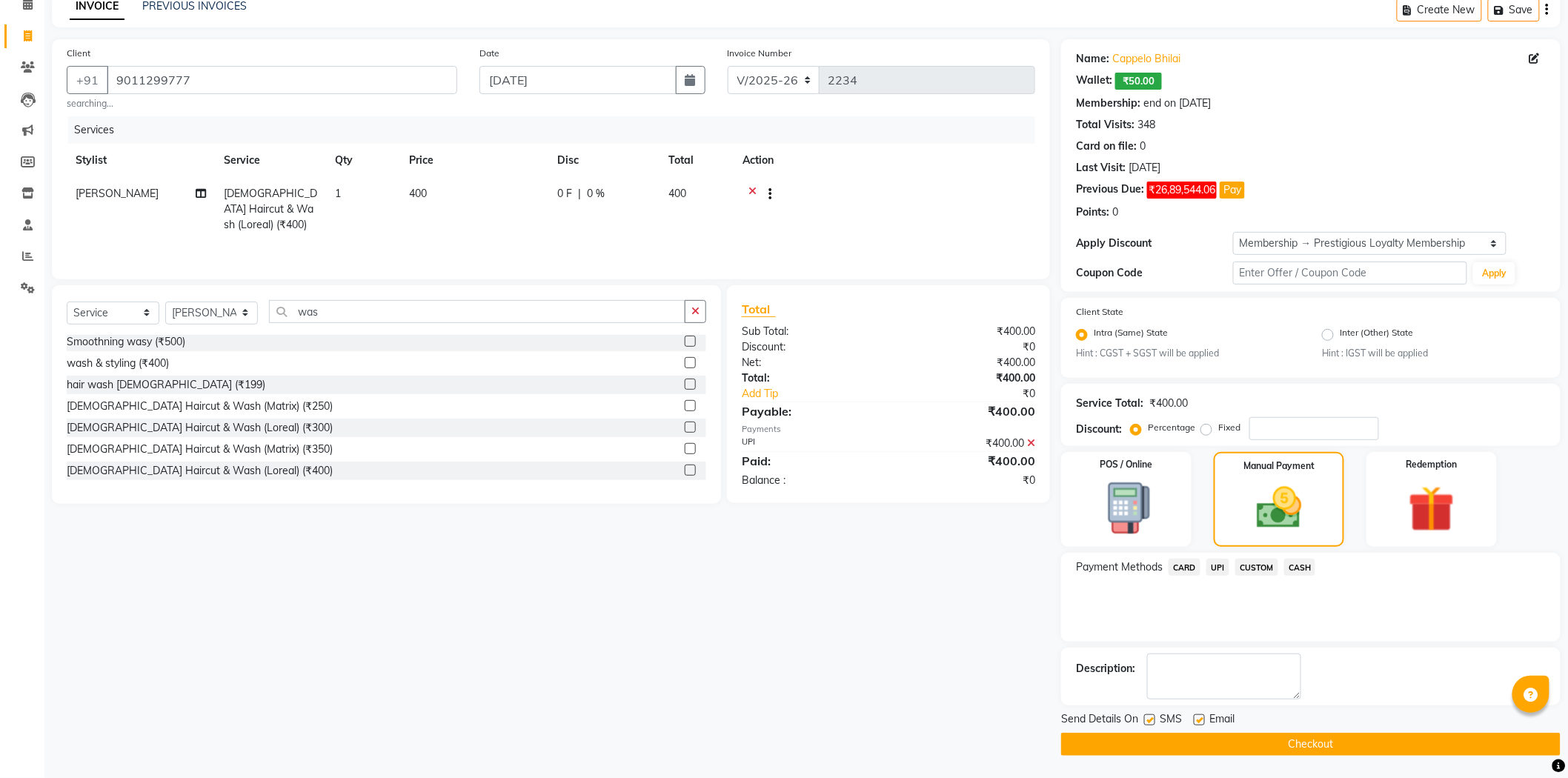
click at [1349, 743] on button "Checkout" at bounding box center [1311, 744] width 500 height 23
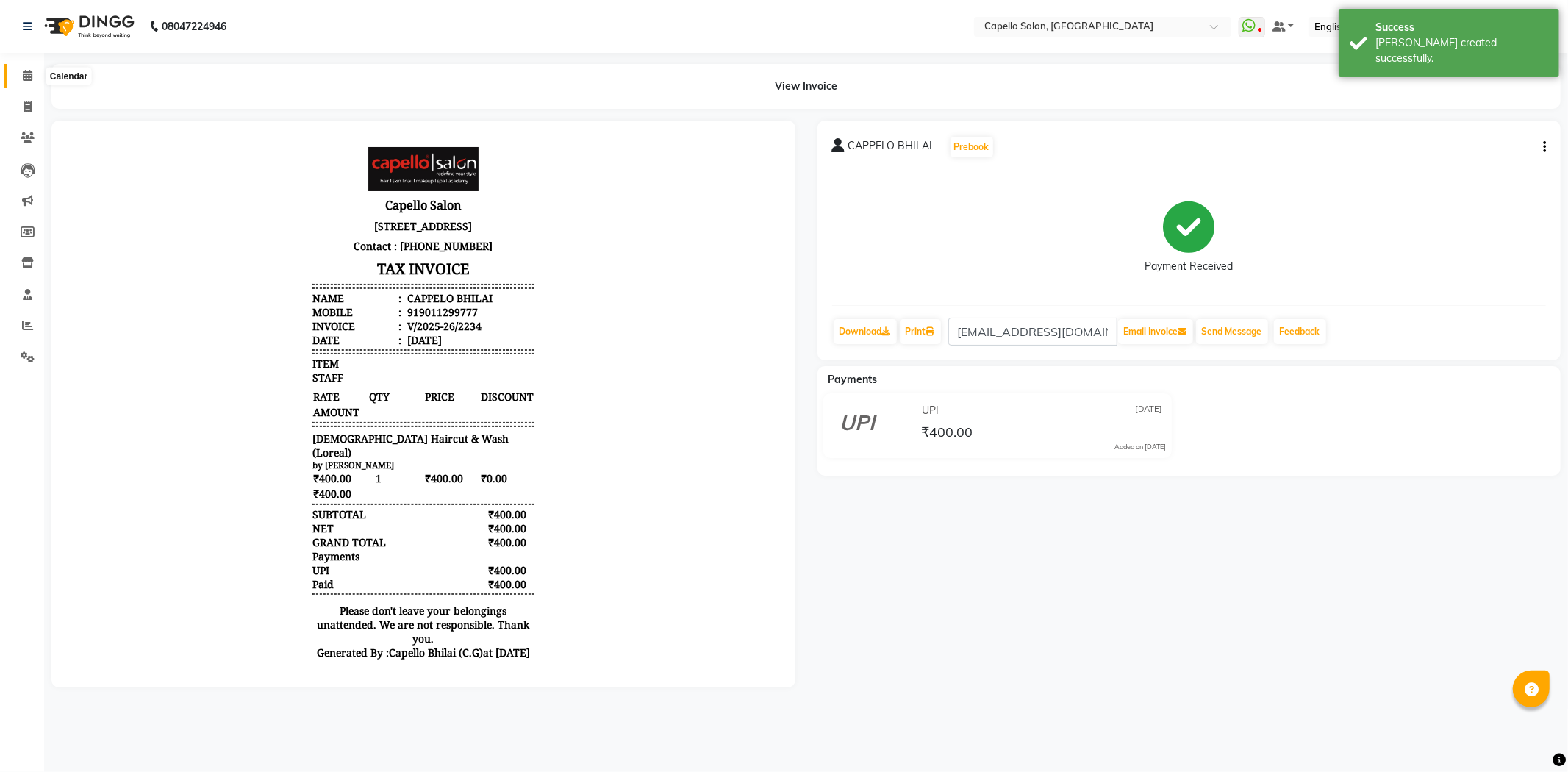
click at [24, 77] on icon at bounding box center [28, 75] width 10 height 11
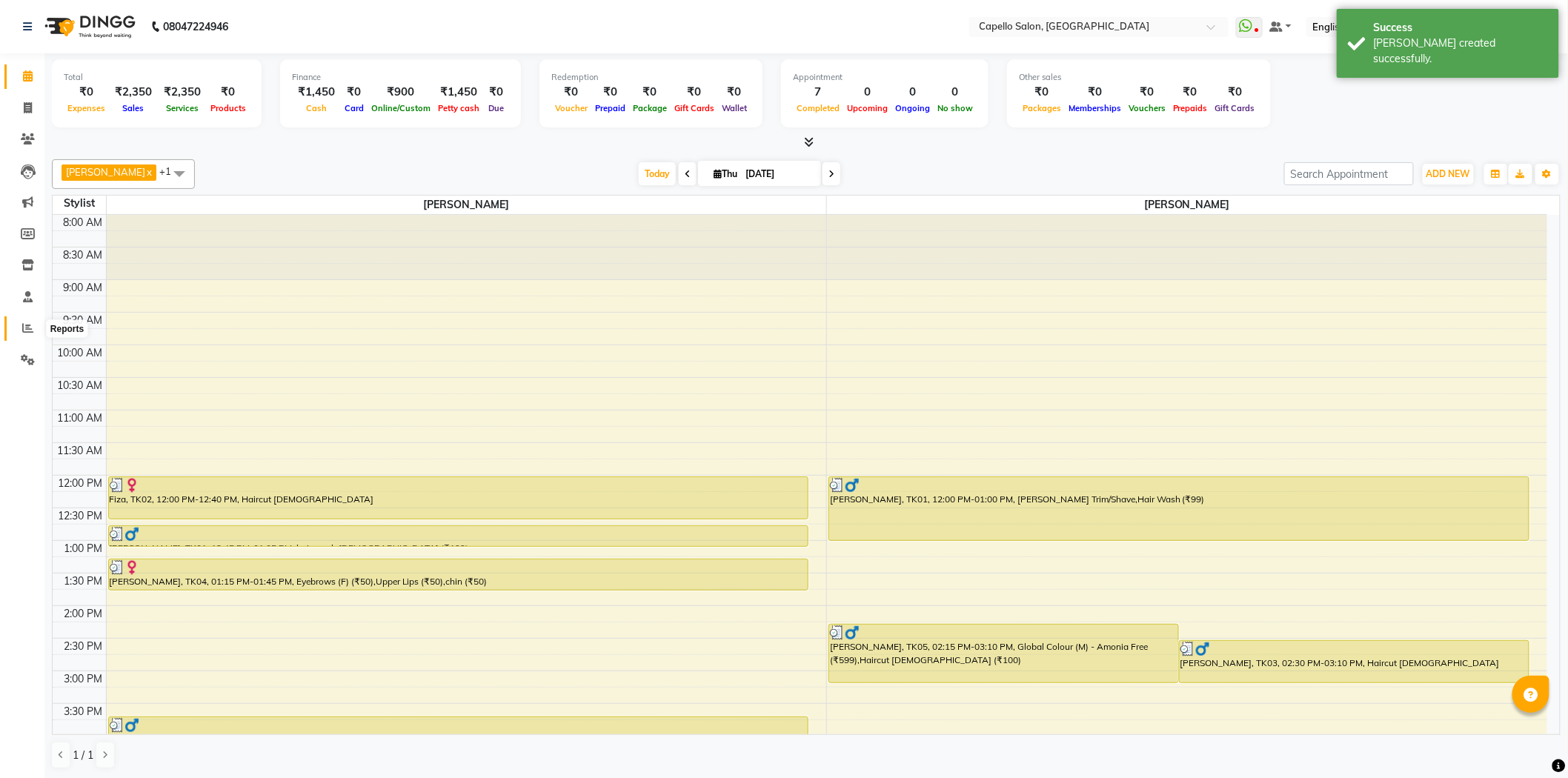
click at [23, 326] on icon at bounding box center [28, 328] width 11 height 11
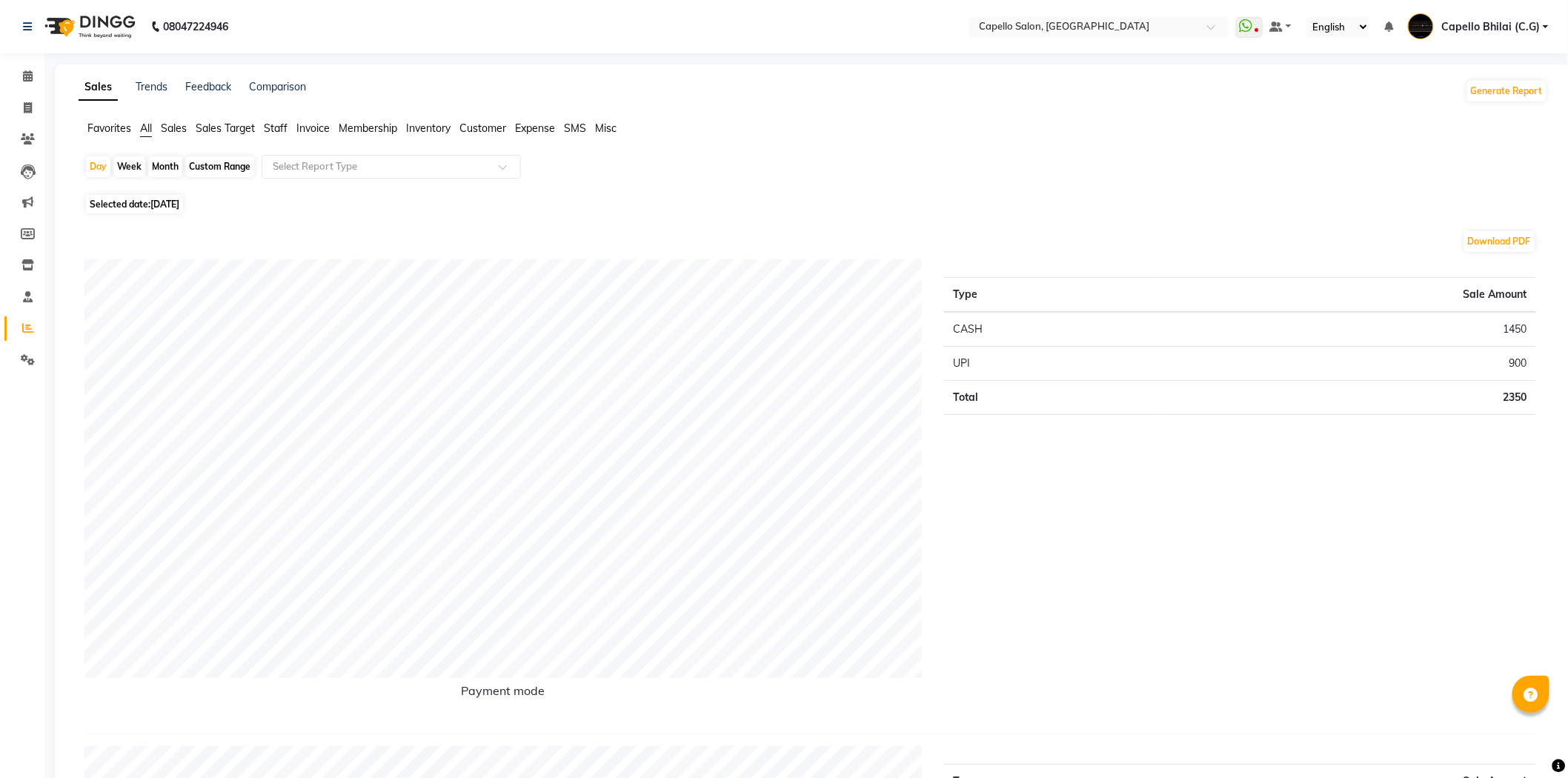
click at [164, 163] on div "Month" at bounding box center [165, 167] width 34 height 21
select select "9"
select select "2025"
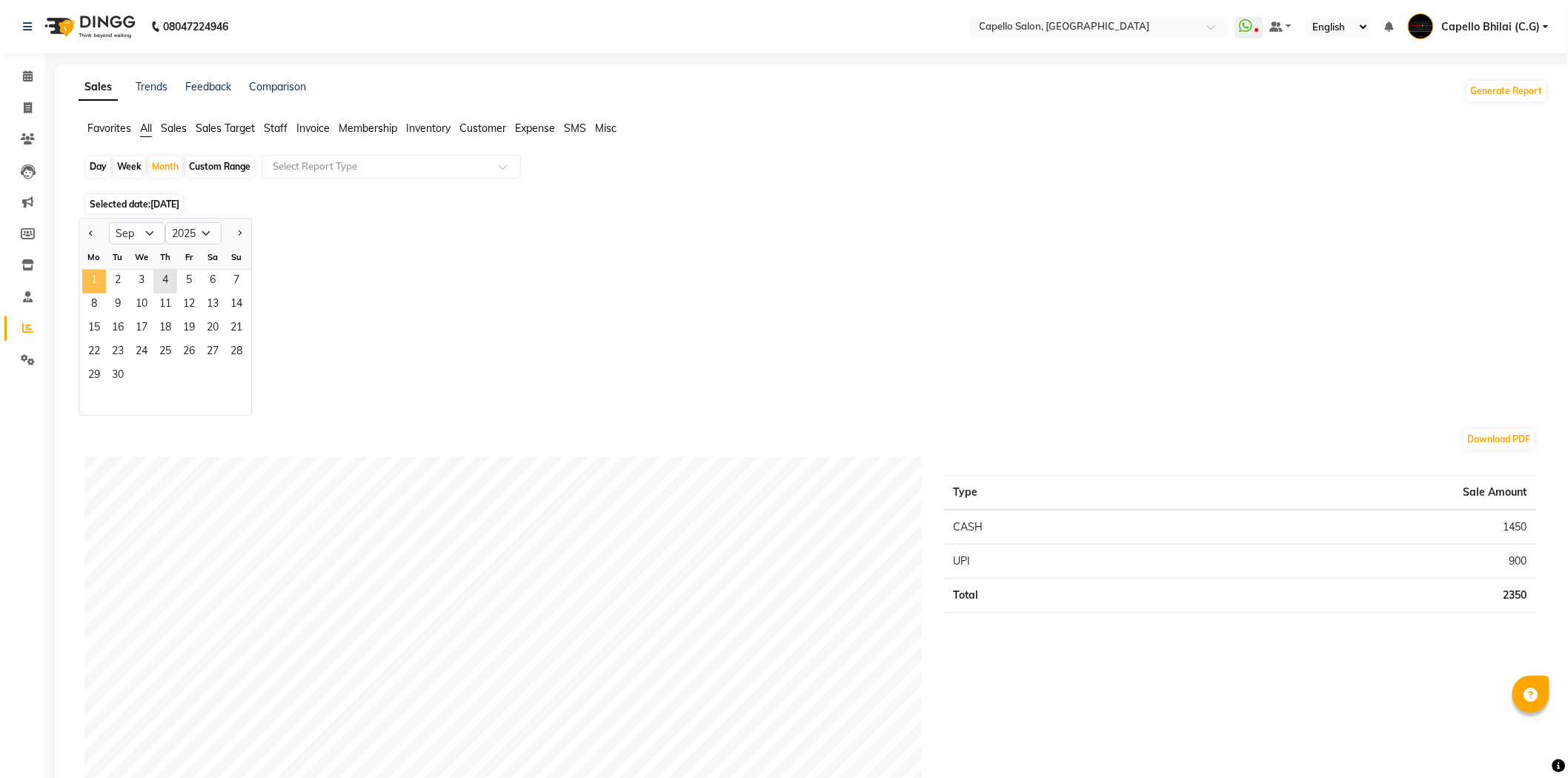
click at [104, 278] on span "1" at bounding box center [93, 281] width 23 height 23
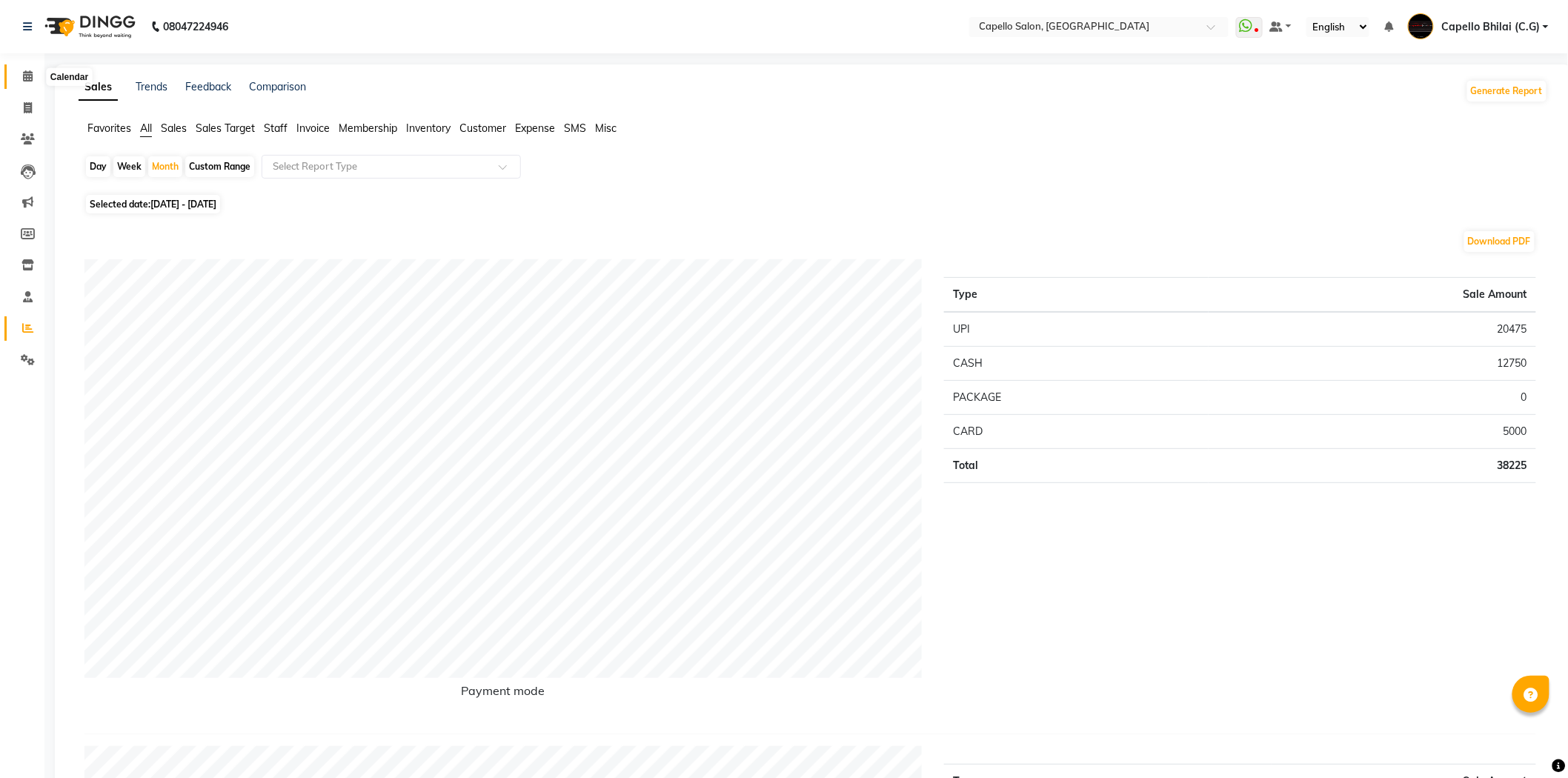
click at [28, 70] on icon at bounding box center [28, 76] width 10 height 11
